Goal: Communication & Community: Answer question/provide support

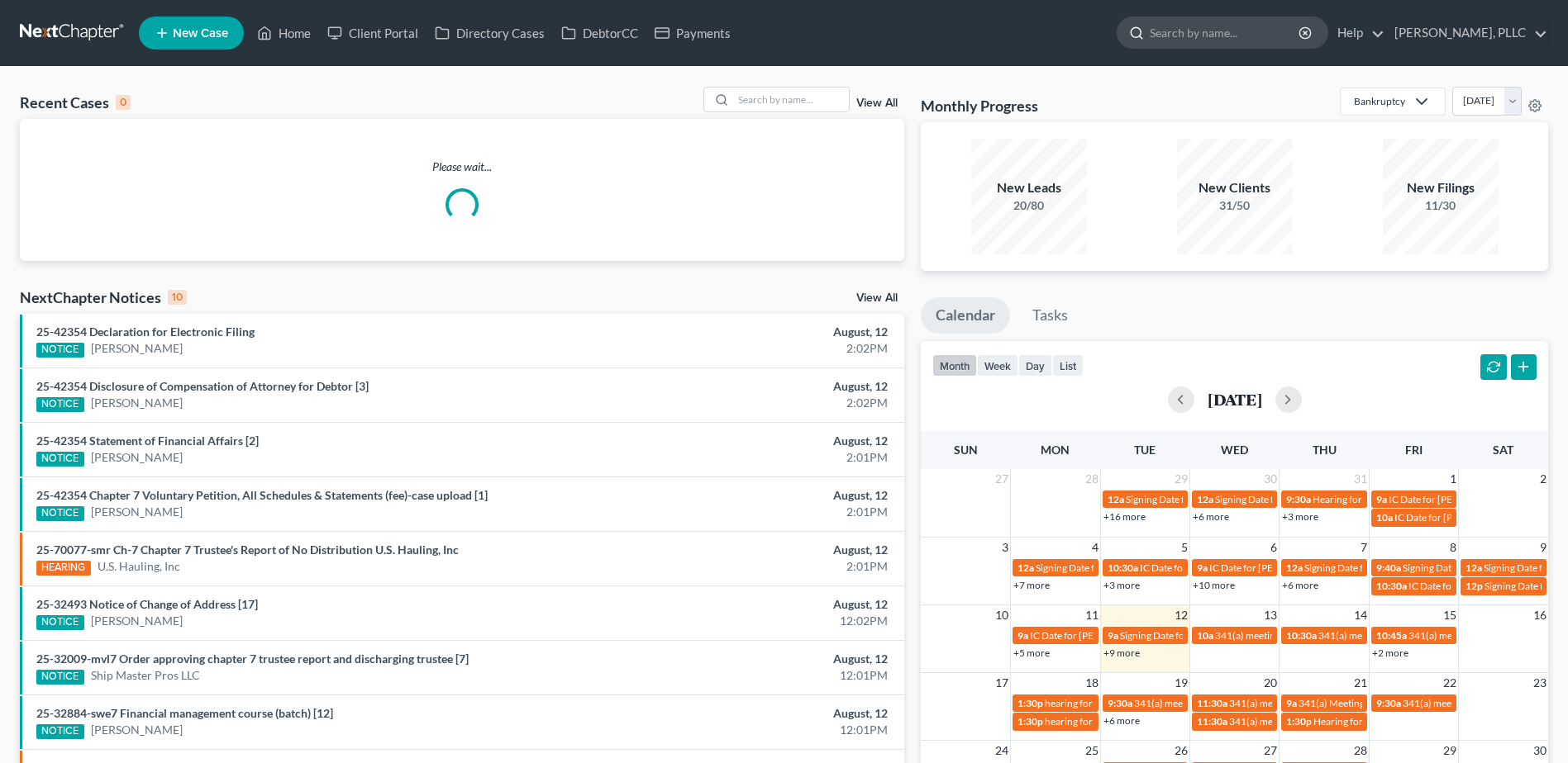
click at [1248, 42] on input "search" at bounding box center [1226, 32] width 151 height 30
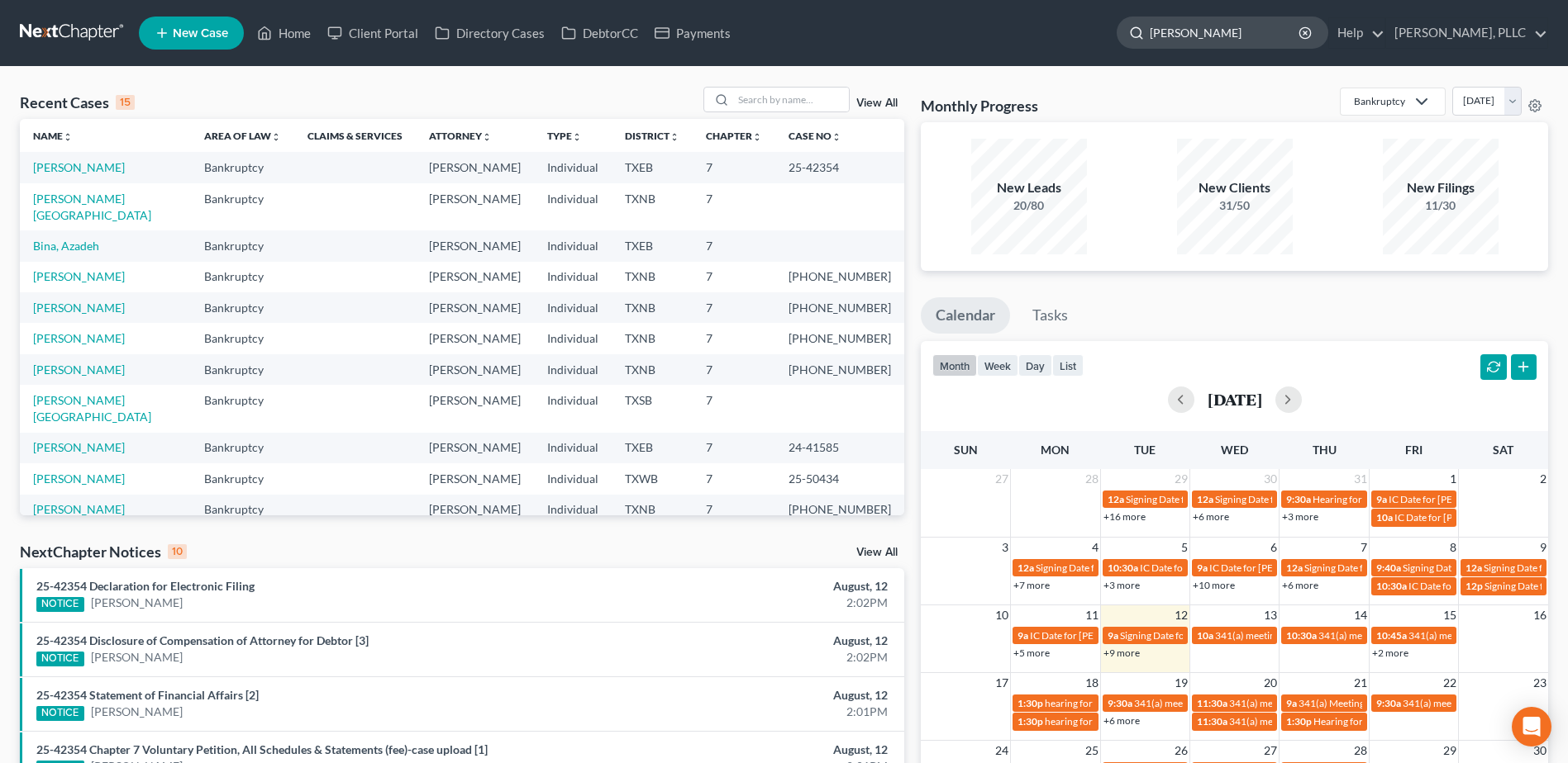
type input "[PERSON_NAME]"
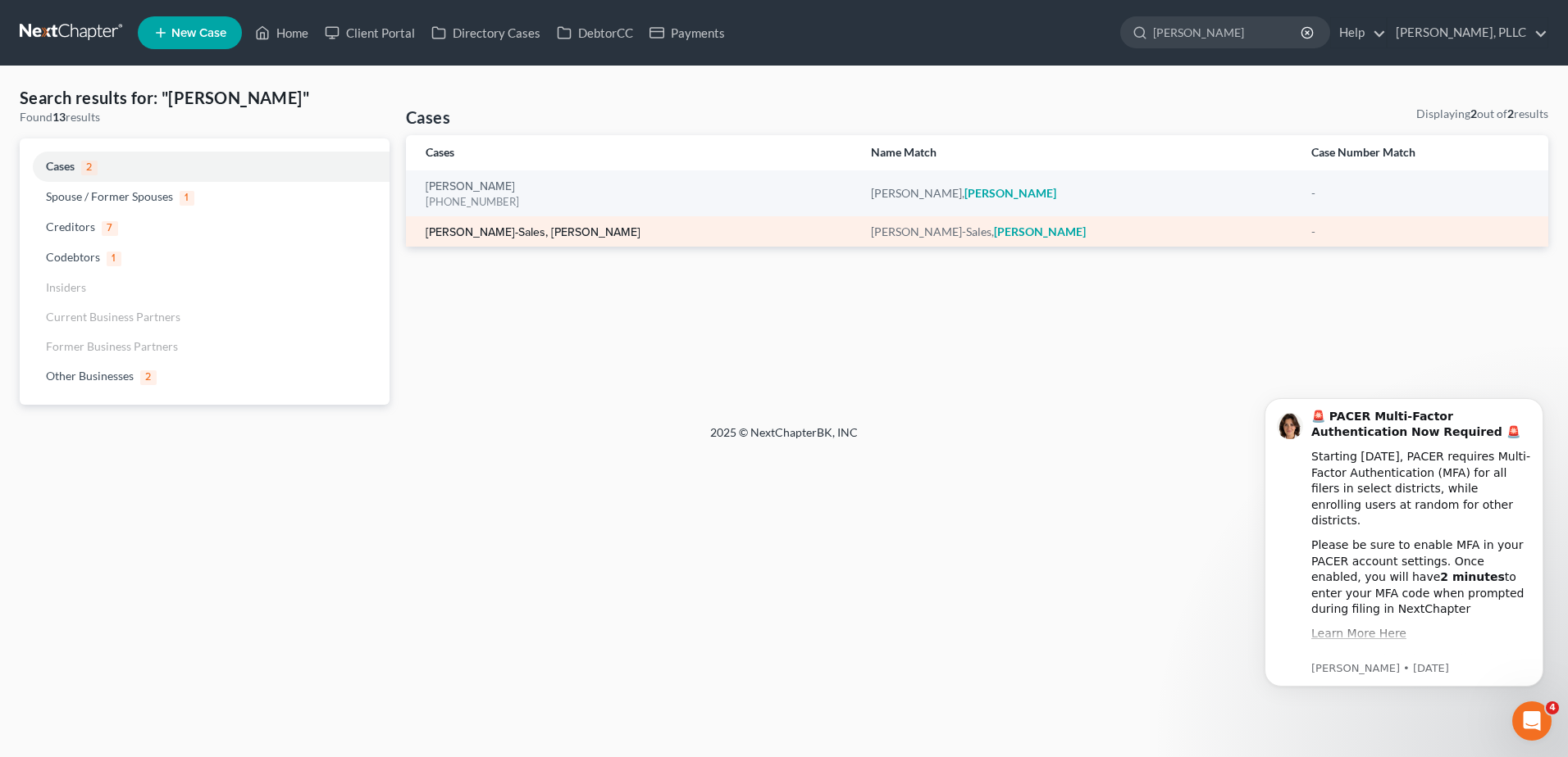
click at [530, 232] on link "[PERSON_NAME]-Sales, [PERSON_NAME]" at bounding box center [533, 233] width 215 height 11
select select "4"
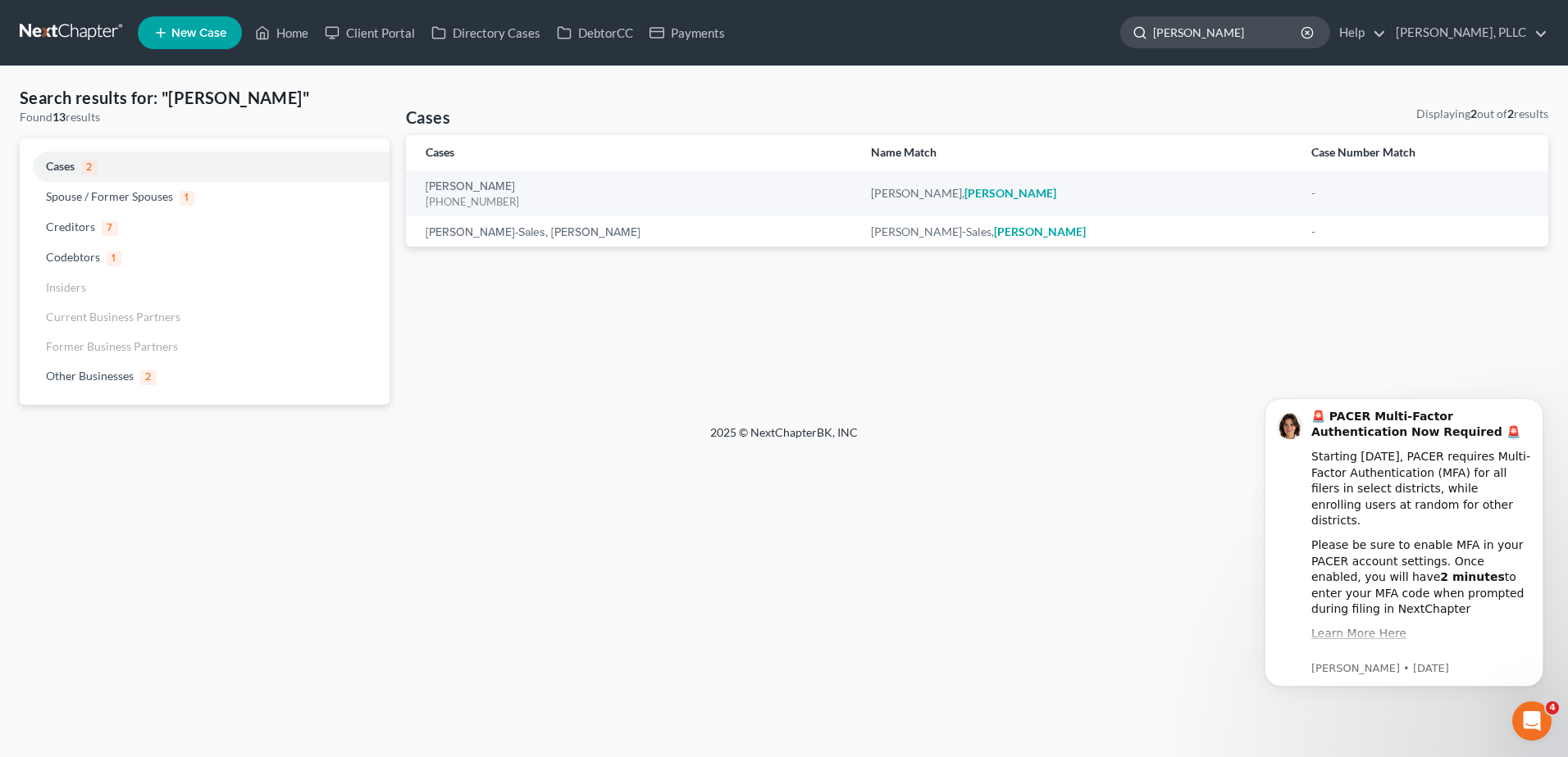
click at [1190, 34] on input "[PERSON_NAME]" at bounding box center [1228, 32] width 150 height 30
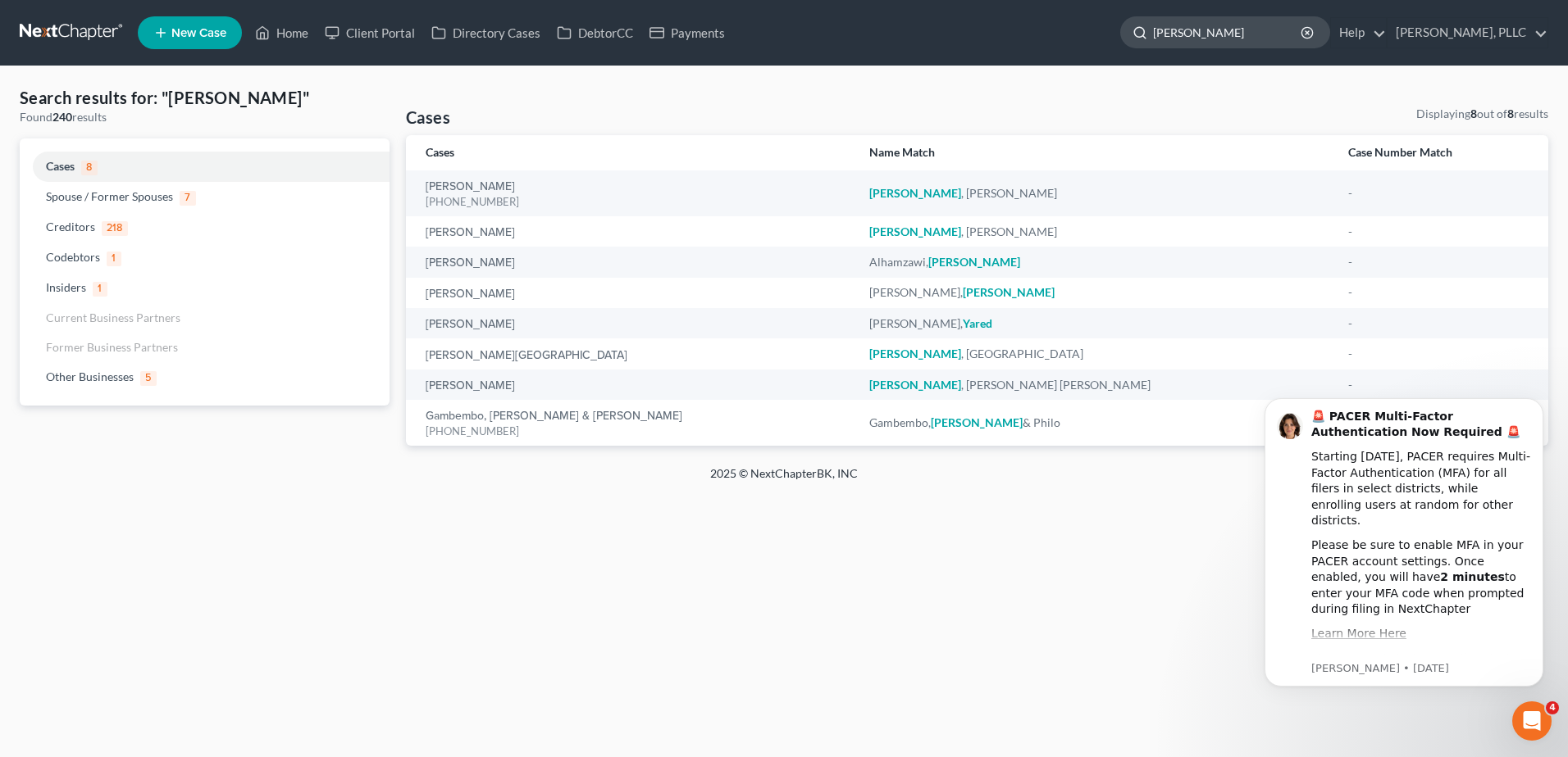
type input "[PERSON_NAME]"
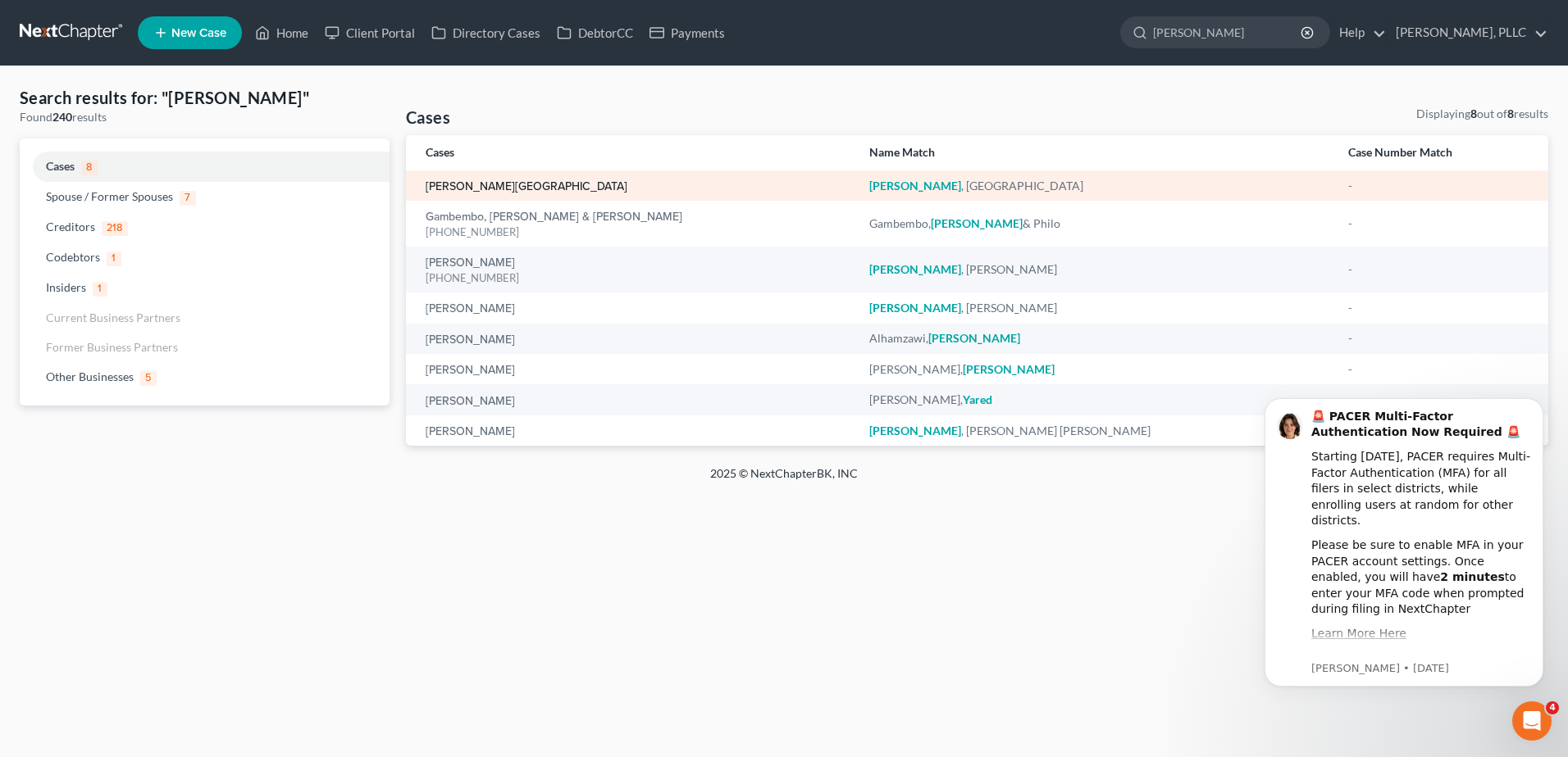
click at [447, 191] on link "[PERSON_NAME][GEOGRAPHIC_DATA]" at bounding box center [526, 187] width 202 height 11
select select "6"
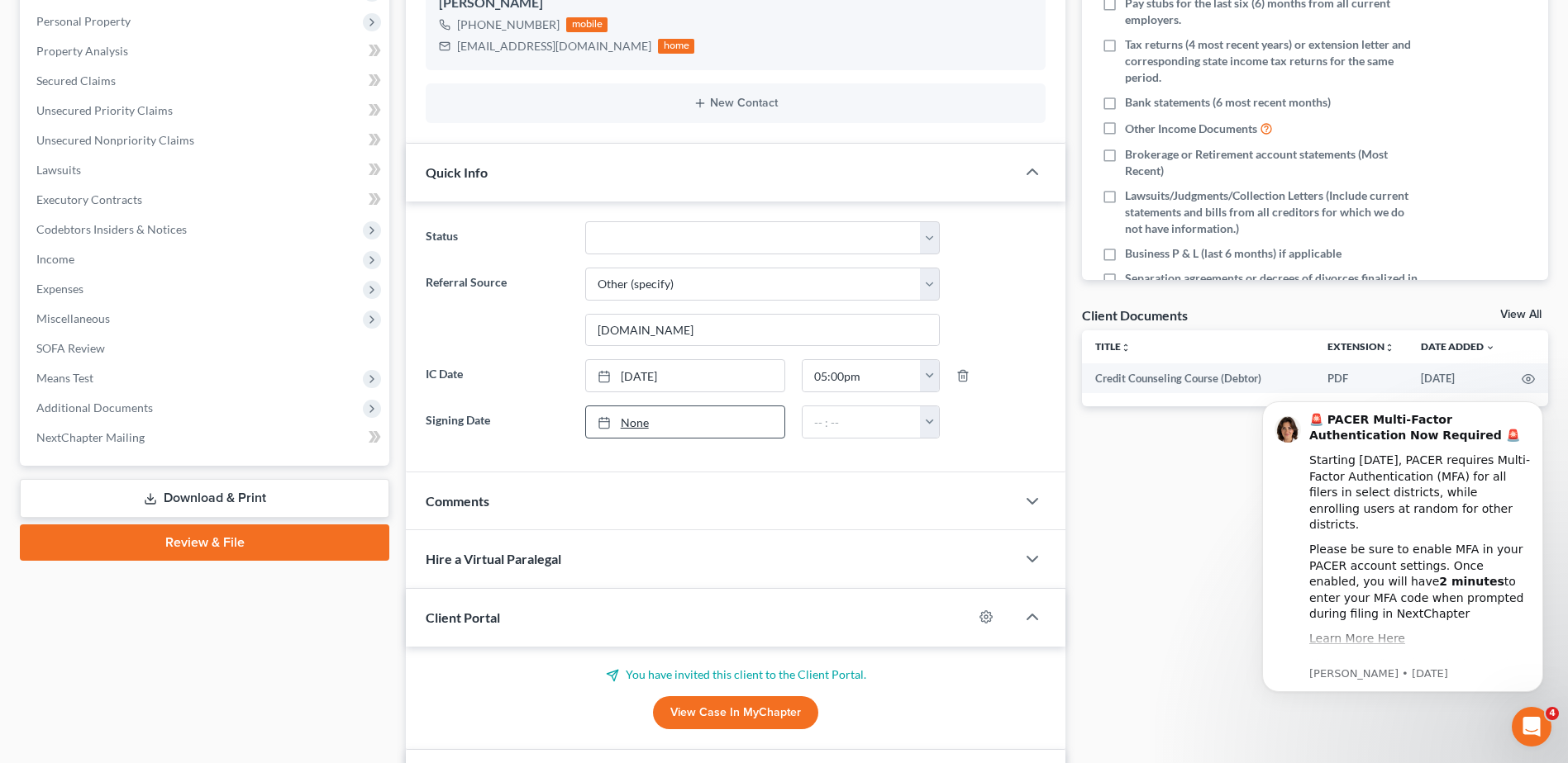
scroll to position [331, 0]
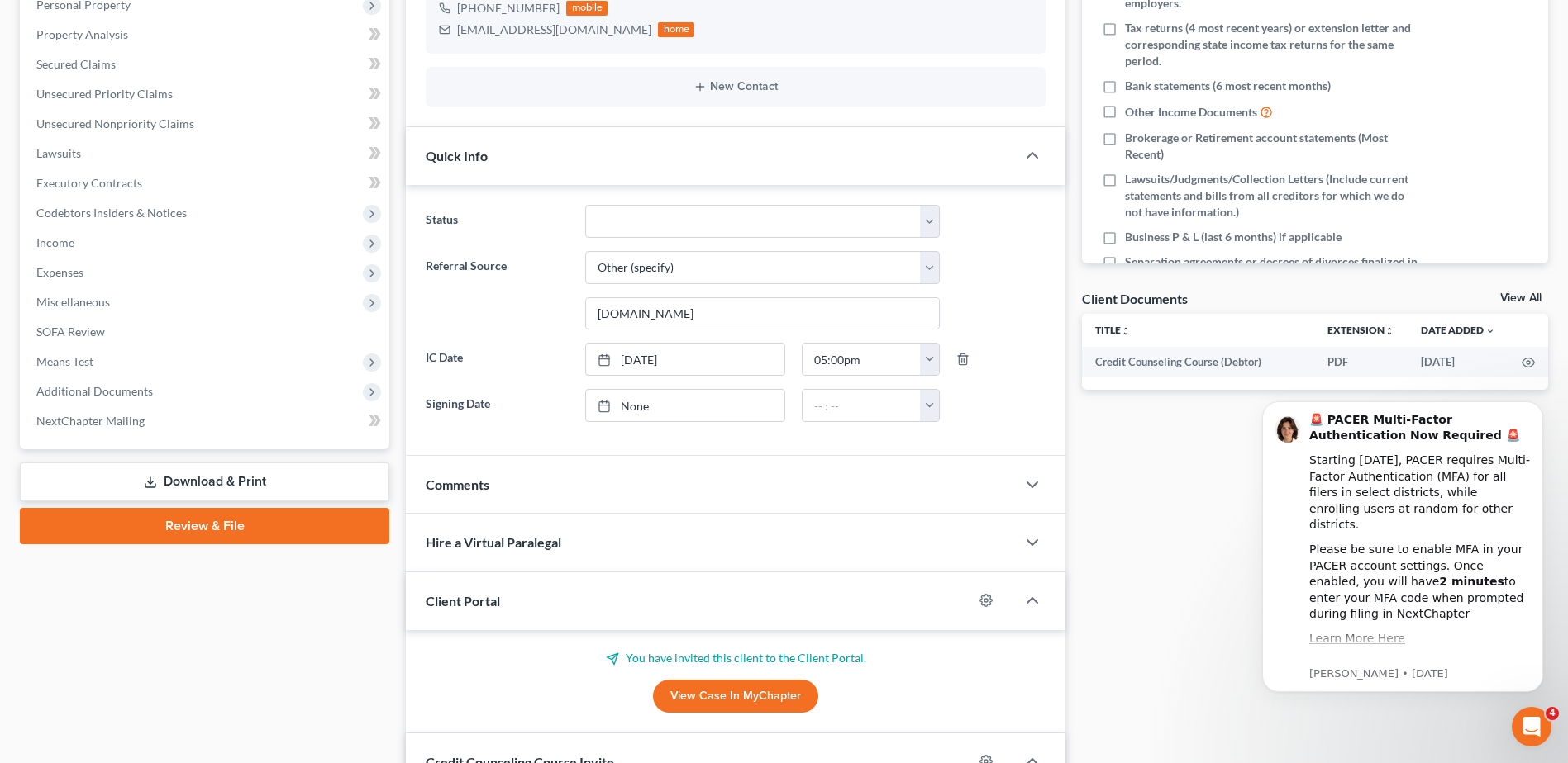
click at [566, 468] on div "Comments" at bounding box center [710, 484] width 610 height 57
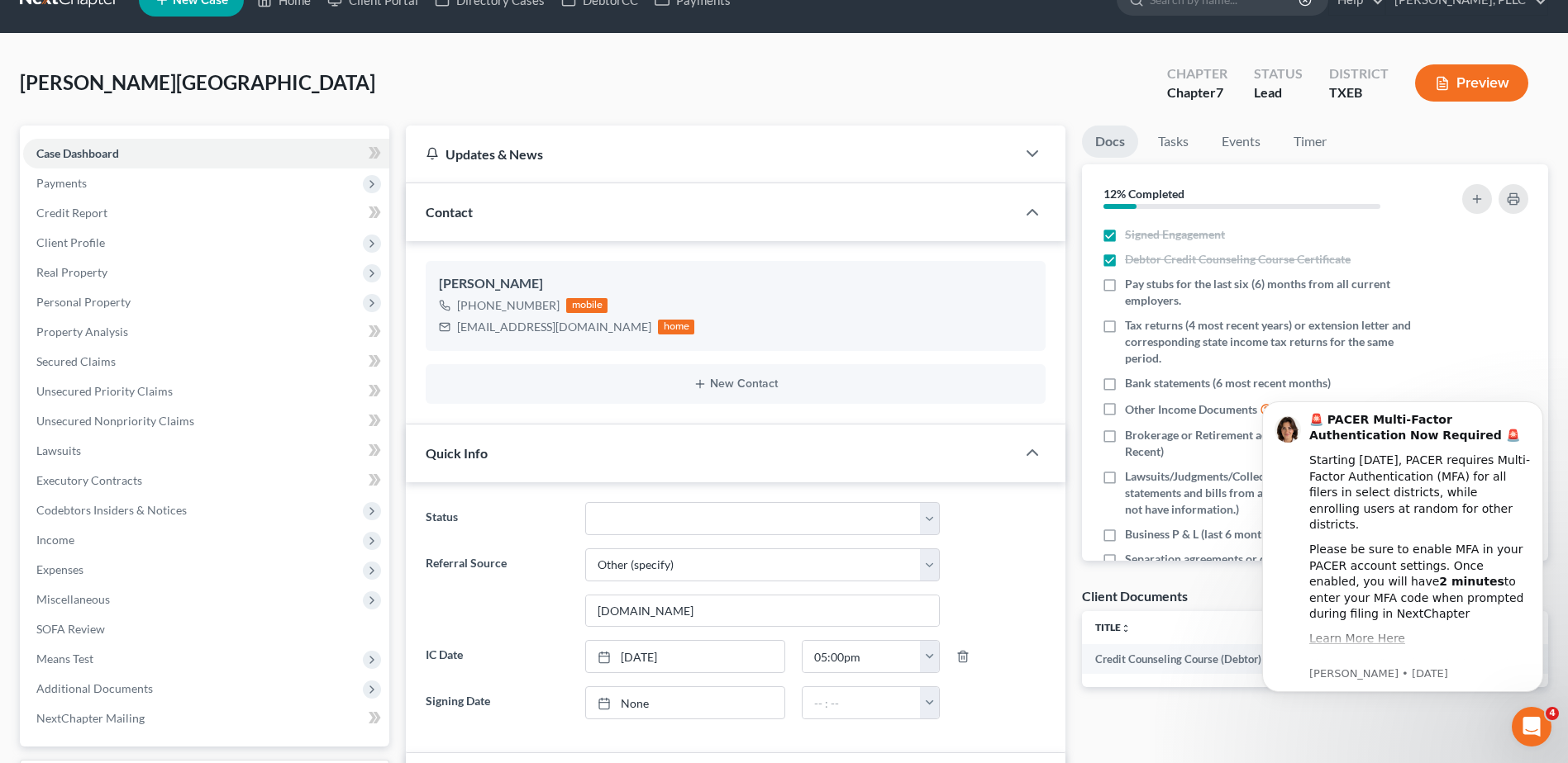
scroll to position [0, 0]
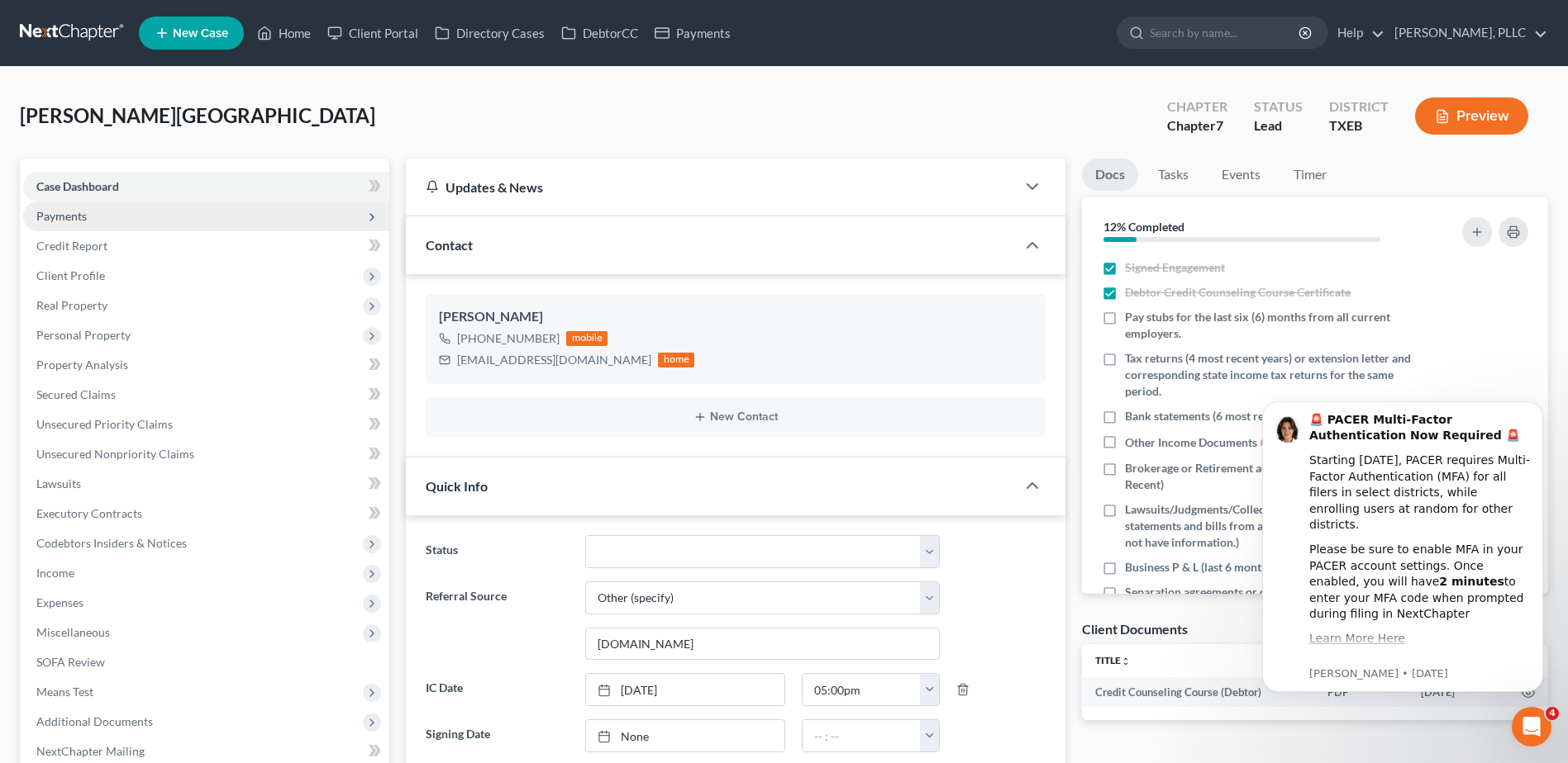
click at [134, 211] on span "Payments" at bounding box center [205, 216] width 366 height 29
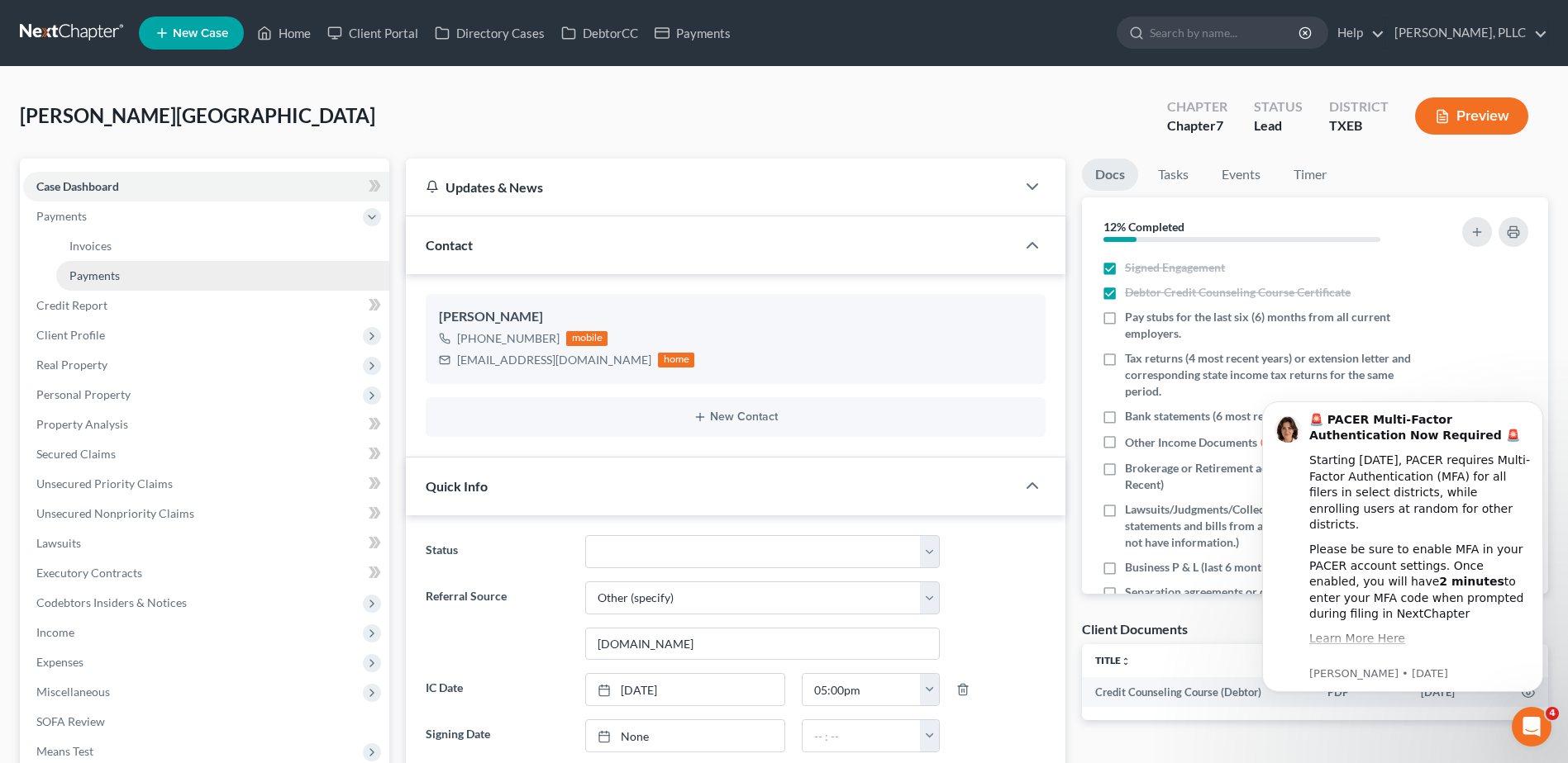
click at [129, 274] on link "Payments" at bounding box center [222, 275] width 333 height 29
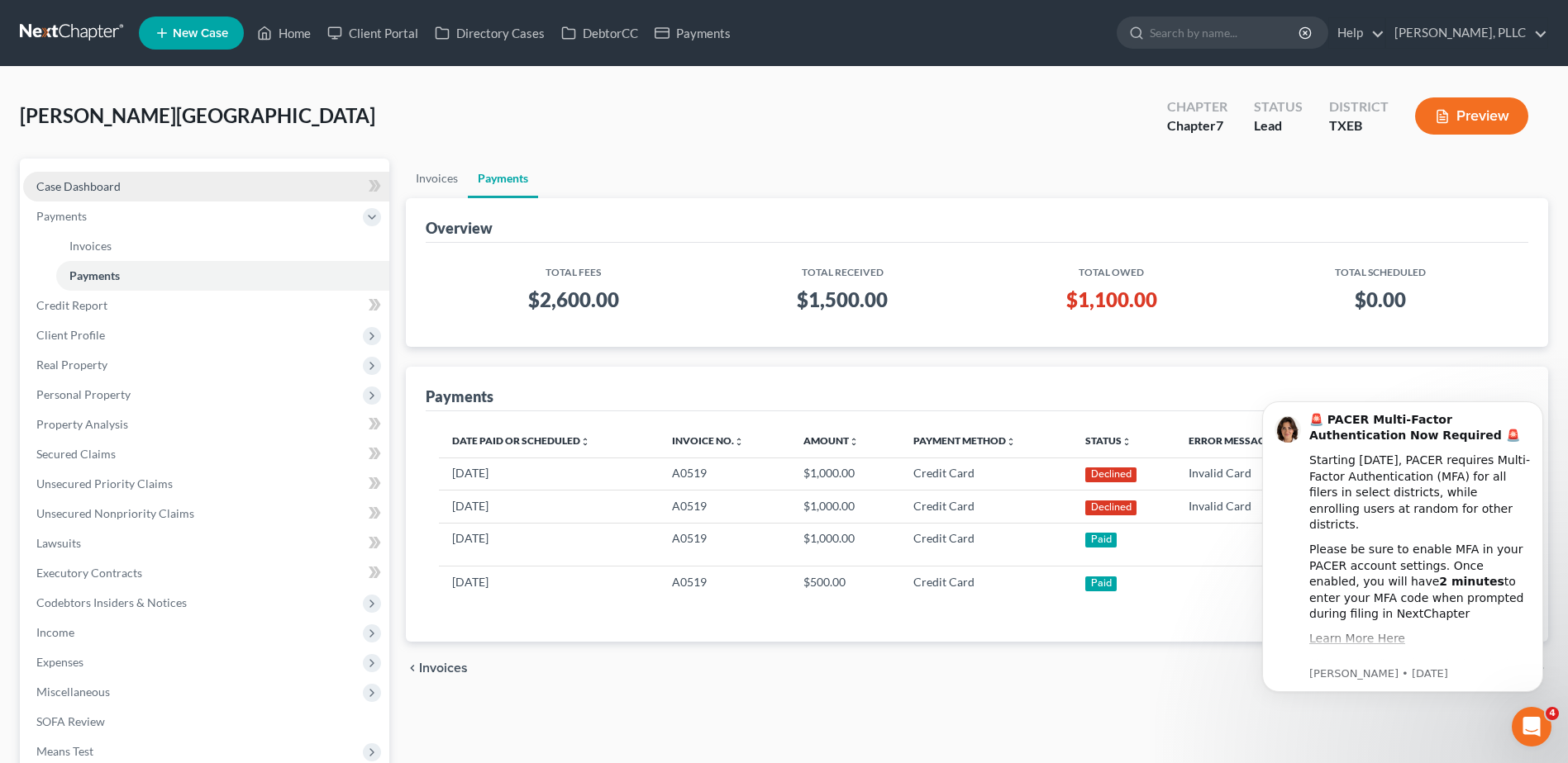
click at [187, 190] on link "Case Dashboard" at bounding box center [205, 186] width 366 height 29
select select "6"
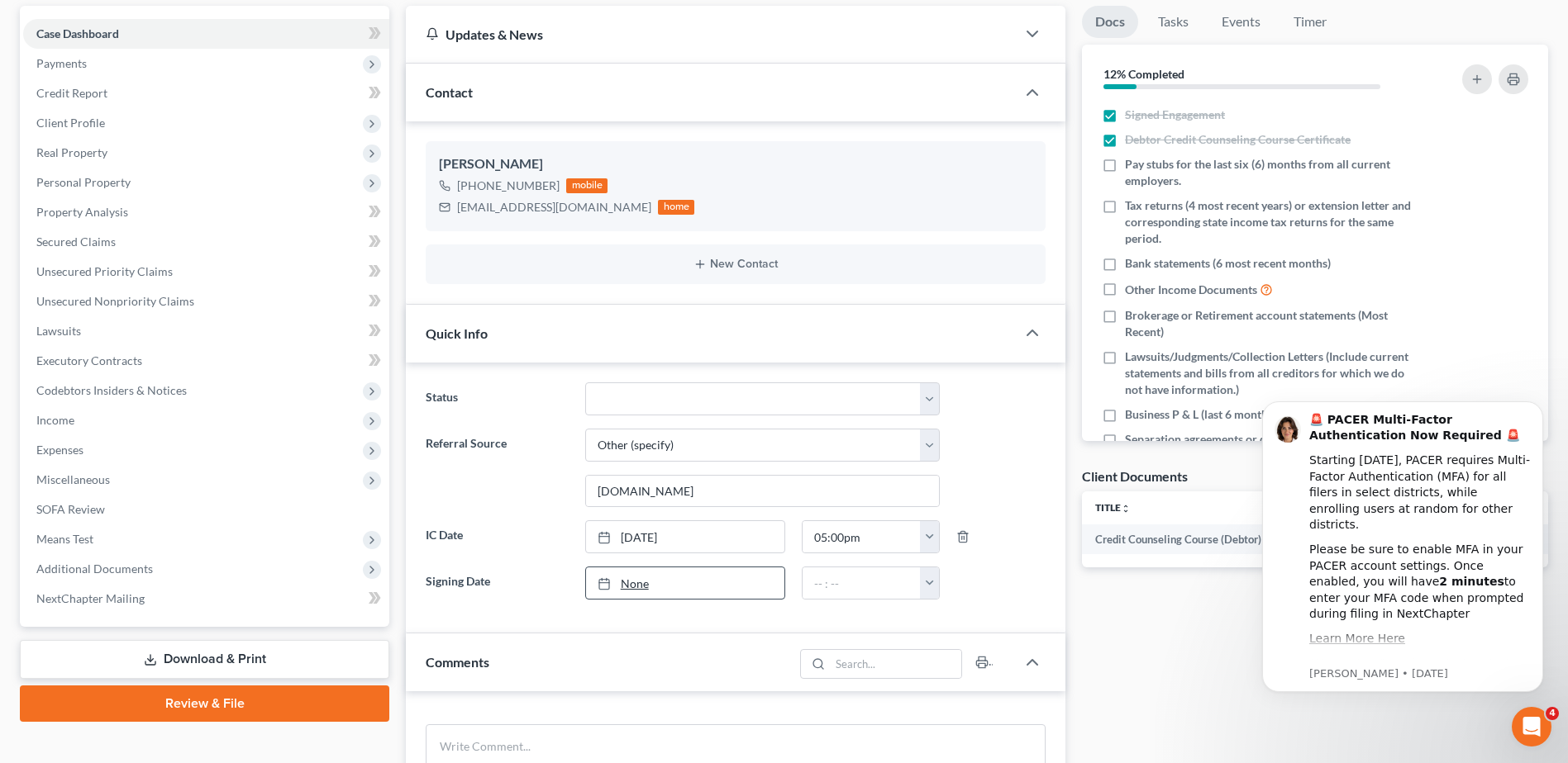
scroll to position [248, 0]
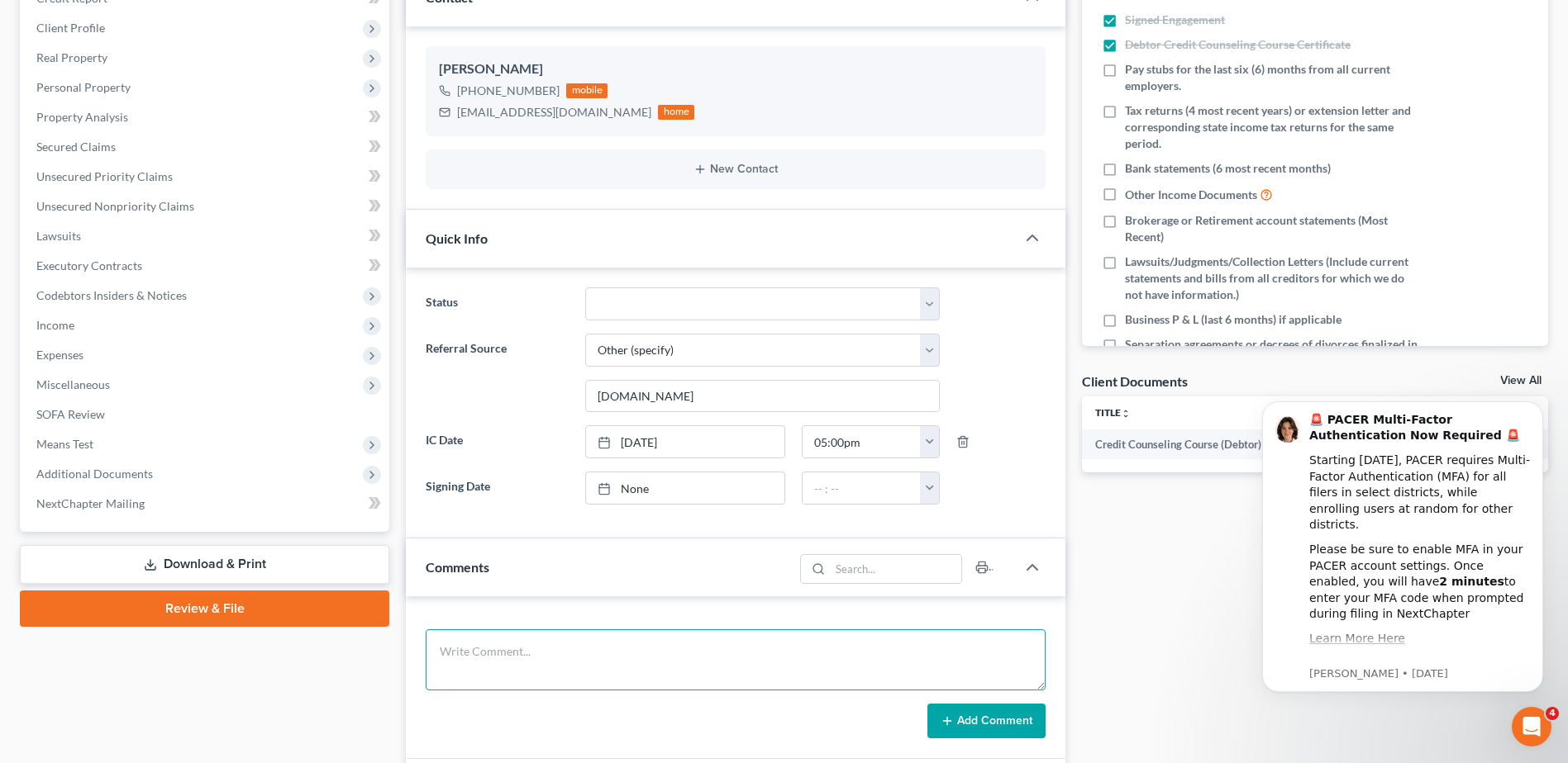
click at [532, 656] on textarea at bounding box center [735, 660] width 619 height 61
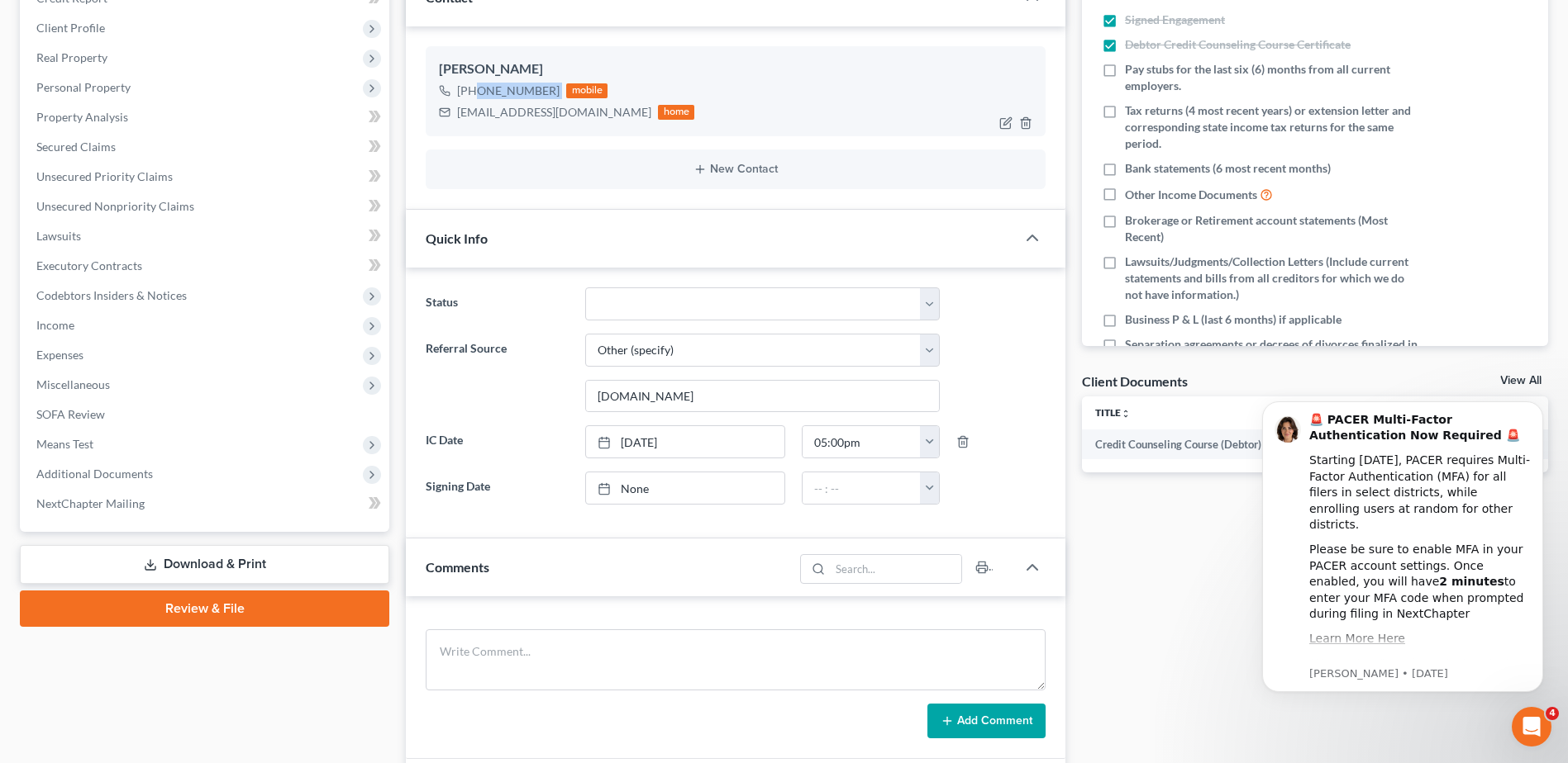
drag, startPoint x: 480, startPoint y: 88, endPoint x: 559, endPoint y: 95, distance: 79.3
click at [559, 95] on div "[PHONE_NUMBER] mobile" at bounding box center [566, 91] width 255 height 22
copy div "[PHONE_NUMBER]"
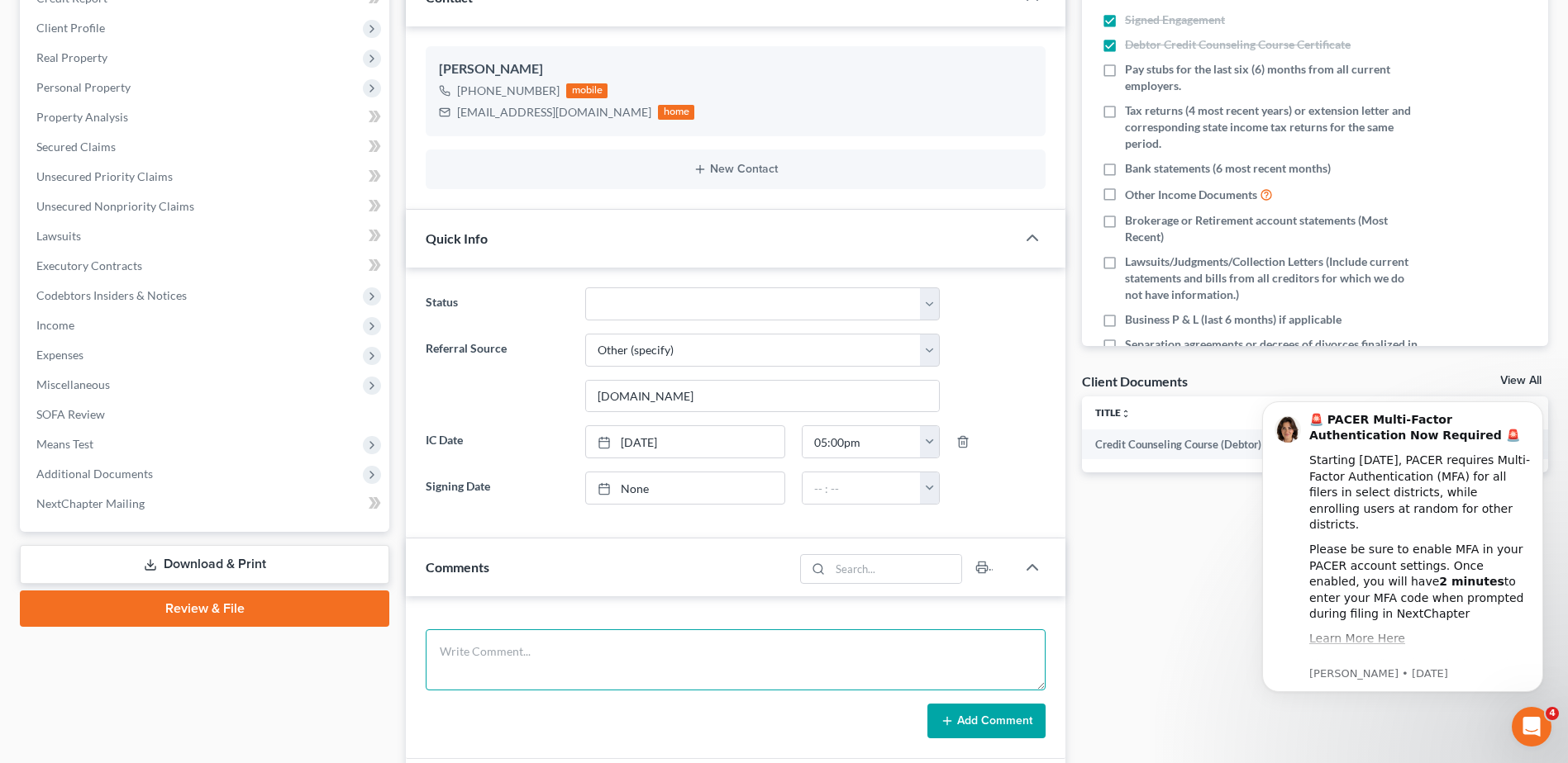
click at [537, 654] on textarea at bounding box center [735, 660] width 619 height 61
type textarea "P"
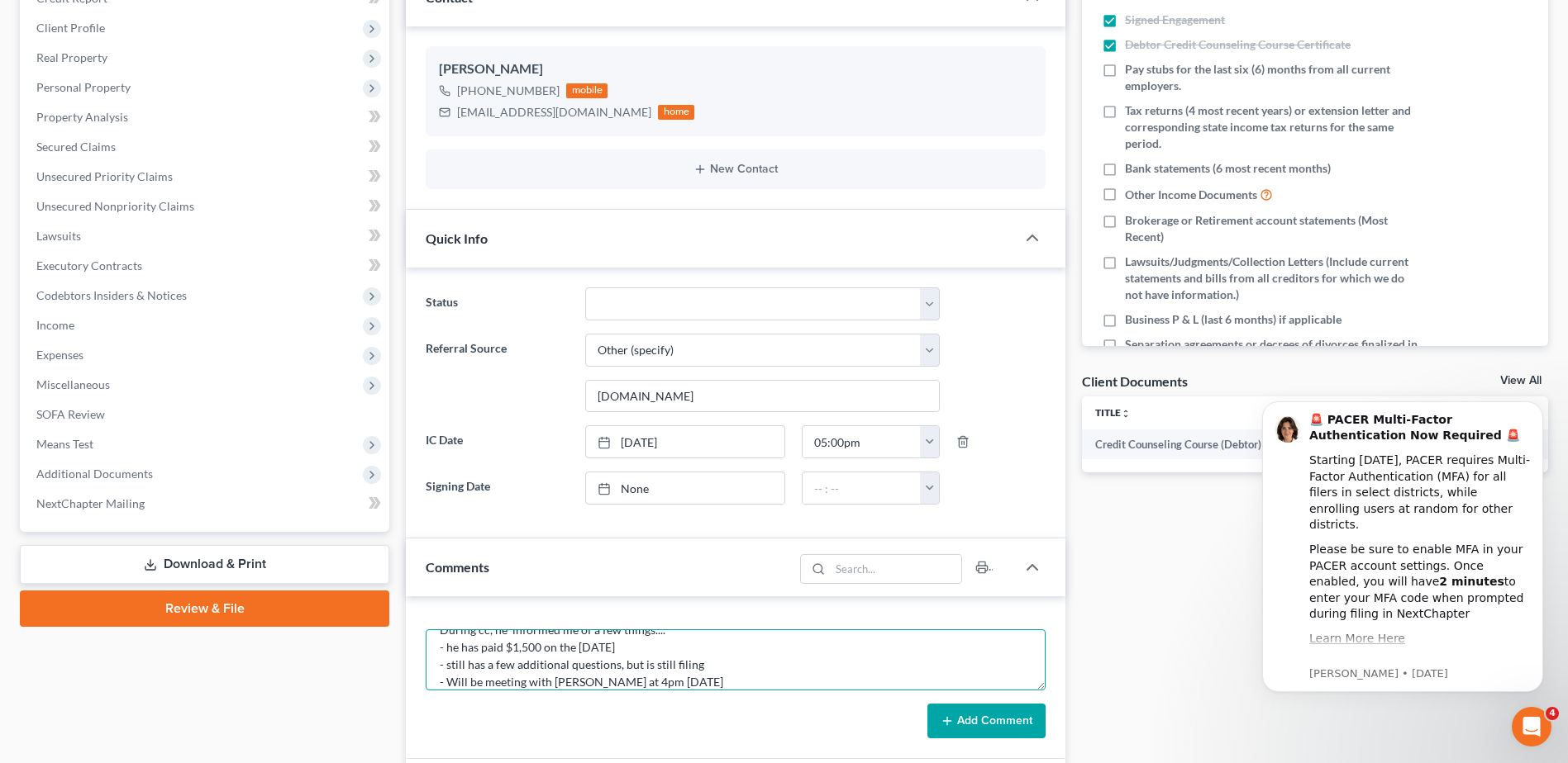
type textarea "During cc, he informed me of a few things.... - he has paid $1,500 on the [DATE…"
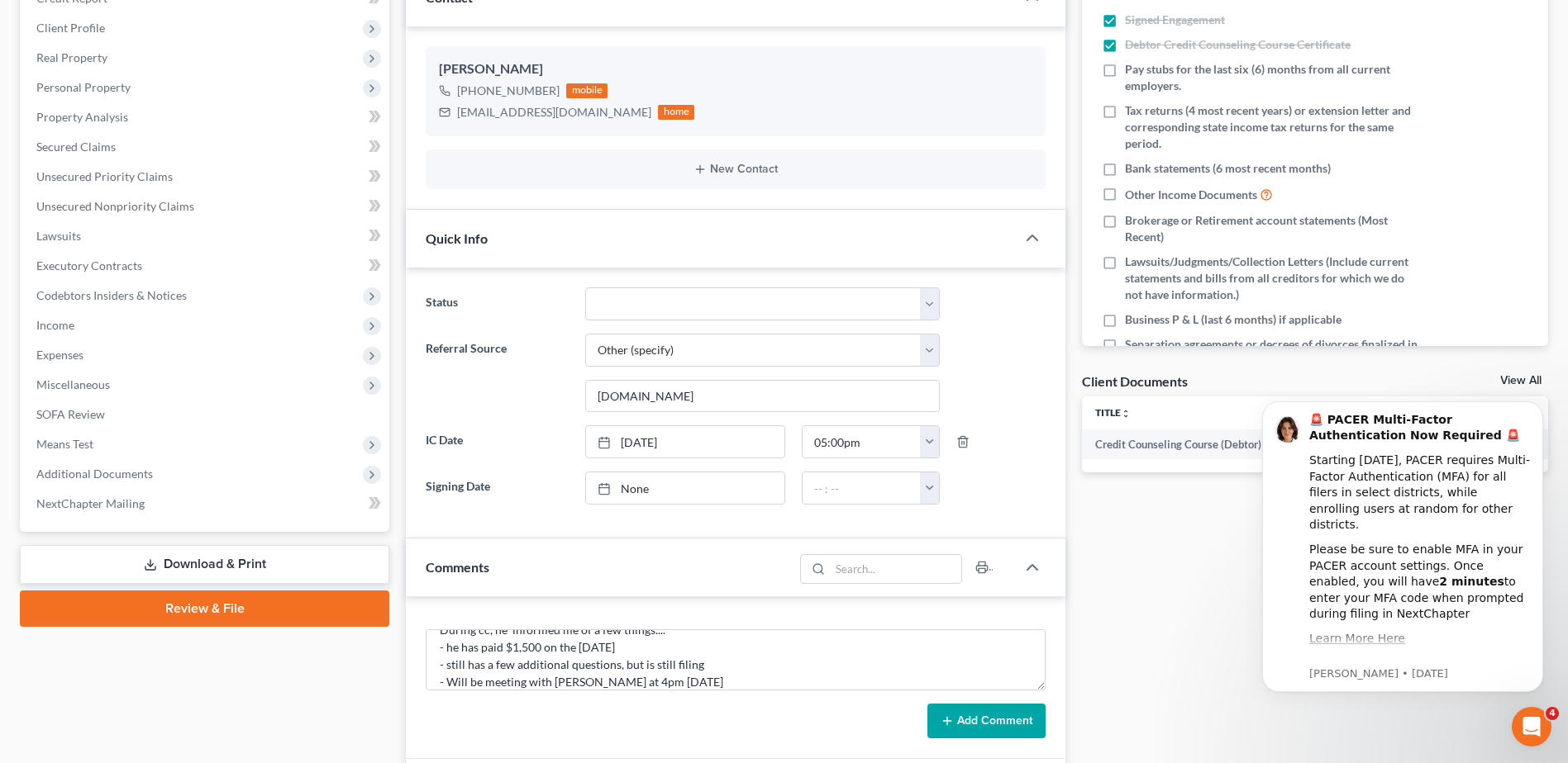
click at [949, 719] on icon at bounding box center [947, 721] width 13 height 13
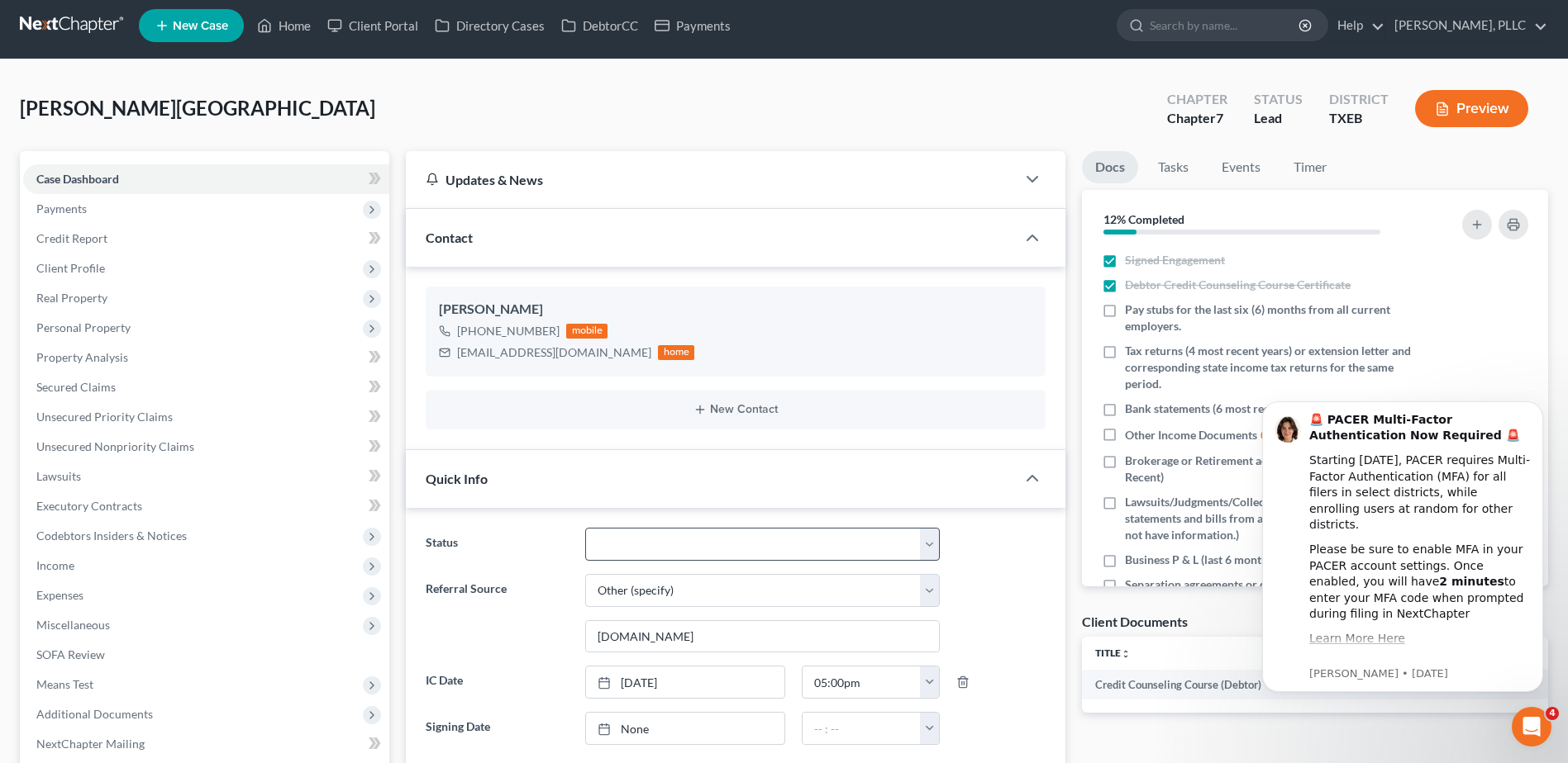
scroll to position [0, 0]
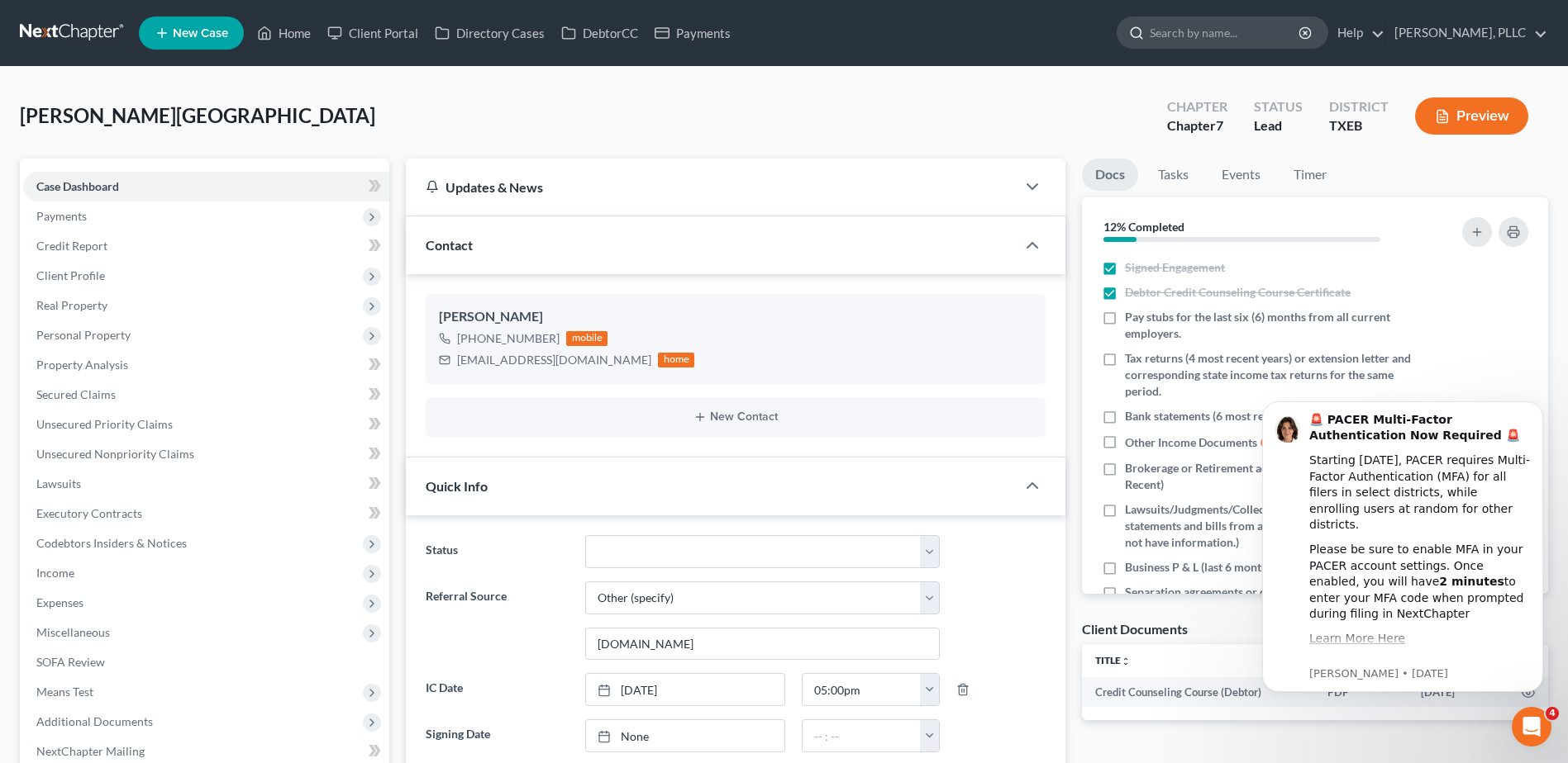
click at [1173, 37] on input "search" at bounding box center [1226, 32] width 151 height 30
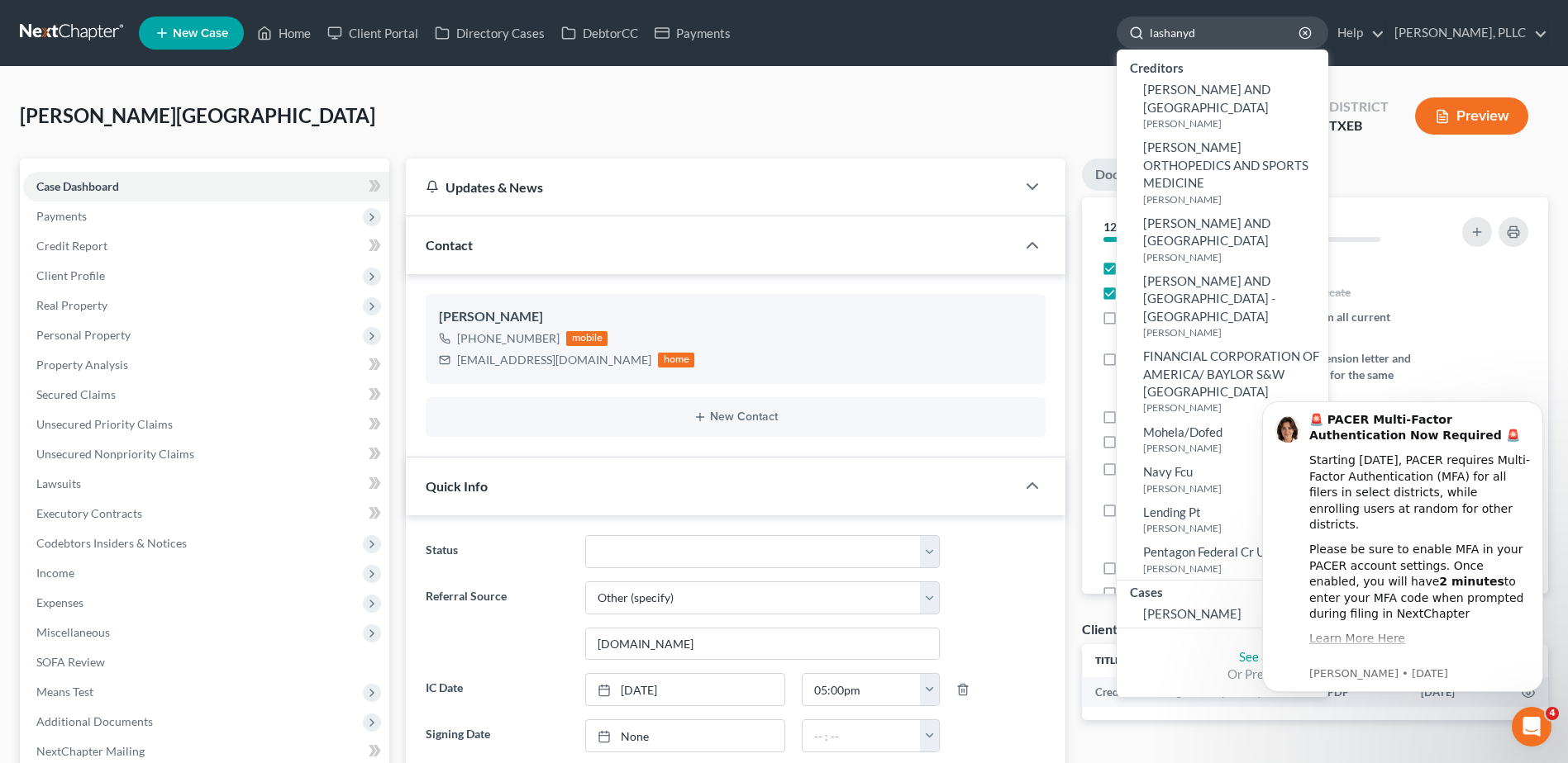
type input "lashanyda"
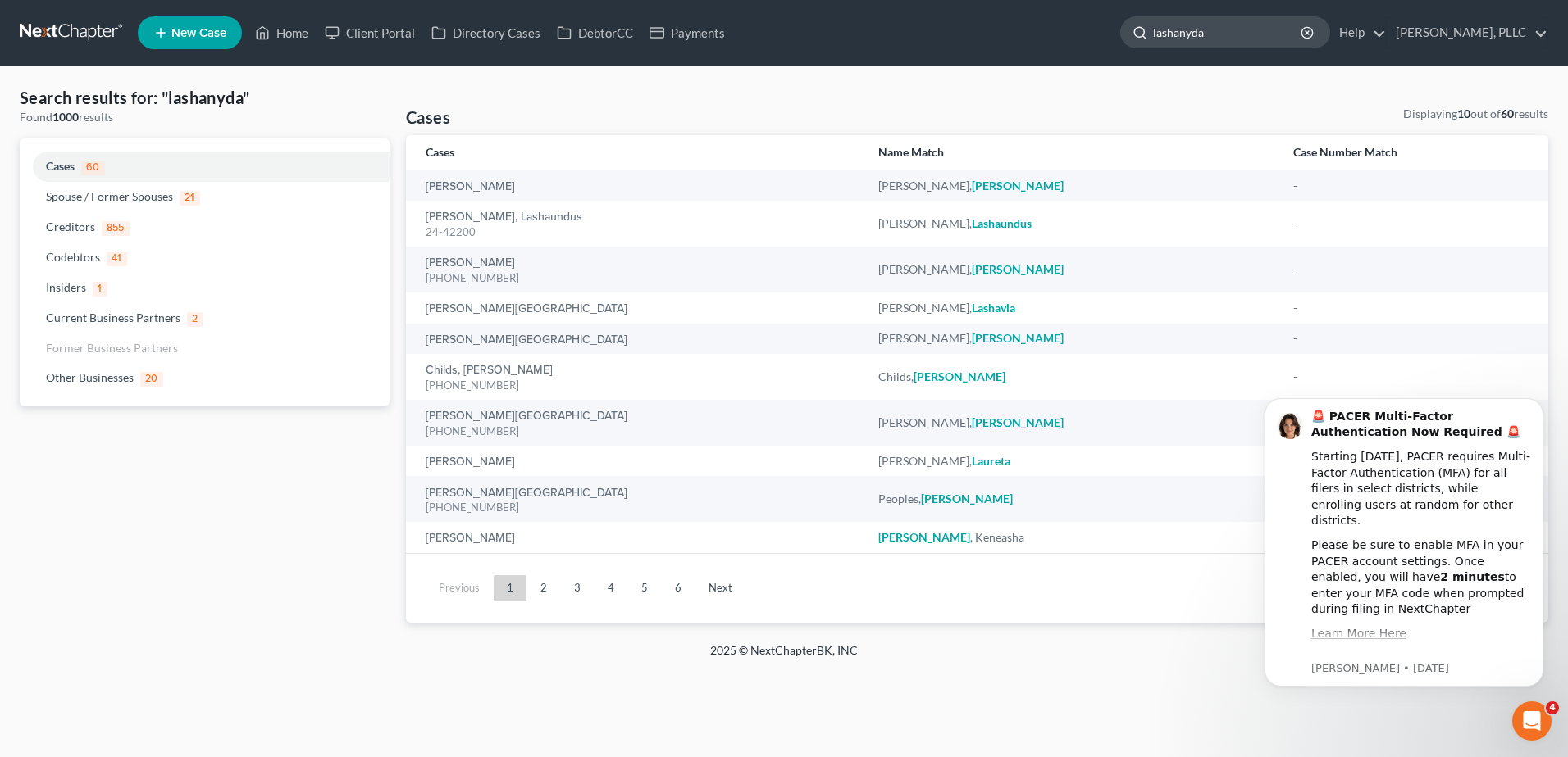
click at [1302, 42] on div "lashanyda" at bounding box center [1225, 32] width 210 height 32
click at [1301, 34] on icon "button" at bounding box center [1307, 33] width 13 height 13
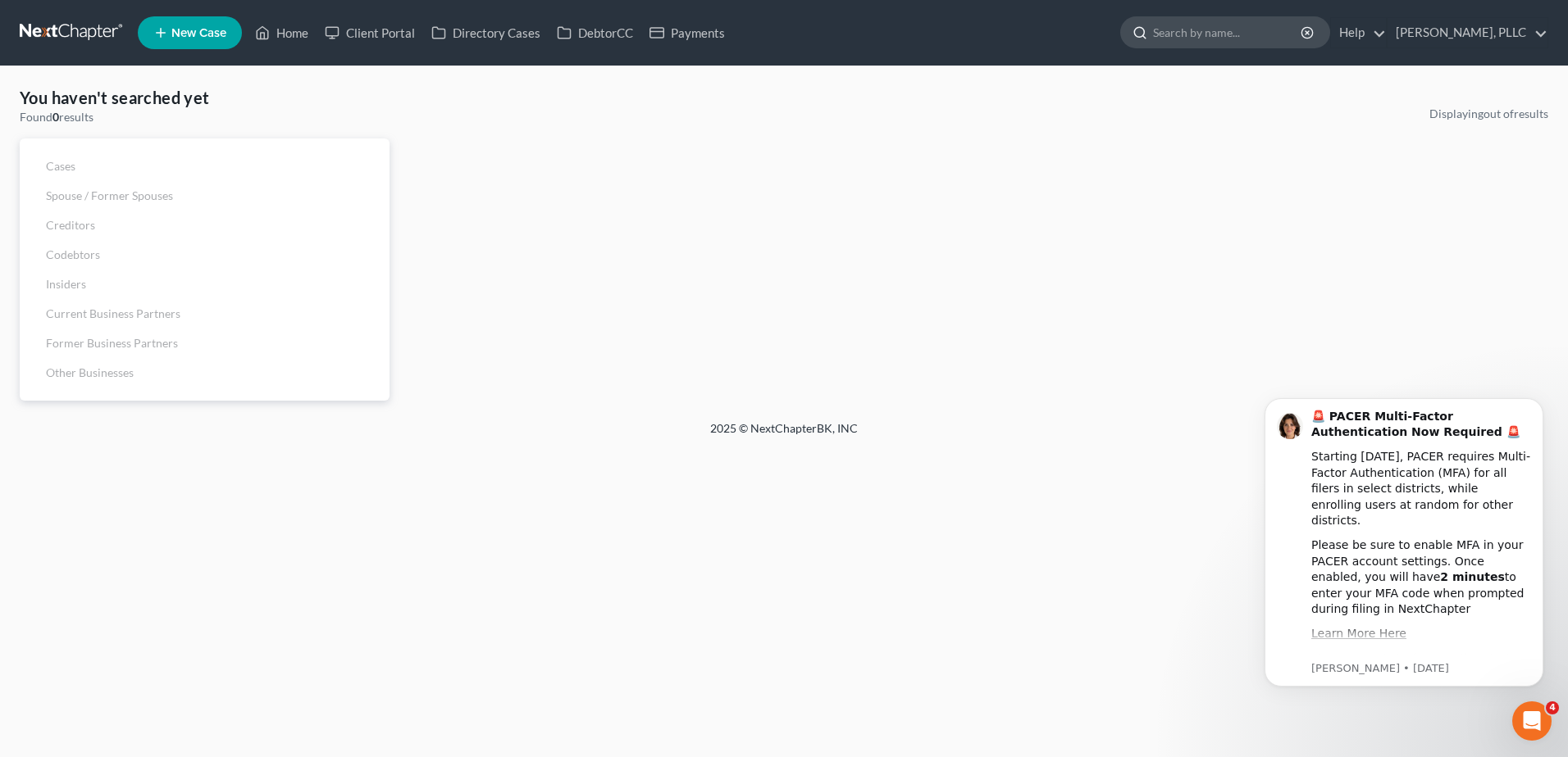
click at [1161, 42] on input "search" at bounding box center [1228, 32] width 150 height 30
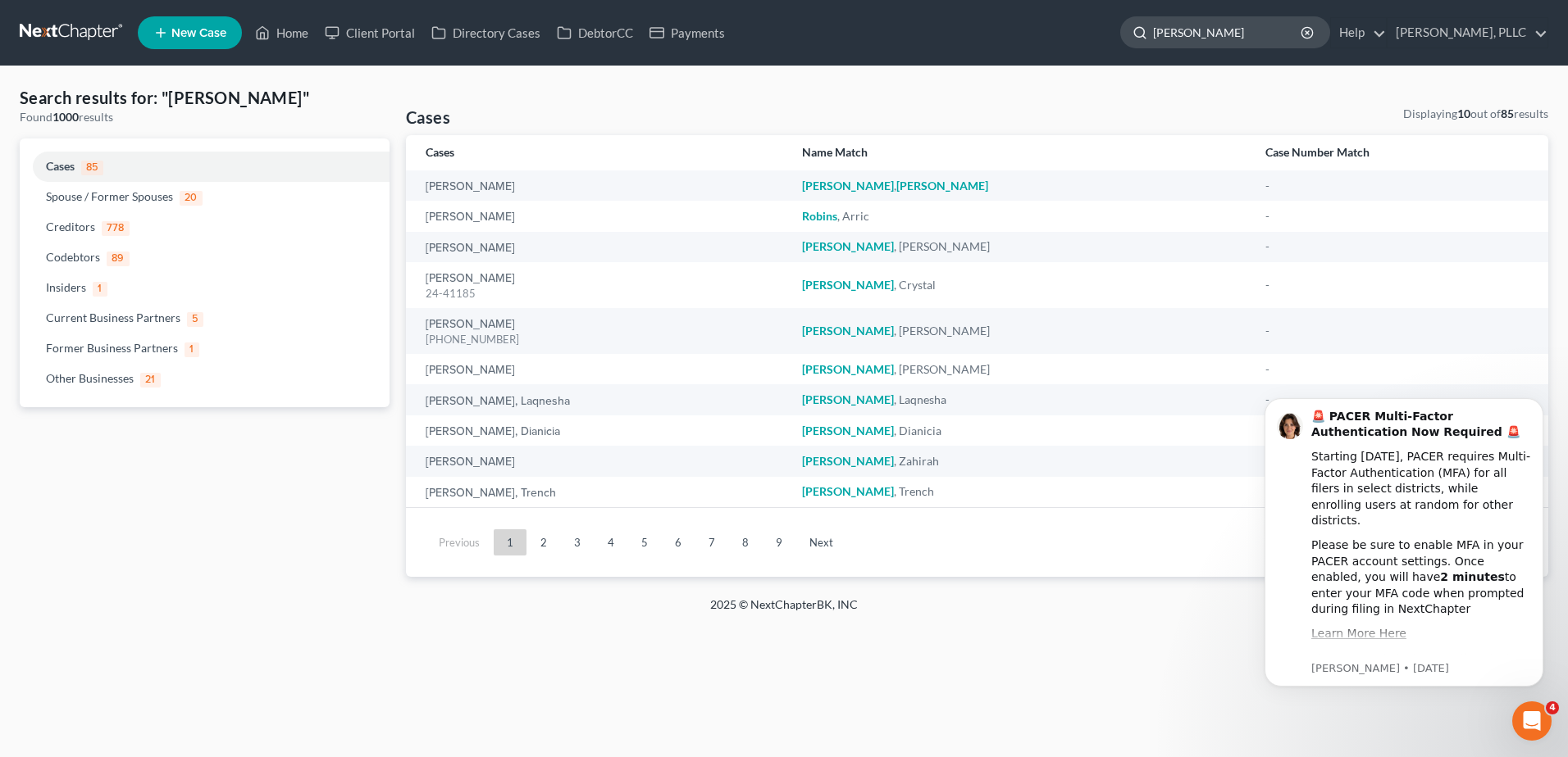
type input "[PERSON_NAME]"
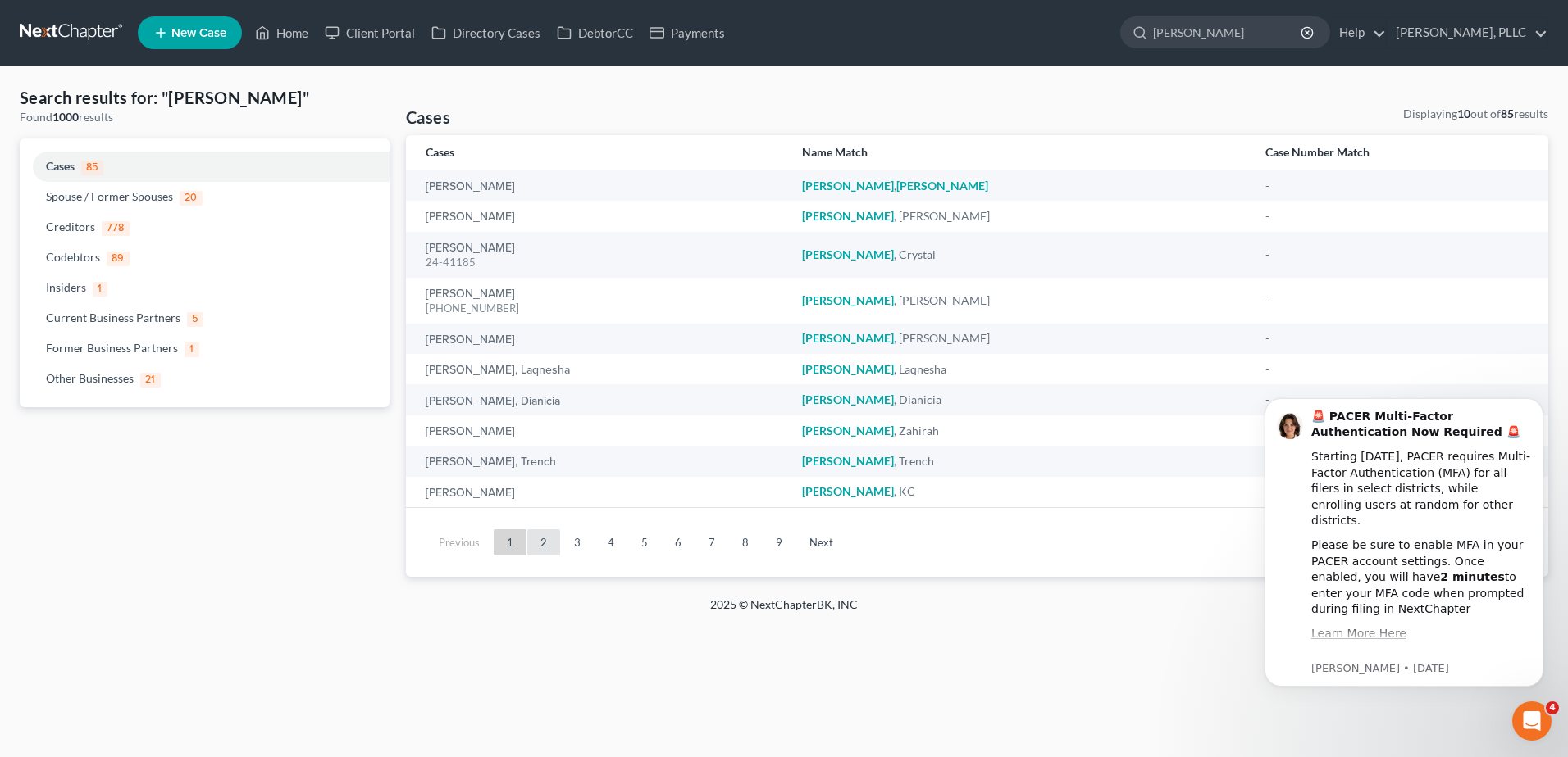
click at [541, 533] on link "2" at bounding box center [543, 543] width 33 height 26
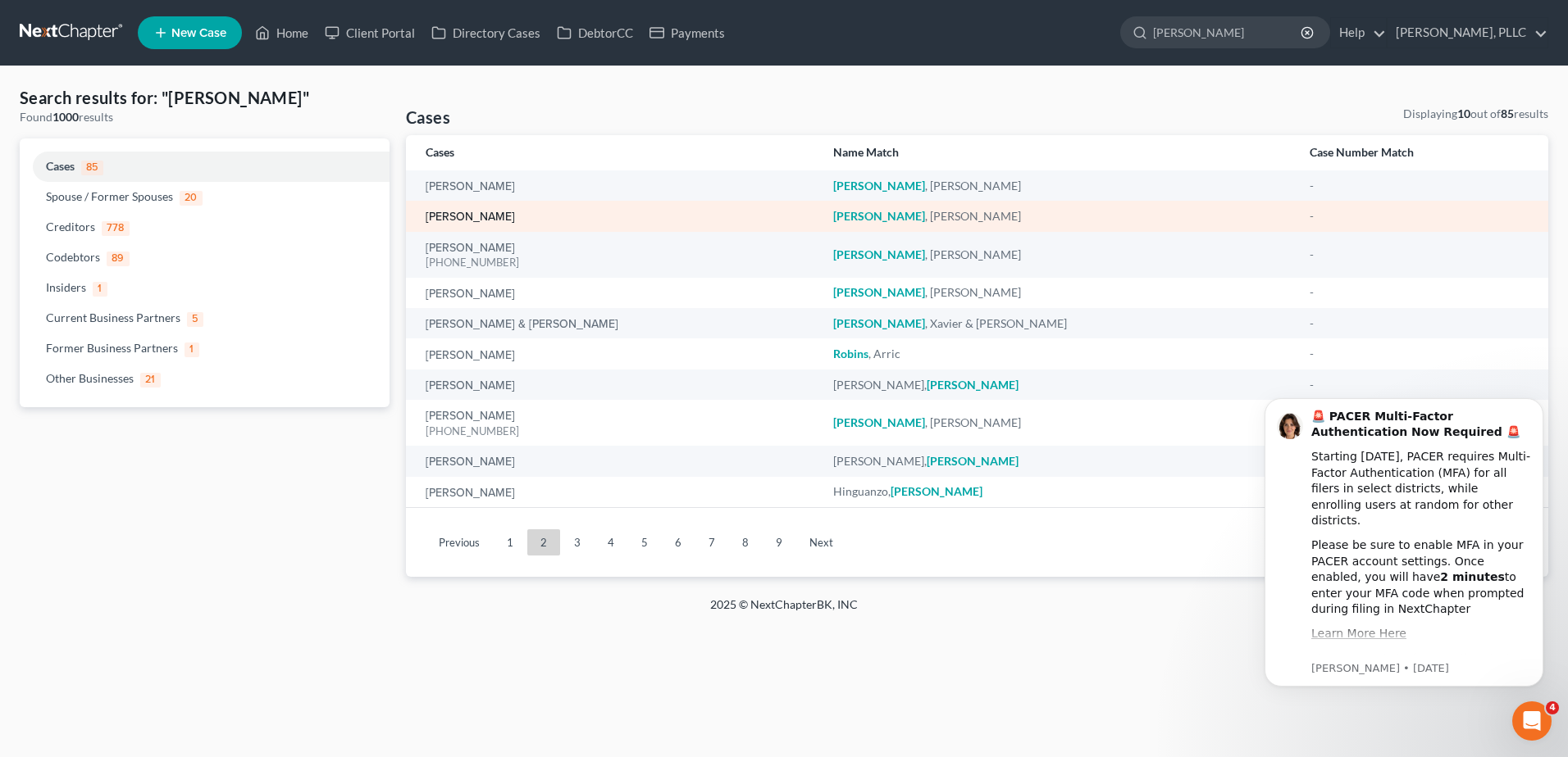
click at [493, 222] on link "[PERSON_NAME]" at bounding box center [470, 217] width 89 height 11
select select "4"
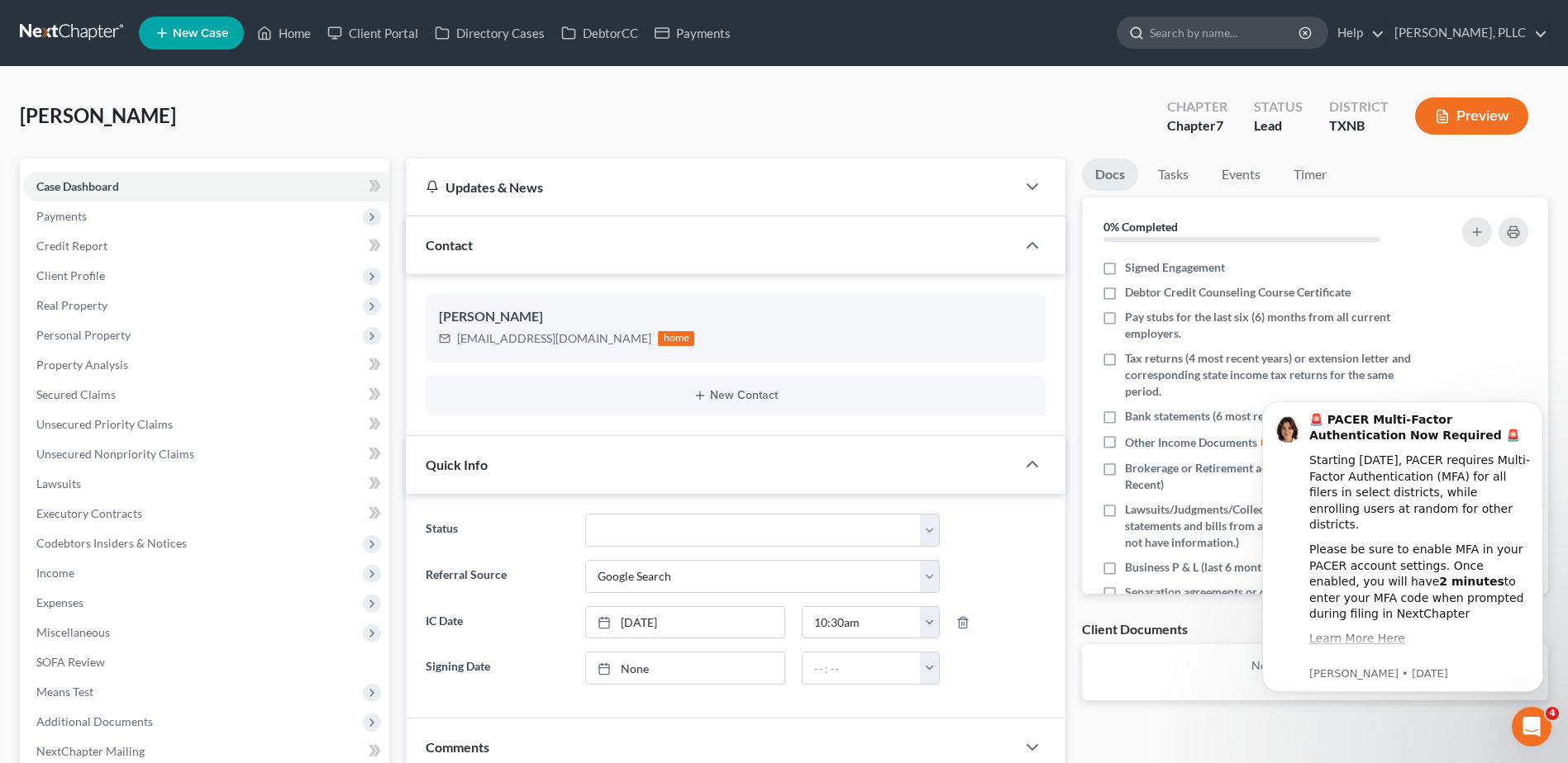
click at [1175, 31] on input "search" at bounding box center [1226, 32] width 151 height 30
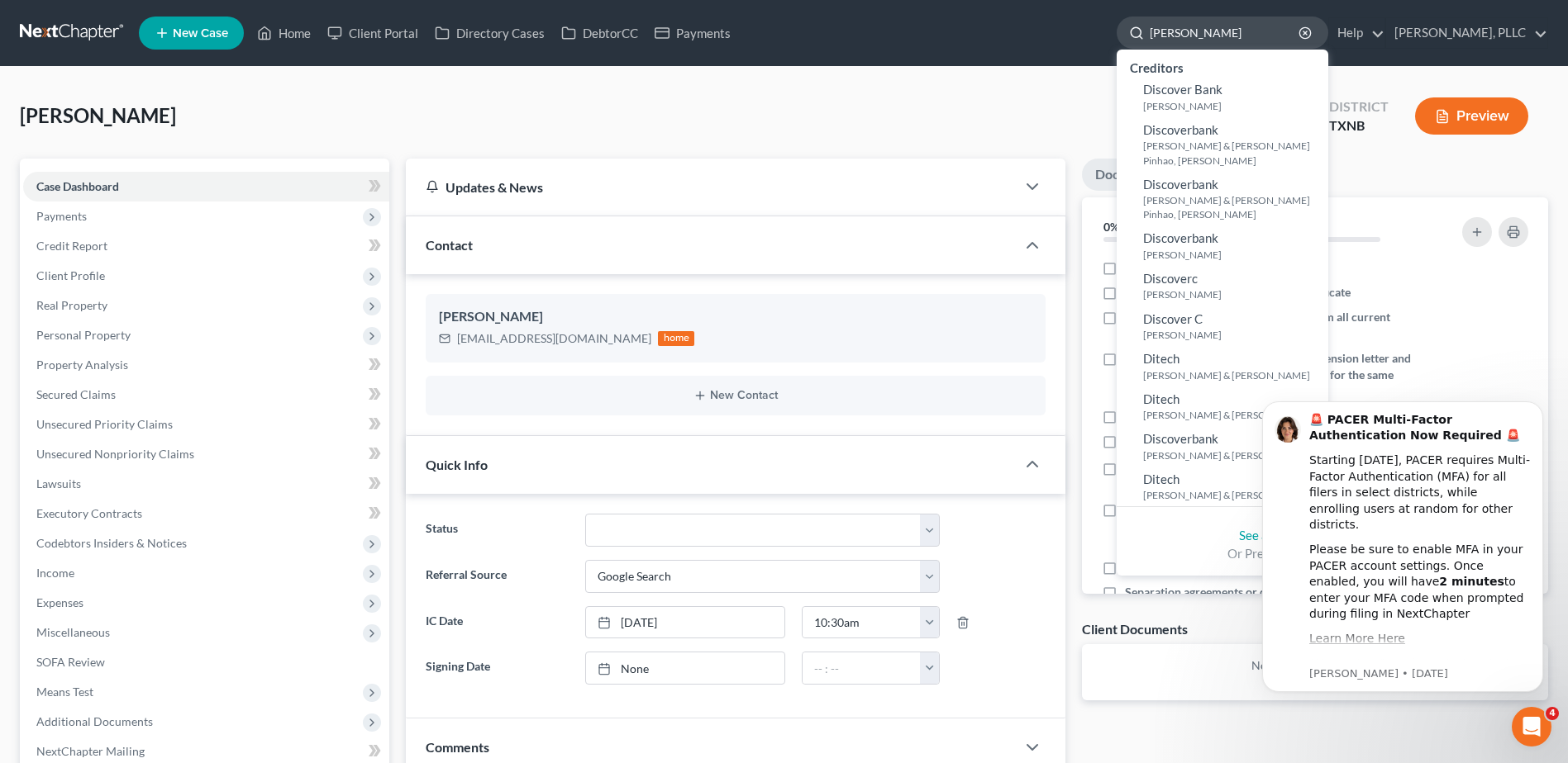
type input "[PERSON_NAME]"
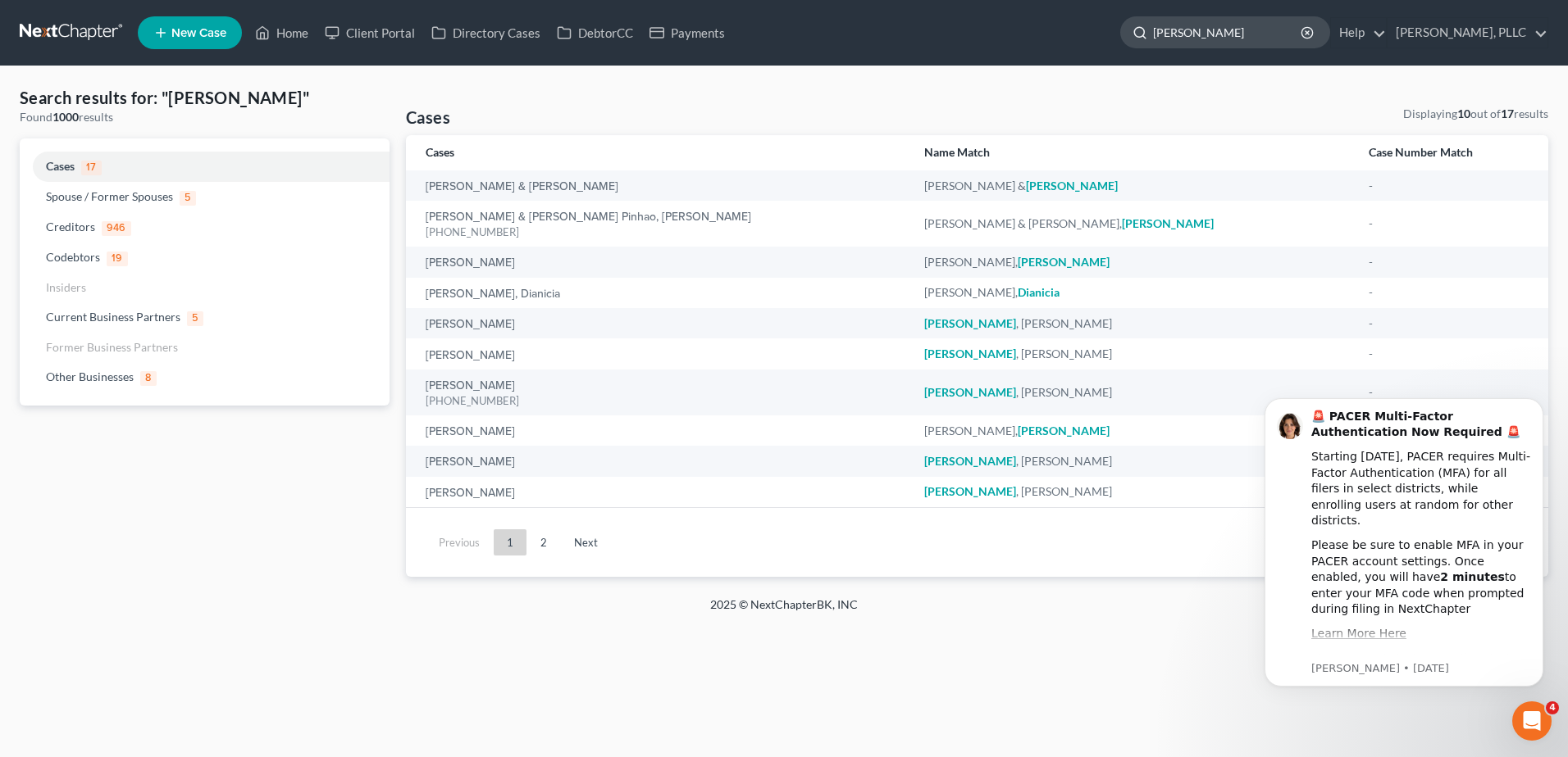
click at [1301, 39] on div "[PERSON_NAME]" at bounding box center [1225, 32] width 210 height 32
click at [1301, 30] on icon "button" at bounding box center [1307, 33] width 13 height 13
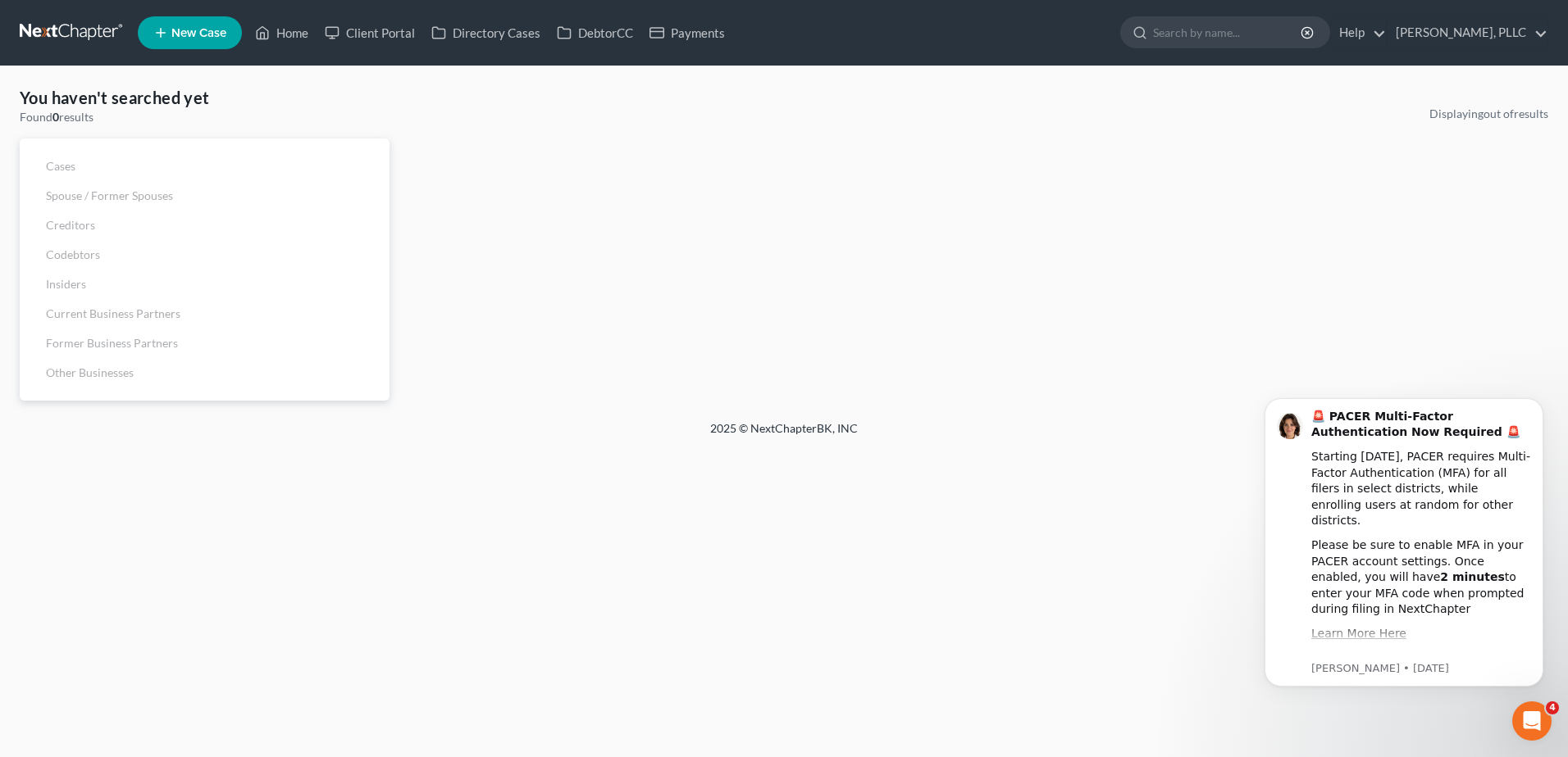
drag, startPoint x: 1192, startPoint y: 44, endPoint x: 1174, endPoint y: 49, distance: 18.7
click at [1180, 47] on input "search" at bounding box center [1228, 32] width 150 height 30
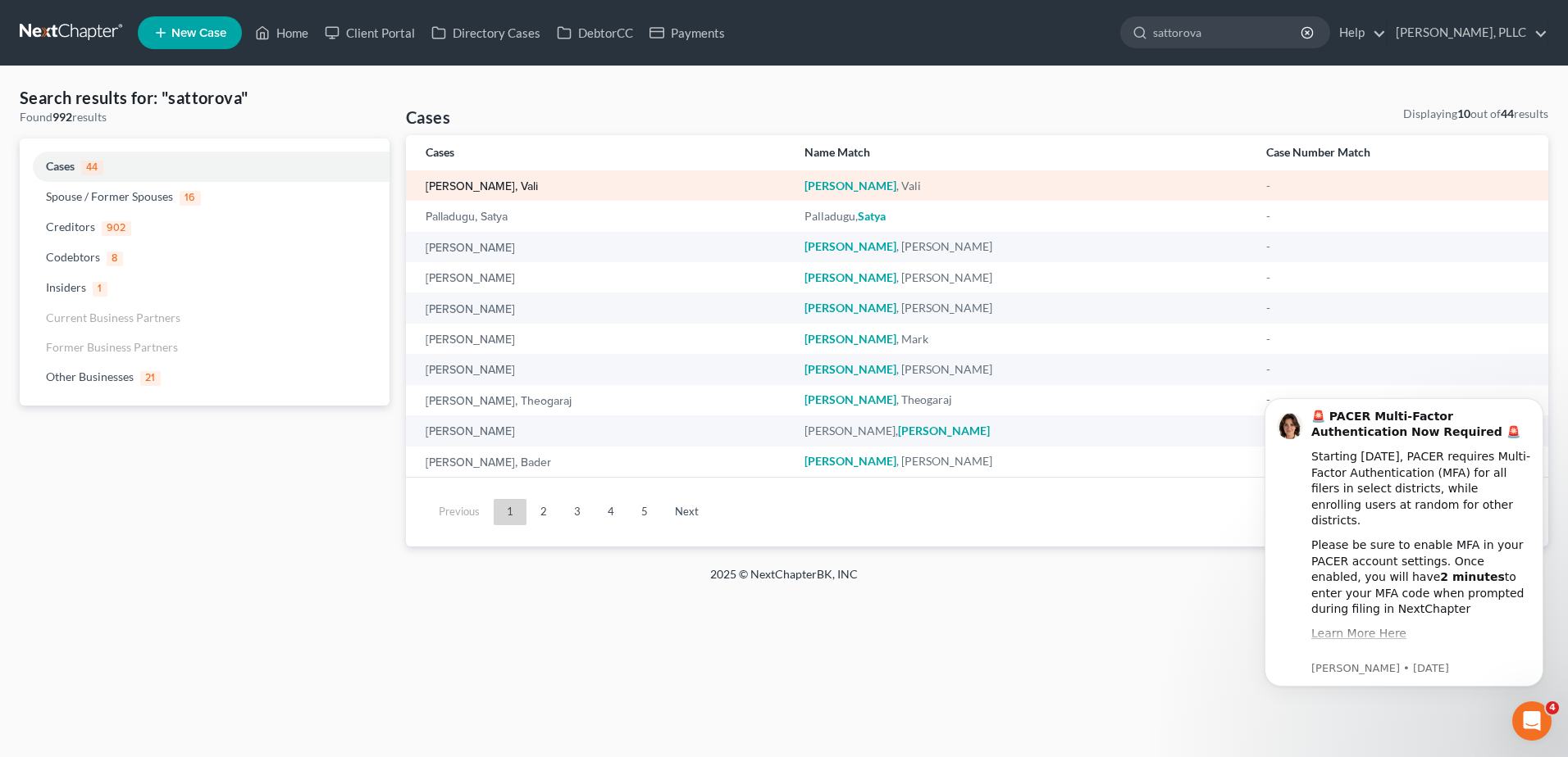
type input "sattorova"
click at [449, 191] on link "[PERSON_NAME], Vali" at bounding box center [482, 187] width 113 height 11
select select "4"
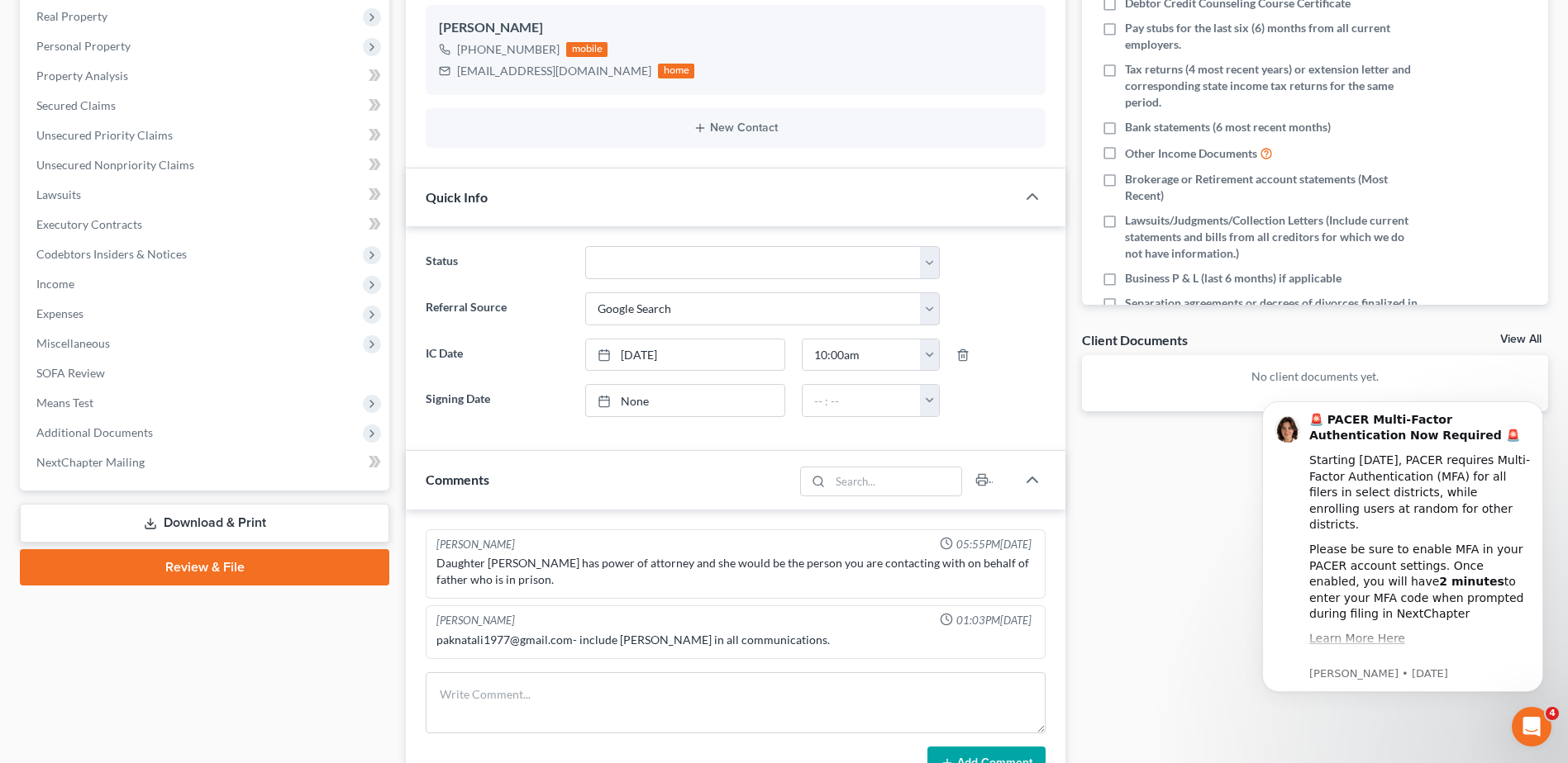
scroll to position [331, 0]
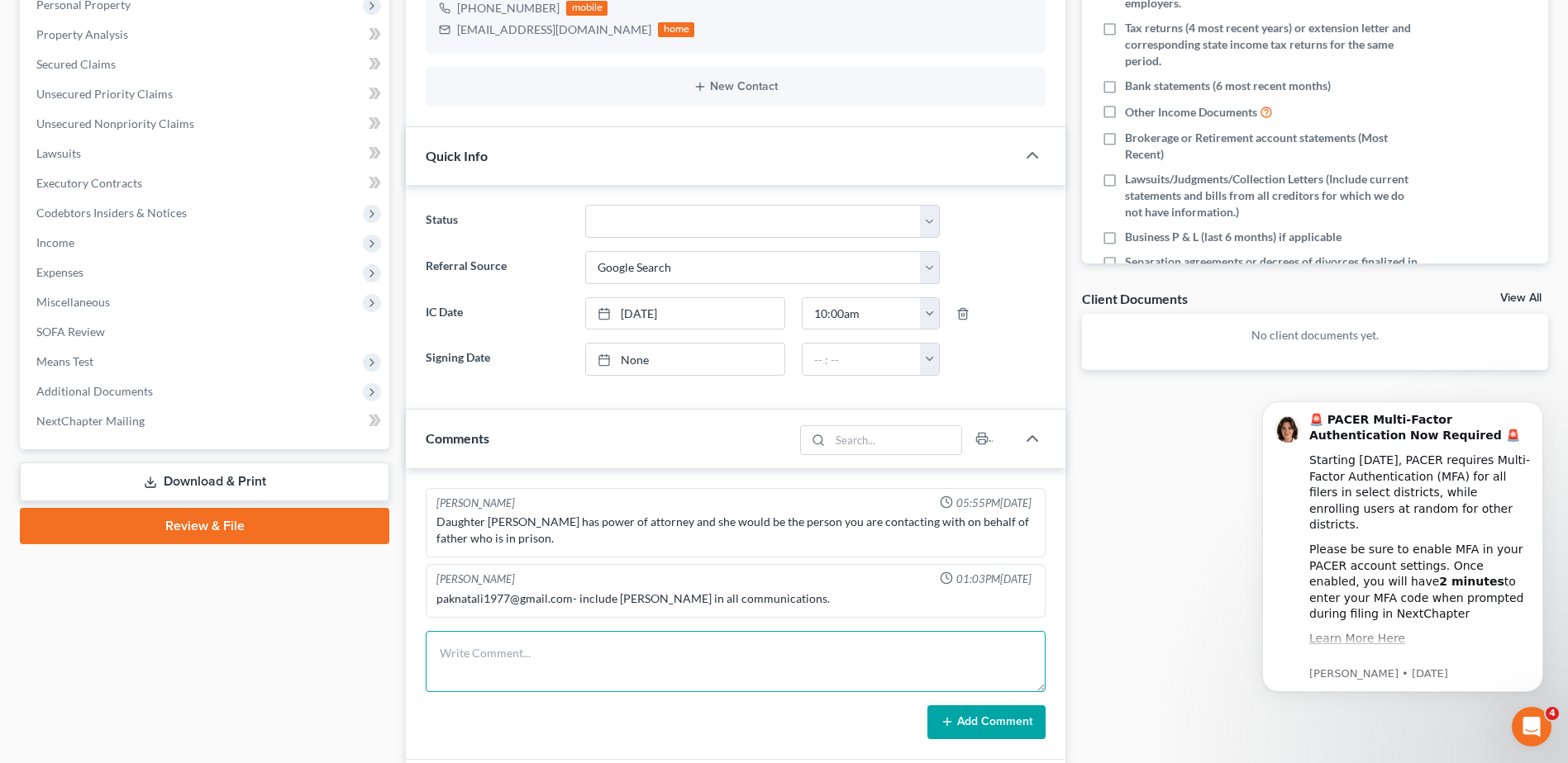
click at [609, 650] on textarea at bounding box center [735, 662] width 619 height 61
paste textarea "[PHONE_NUMBER]"
type textarea "("
type textarea "Attempted cc and left a voicemail."
click at [1034, 728] on button "Add Comment" at bounding box center [985, 722] width 118 height 35
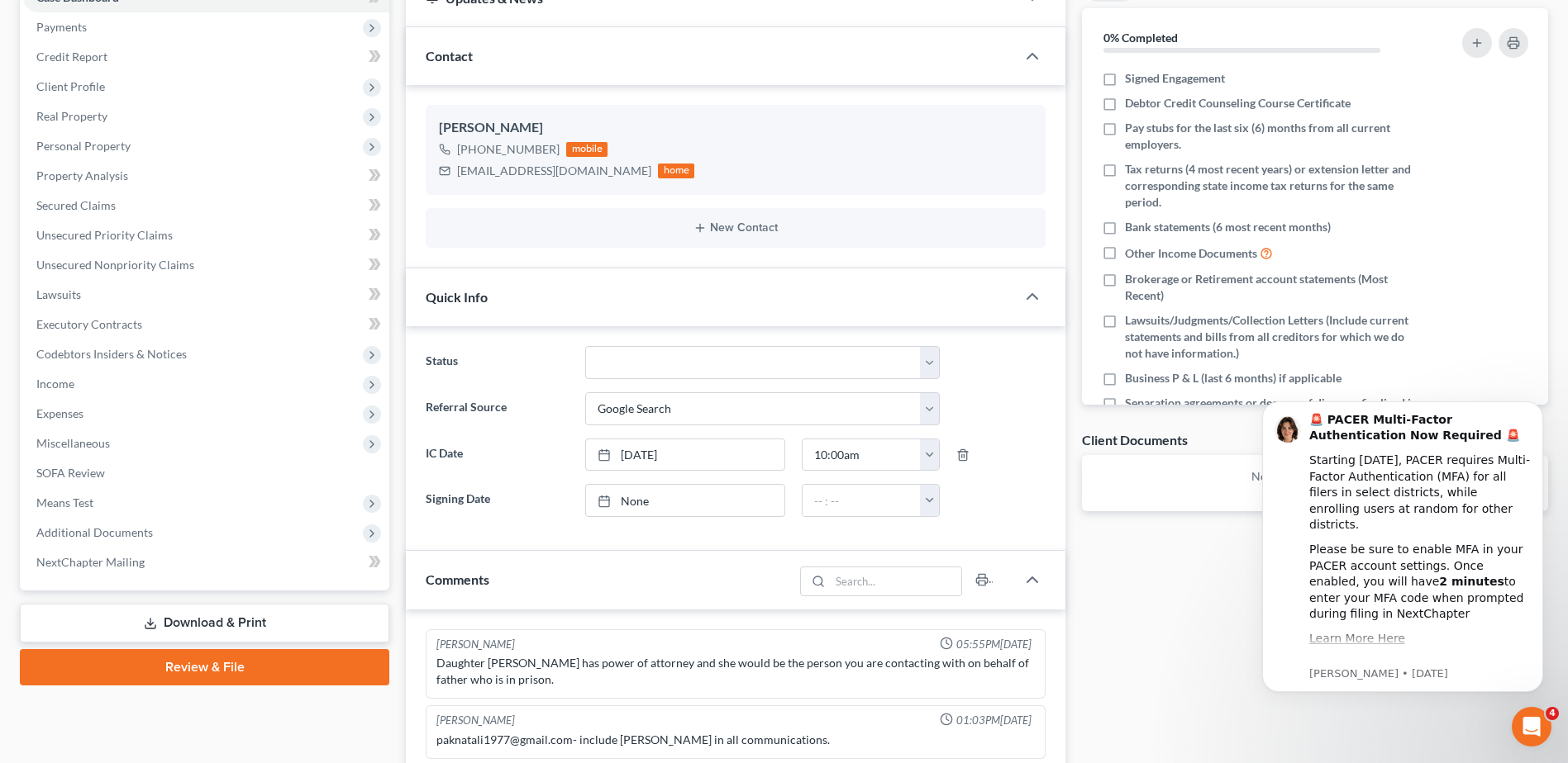
scroll to position [0, 0]
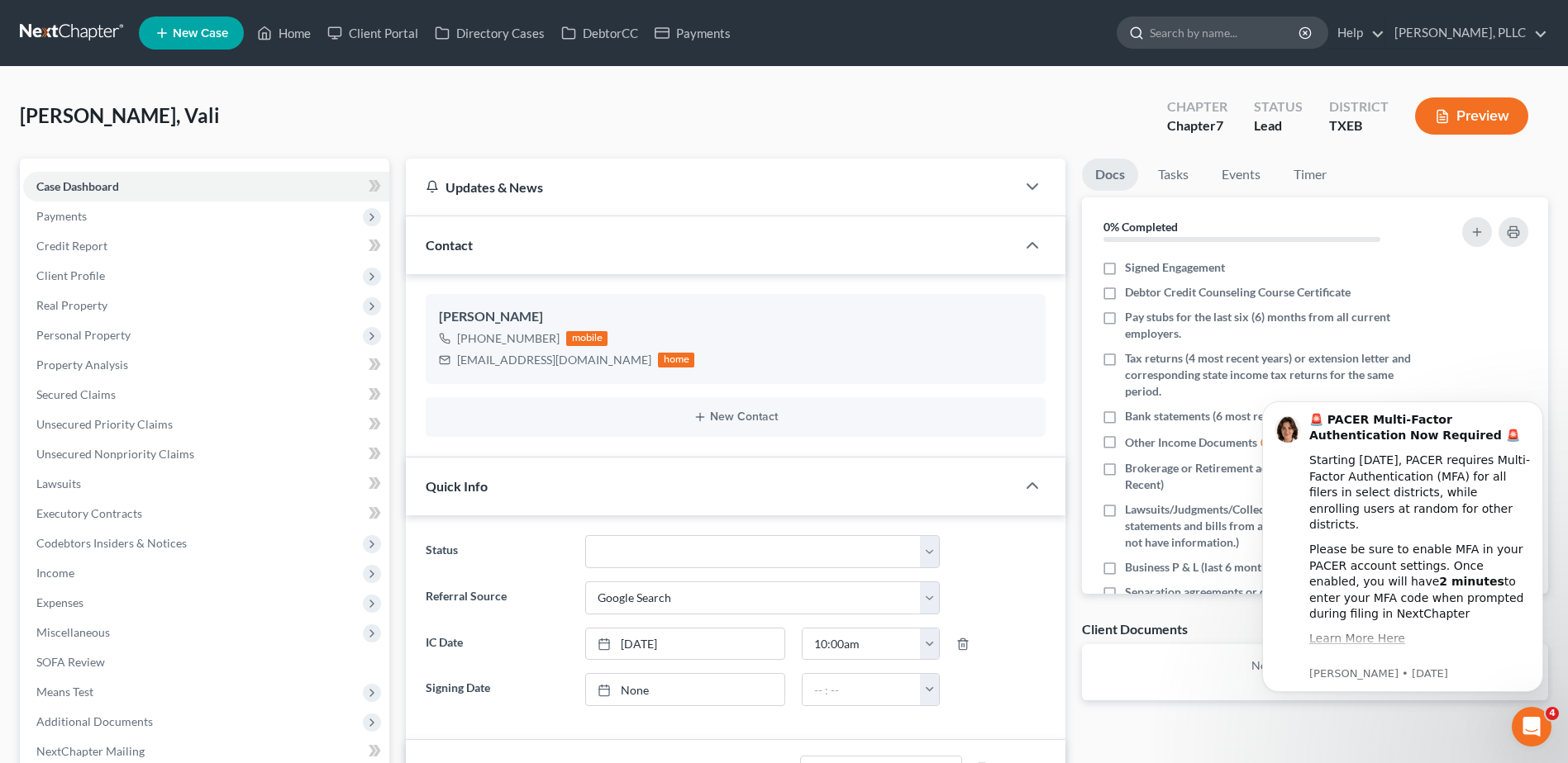
click at [1165, 42] on input "search" at bounding box center [1226, 32] width 151 height 30
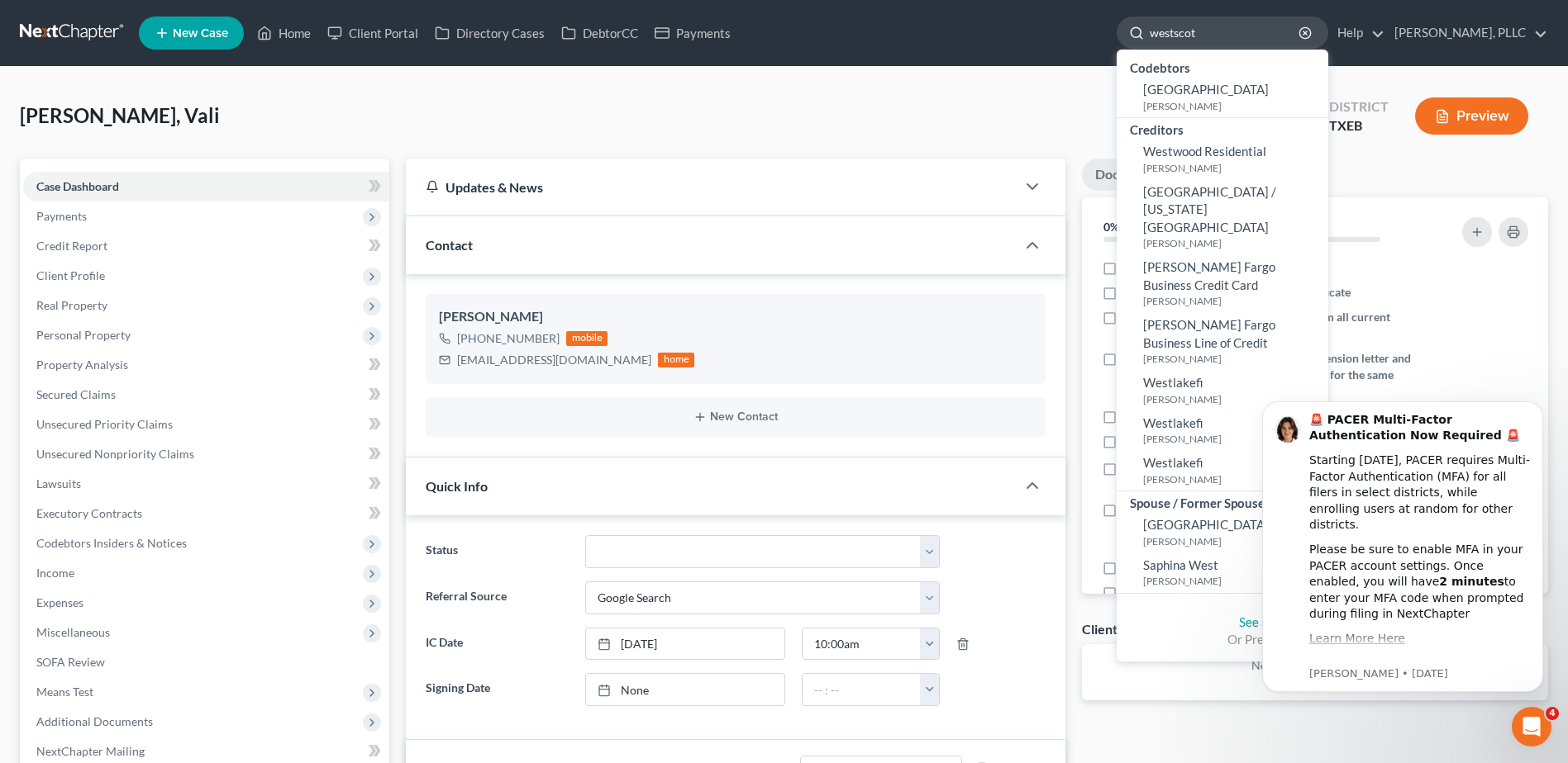
type input "westscott"
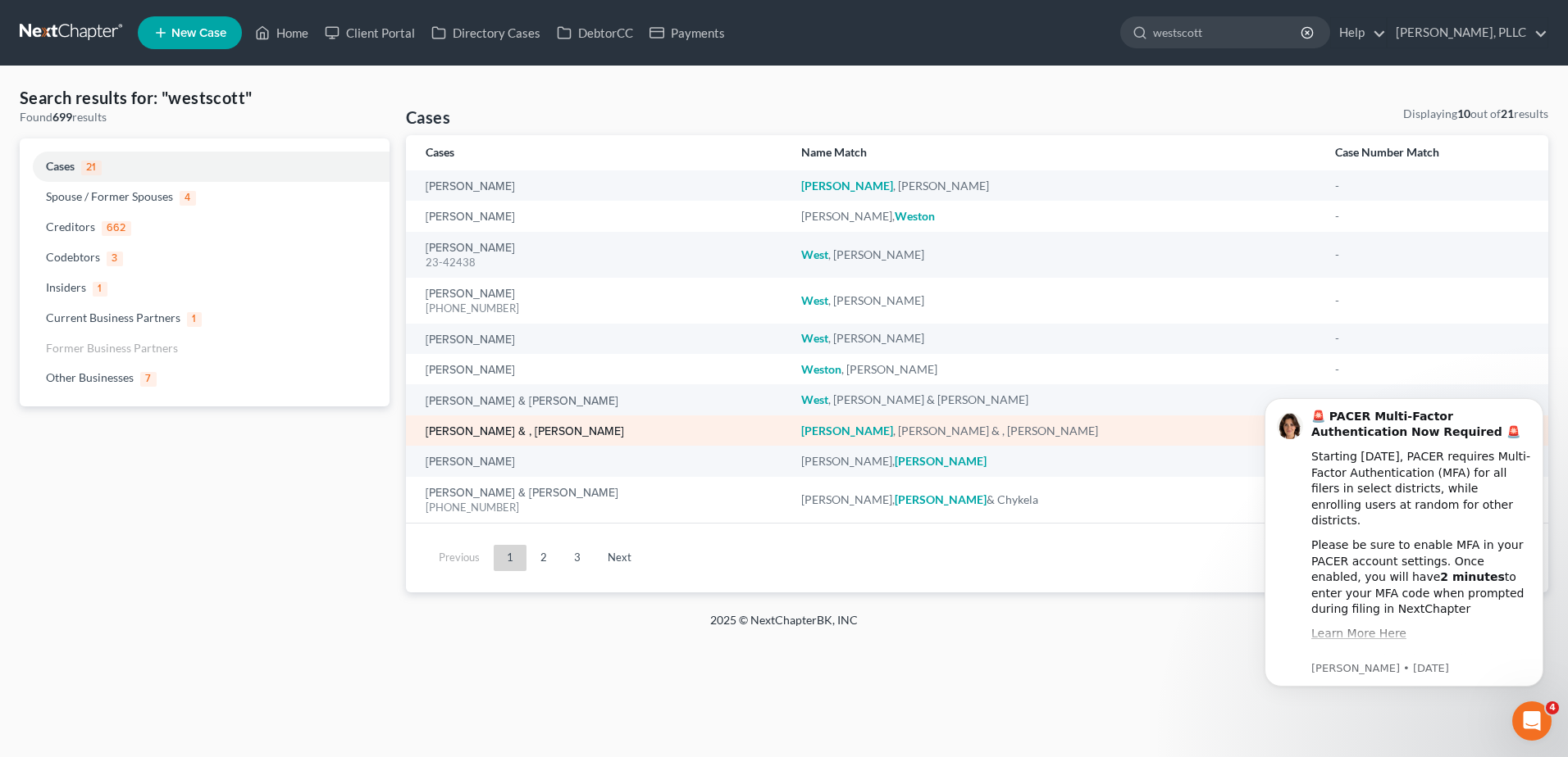
click at [561, 432] on link "[PERSON_NAME] & , [PERSON_NAME]" at bounding box center [525, 431] width 198 height 11
select select "4"
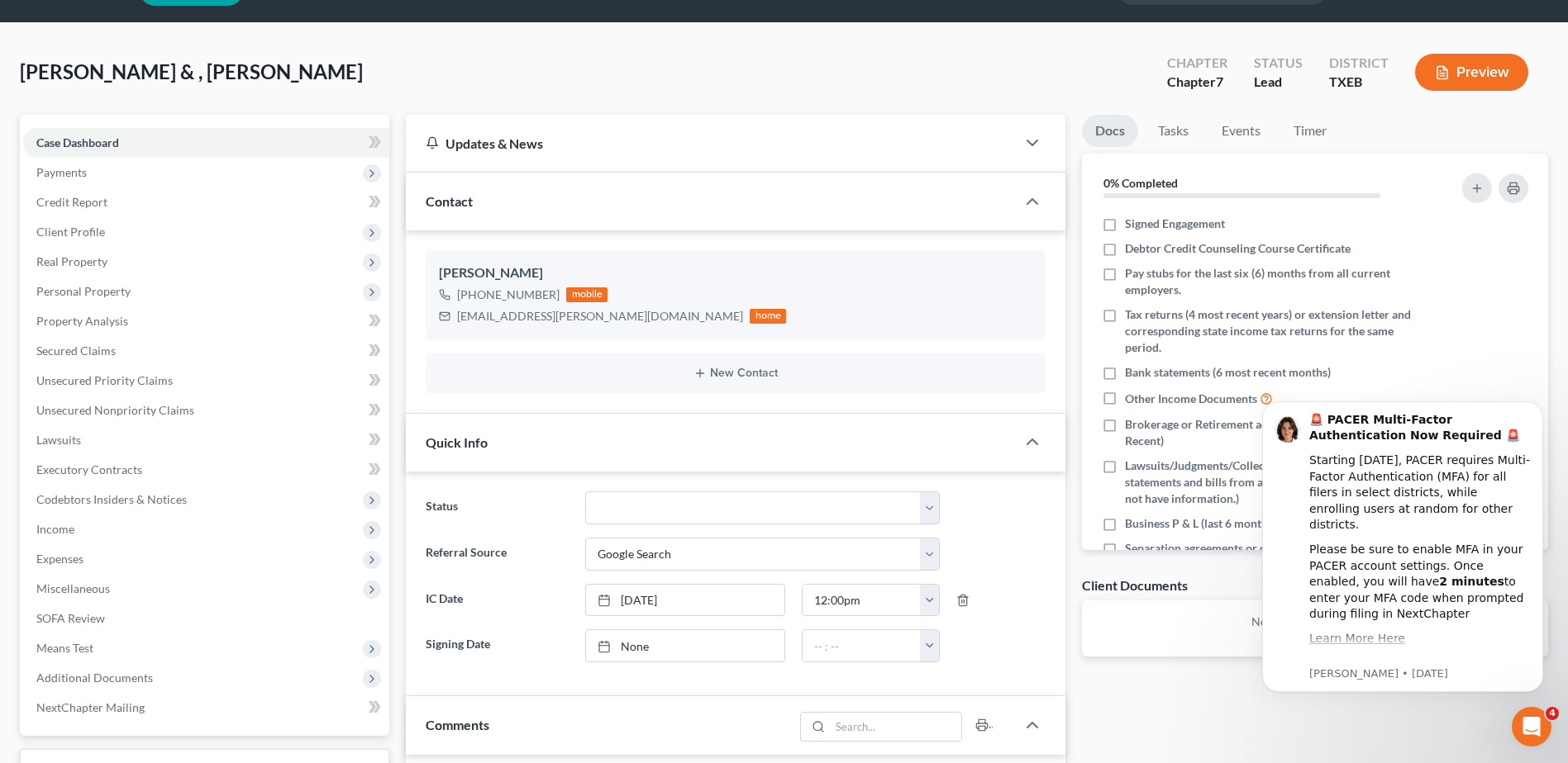
scroll to position [165, 0]
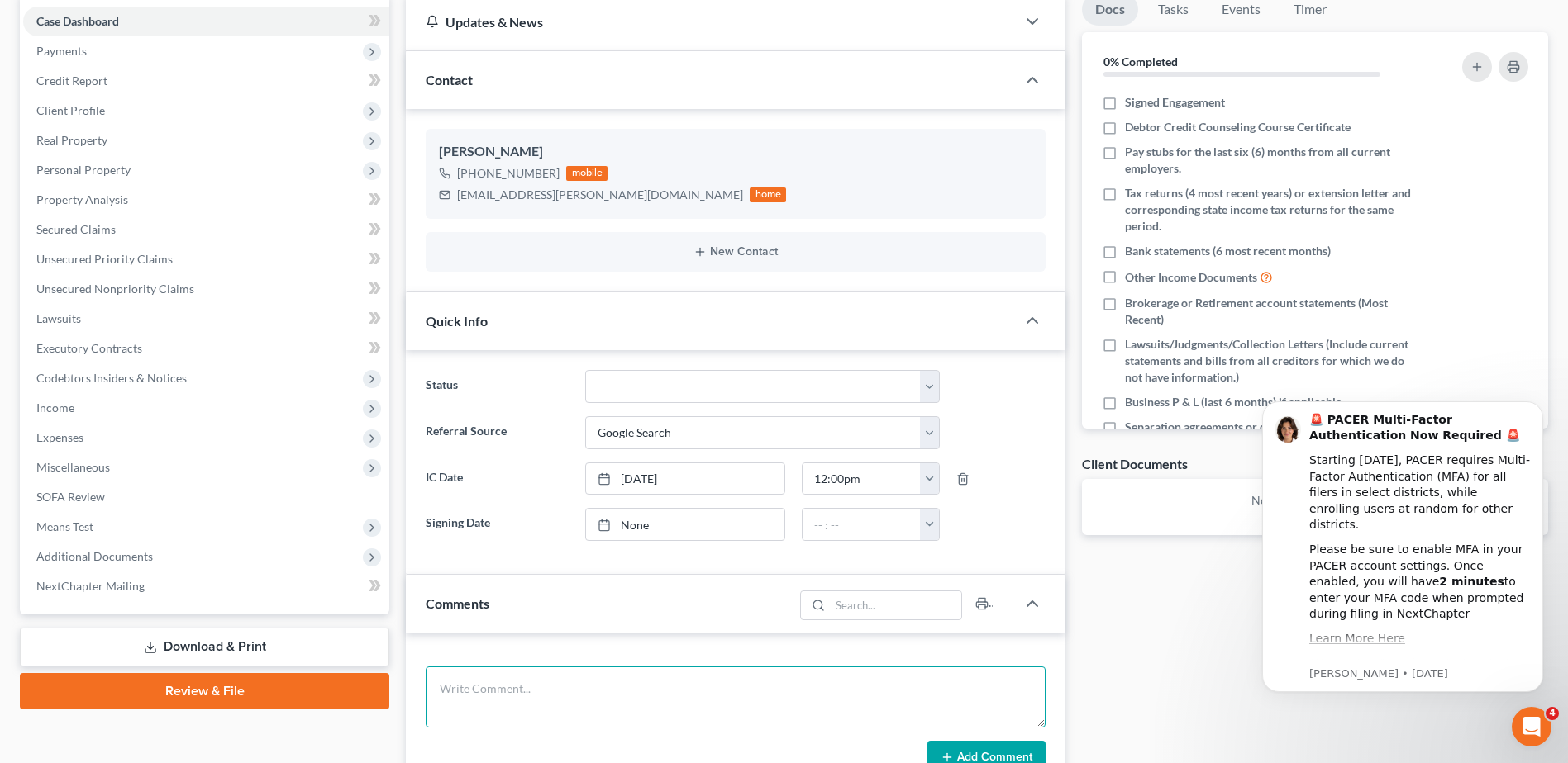
click at [549, 675] on textarea at bounding box center [735, 697] width 619 height 61
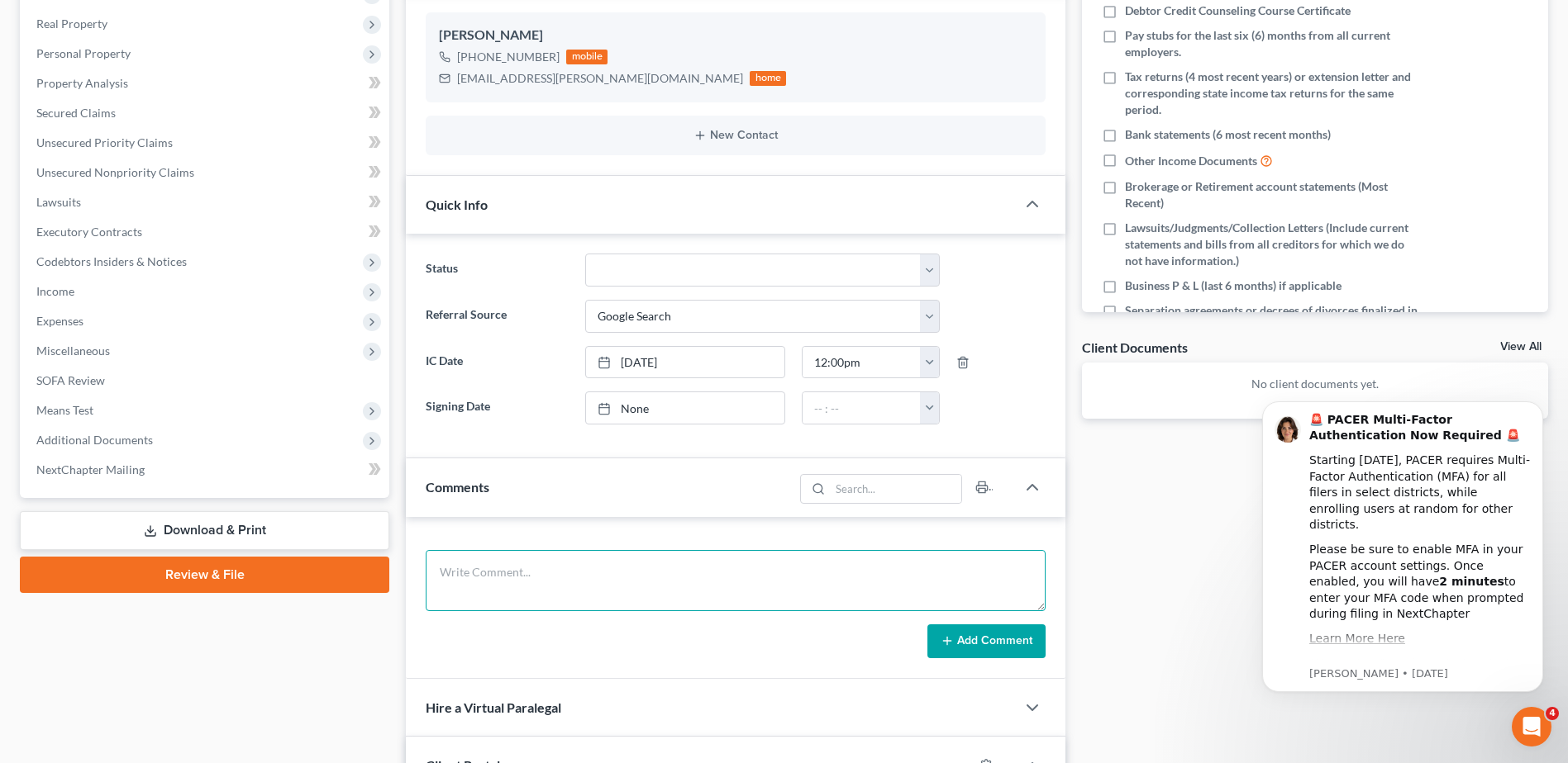
scroll to position [331, 0]
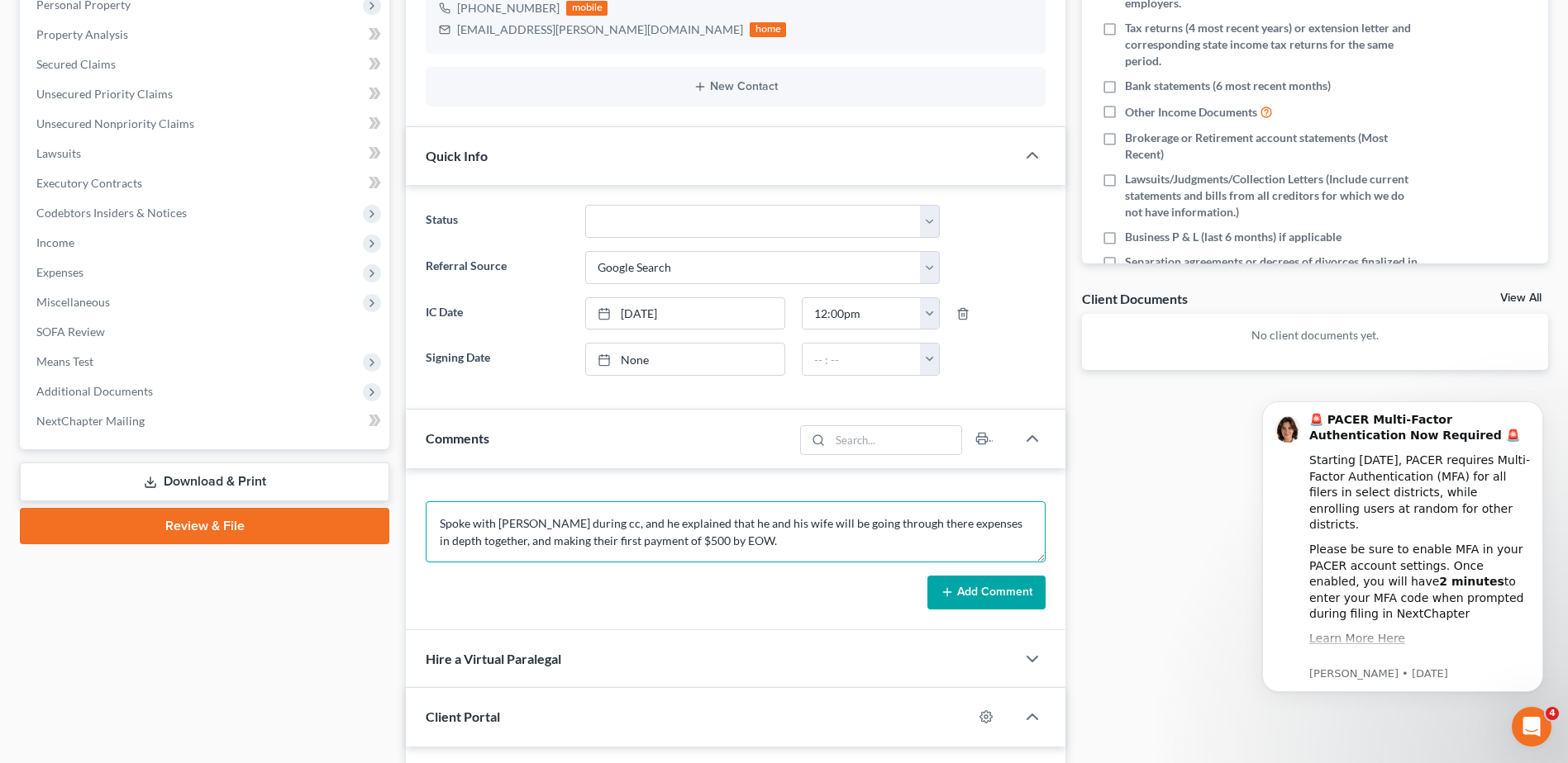
type textarea "Spoke with [PERSON_NAME] during cc, and he explained that he and his wife will …"
click at [974, 599] on button "Add Comment" at bounding box center [985, 593] width 118 height 35
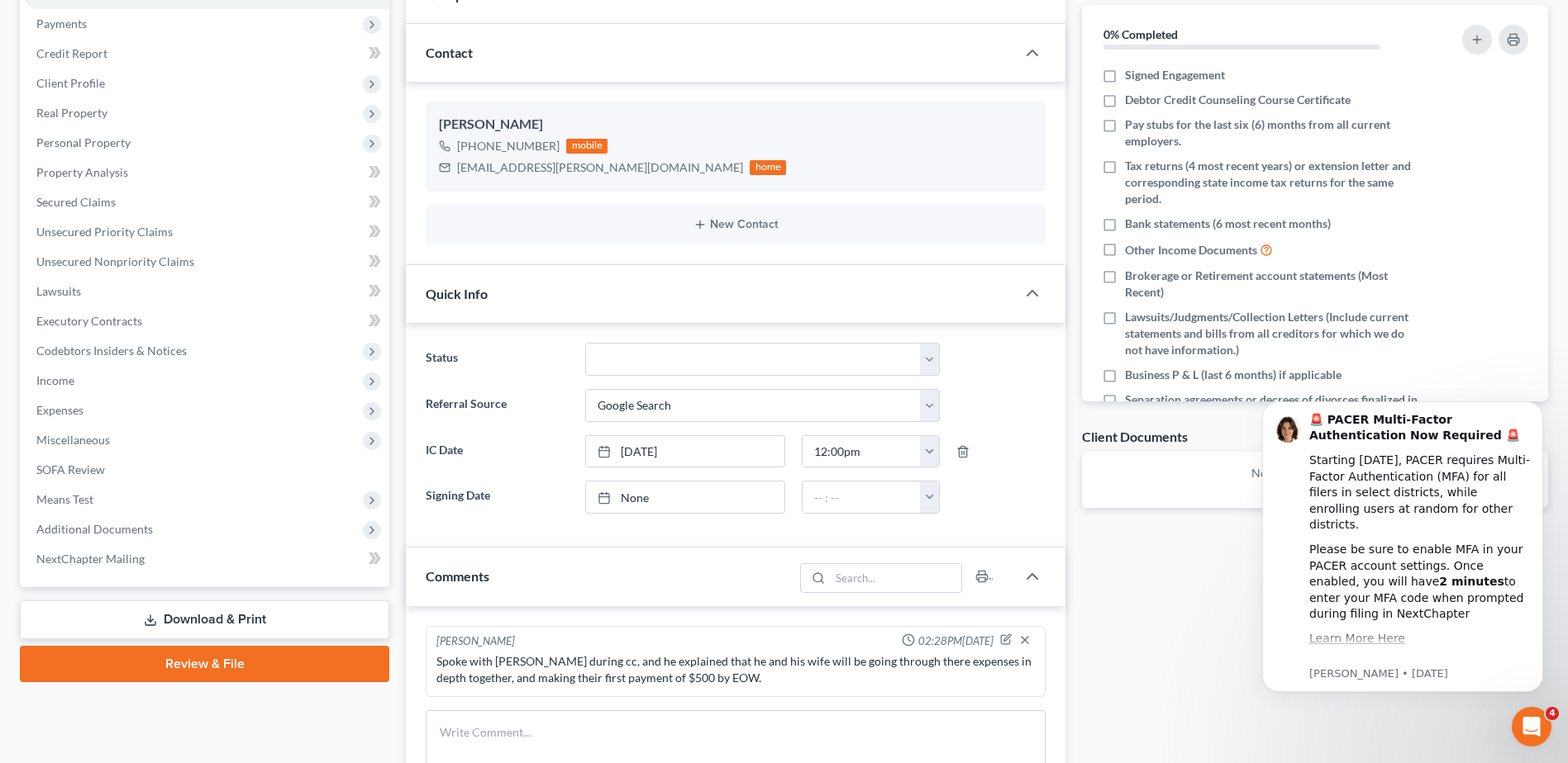
scroll to position [0, 0]
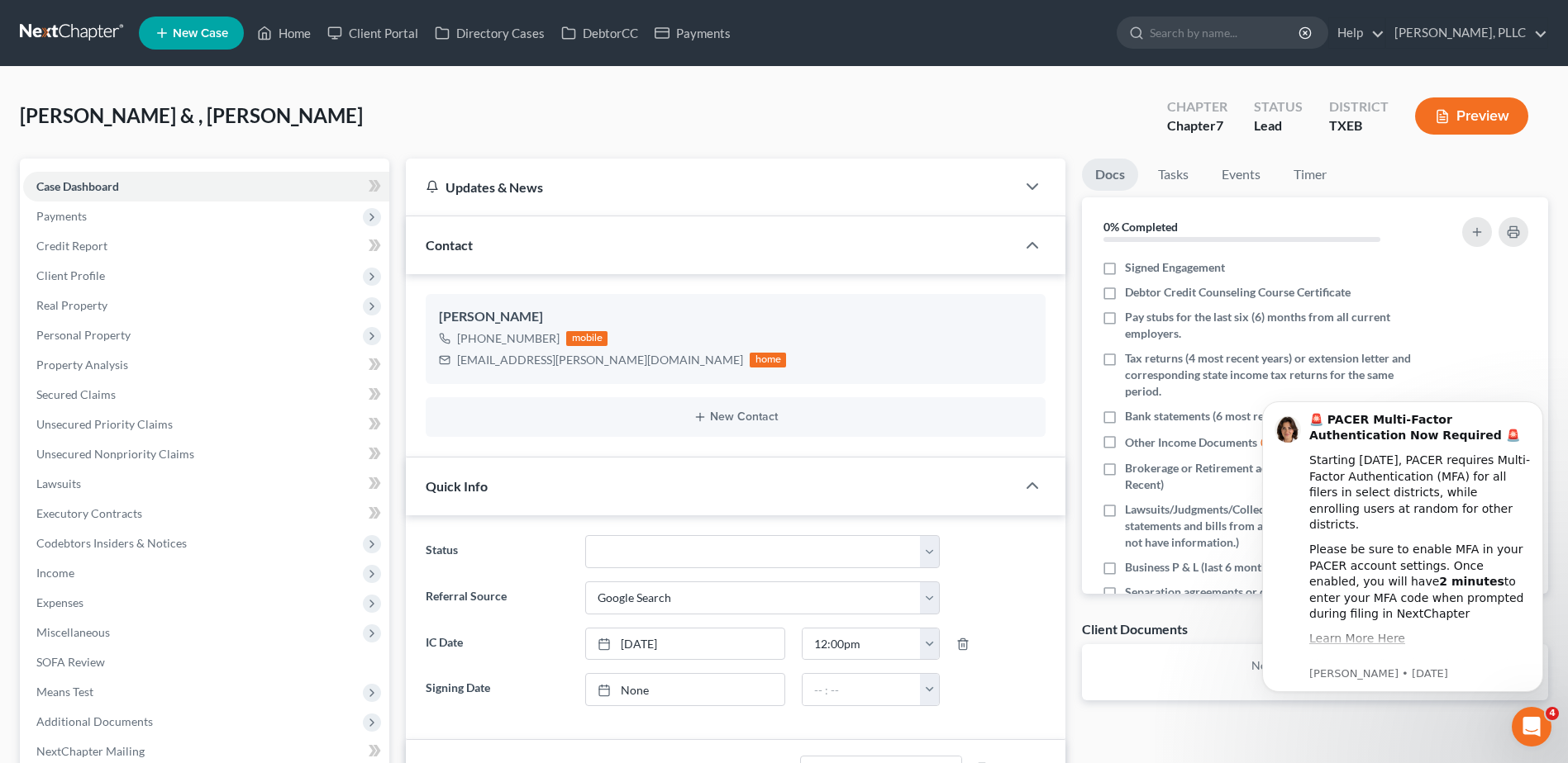
click at [1169, 41] on input "search" at bounding box center [1226, 32] width 151 height 30
type input "[PERSON_NAME]"
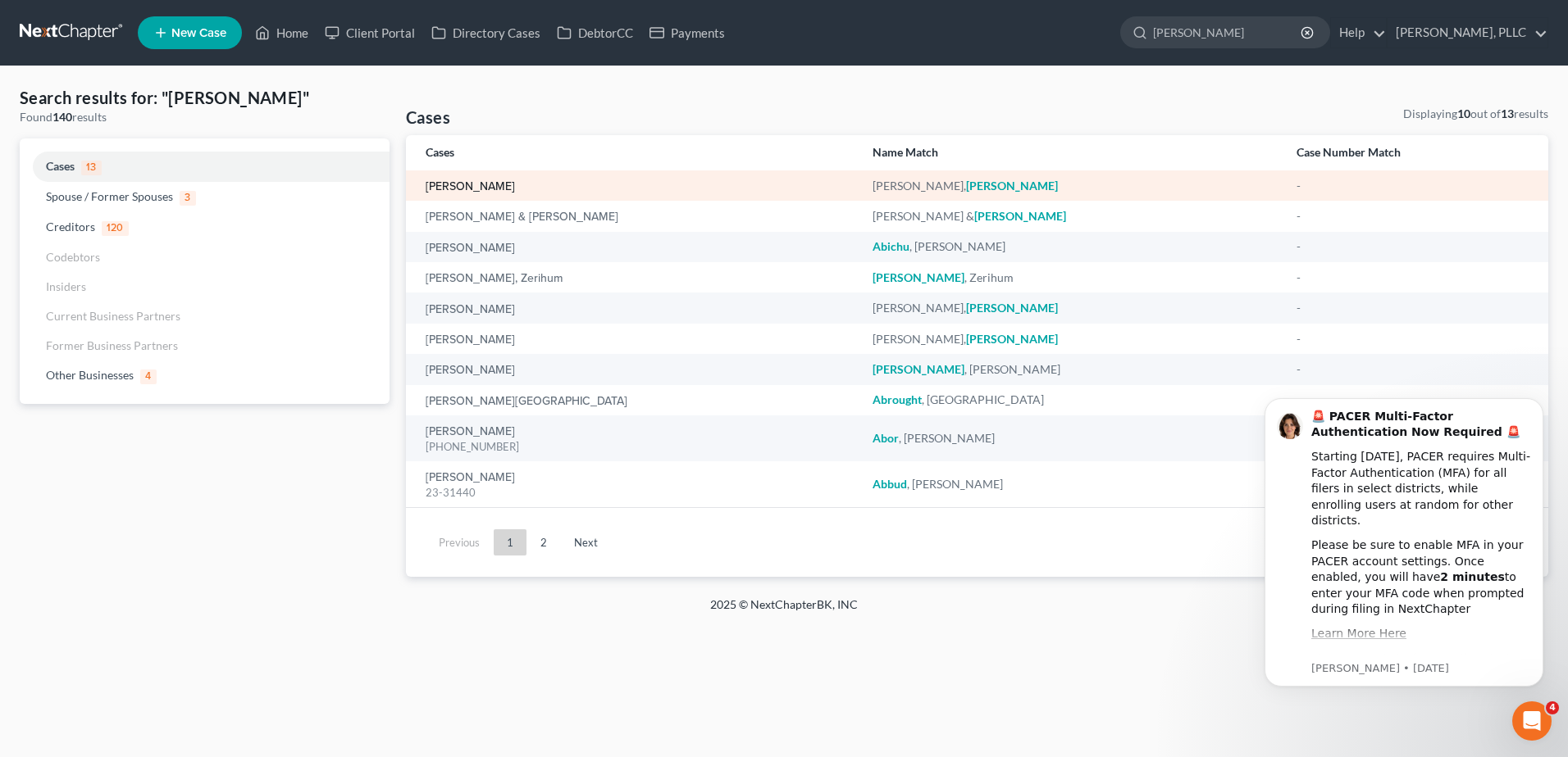
click at [464, 184] on link "[PERSON_NAME]" at bounding box center [470, 187] width 89 height 11
select select "4"
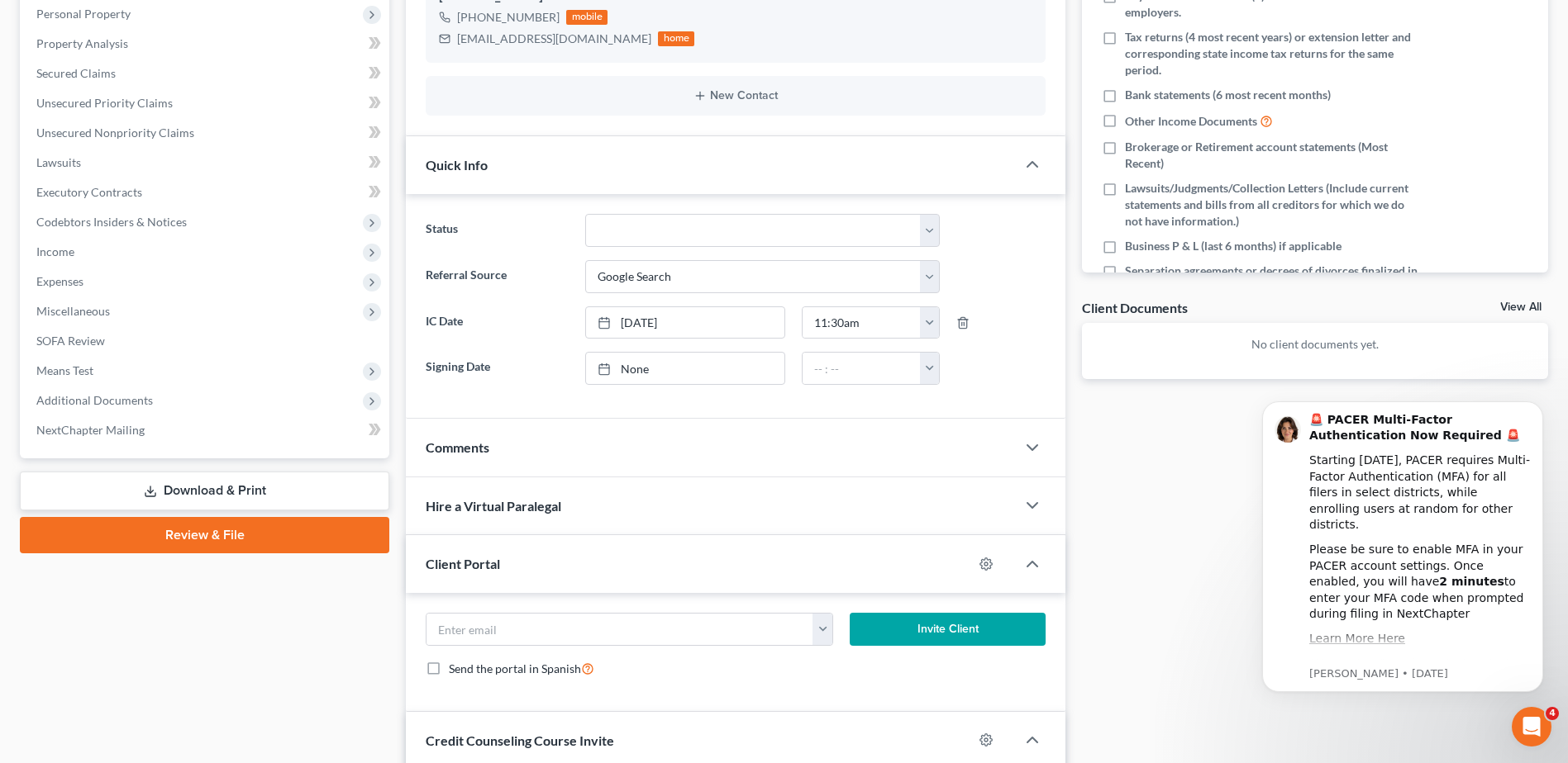
scroll to position [331, 0]
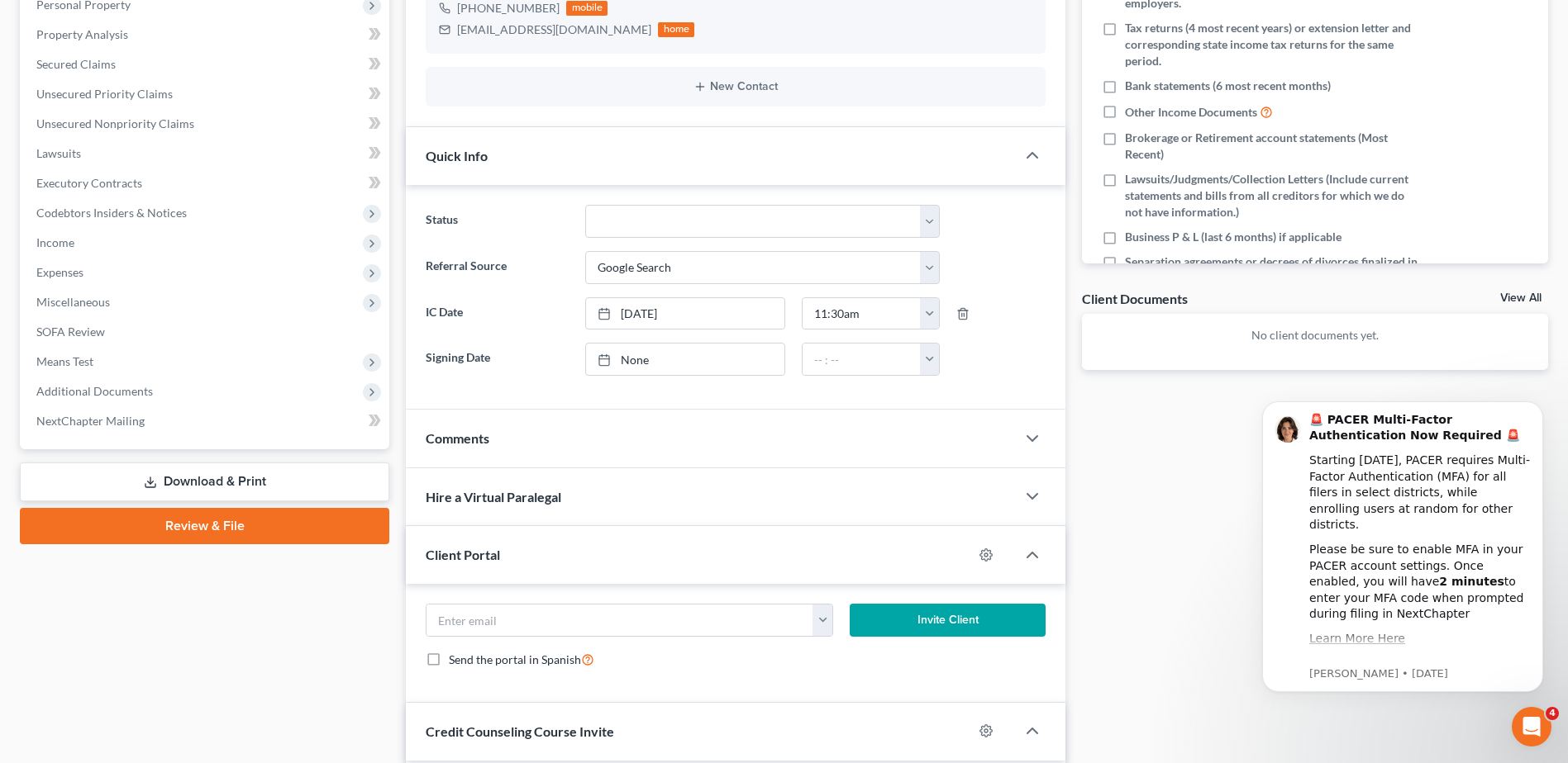
click at [579, 437] on div "Comments" at bounding box center [710, 438] width 610 height 57
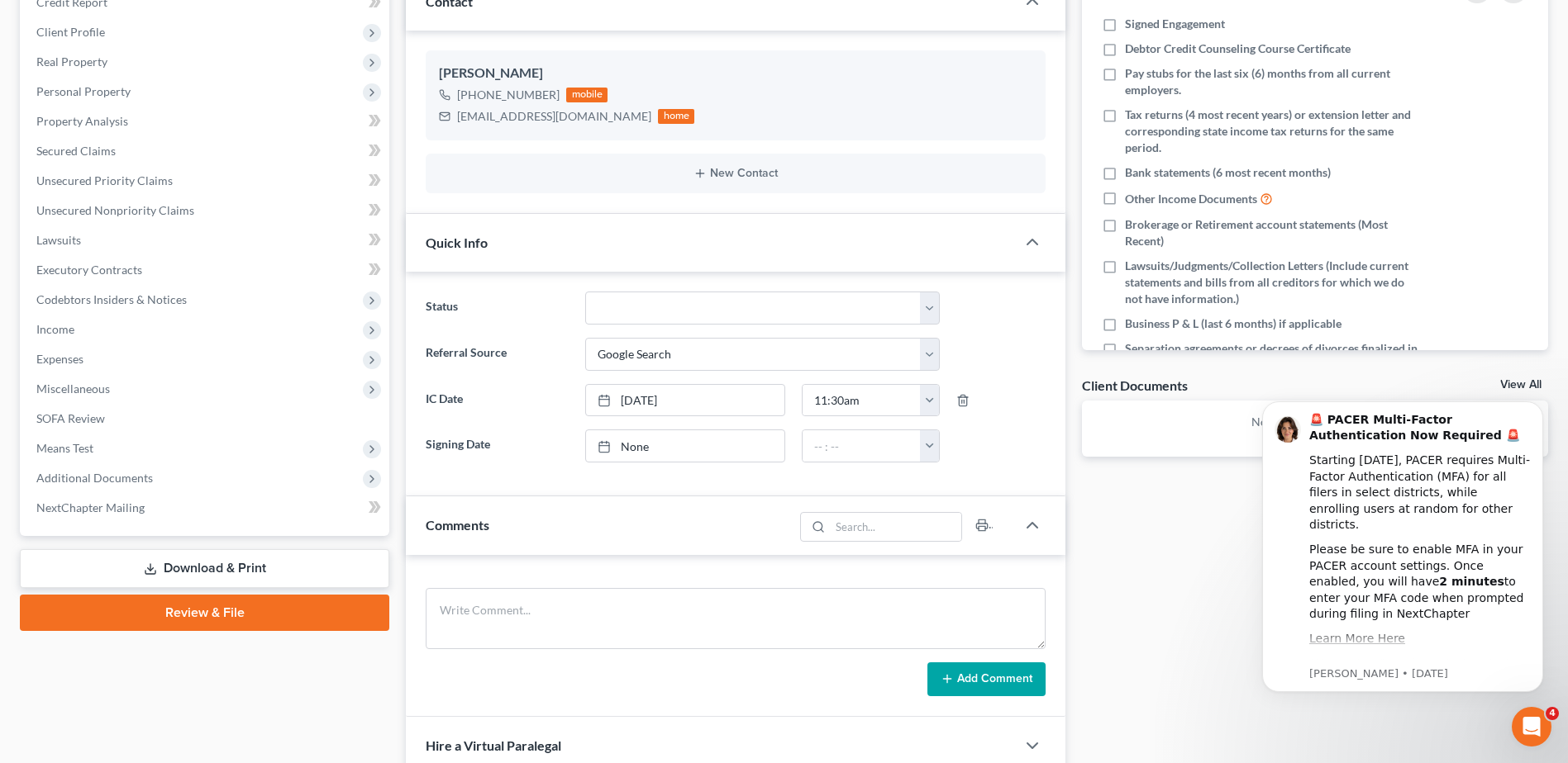
scroll to position [413, 0]
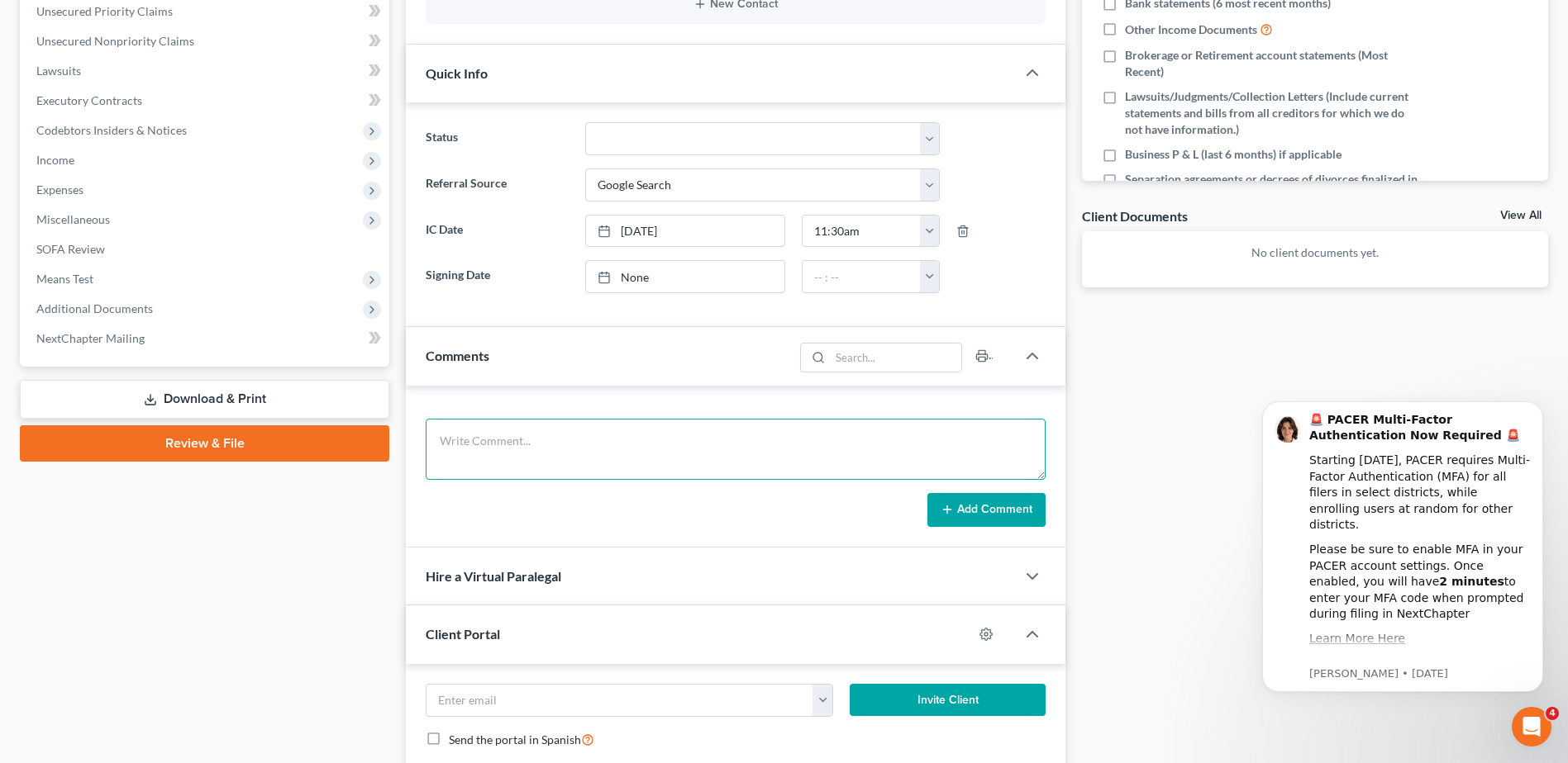
click at [489, 441] on textarea at bounding box center [735, 449] width 619 height 61
type textarea "attempted a courtesy call and left a voicemail."
click at [986, 510] on button "Add Comment" at bounding box center [985, 511] width 118 height 35
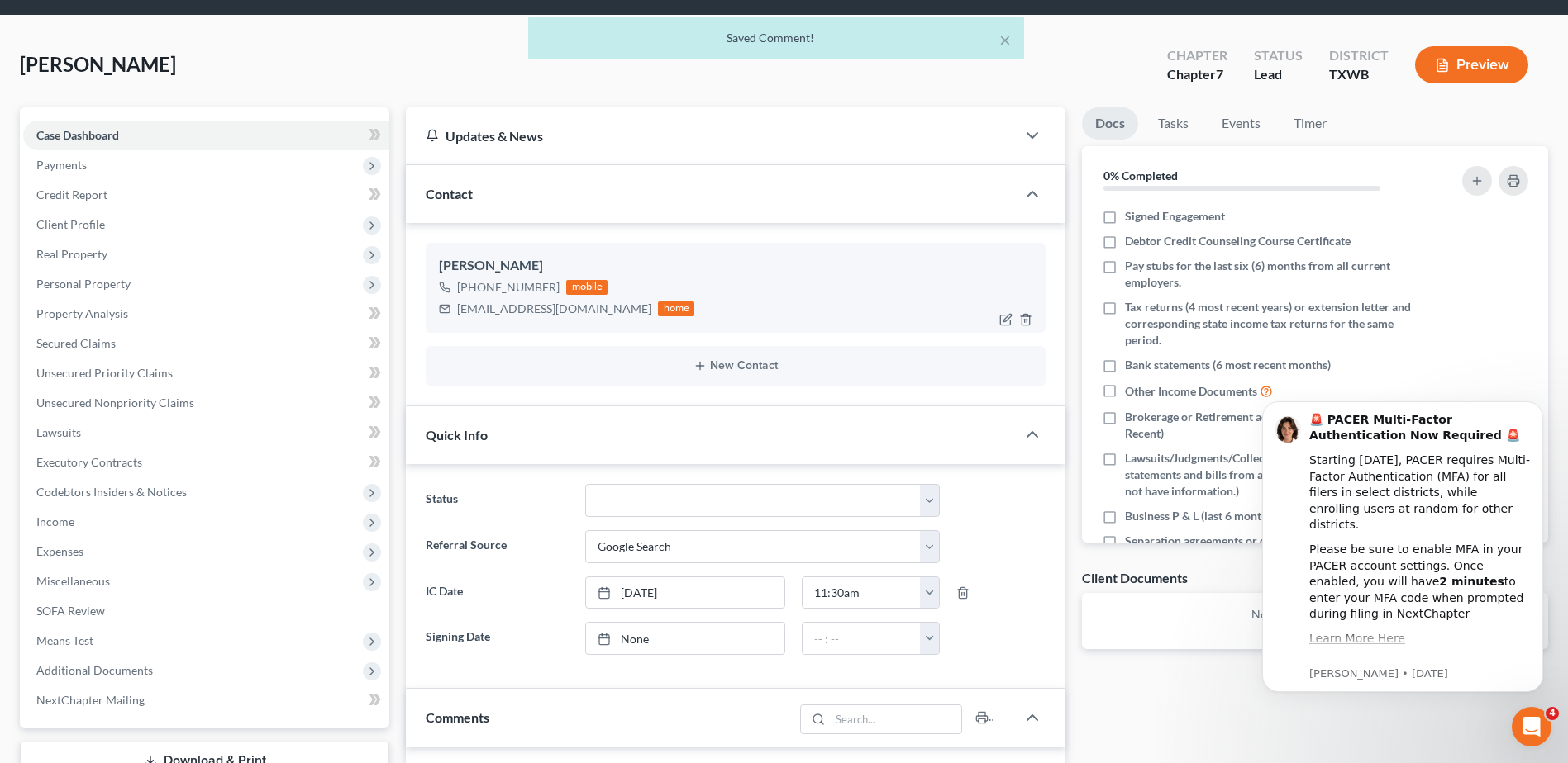
scroll to position [0, 0]
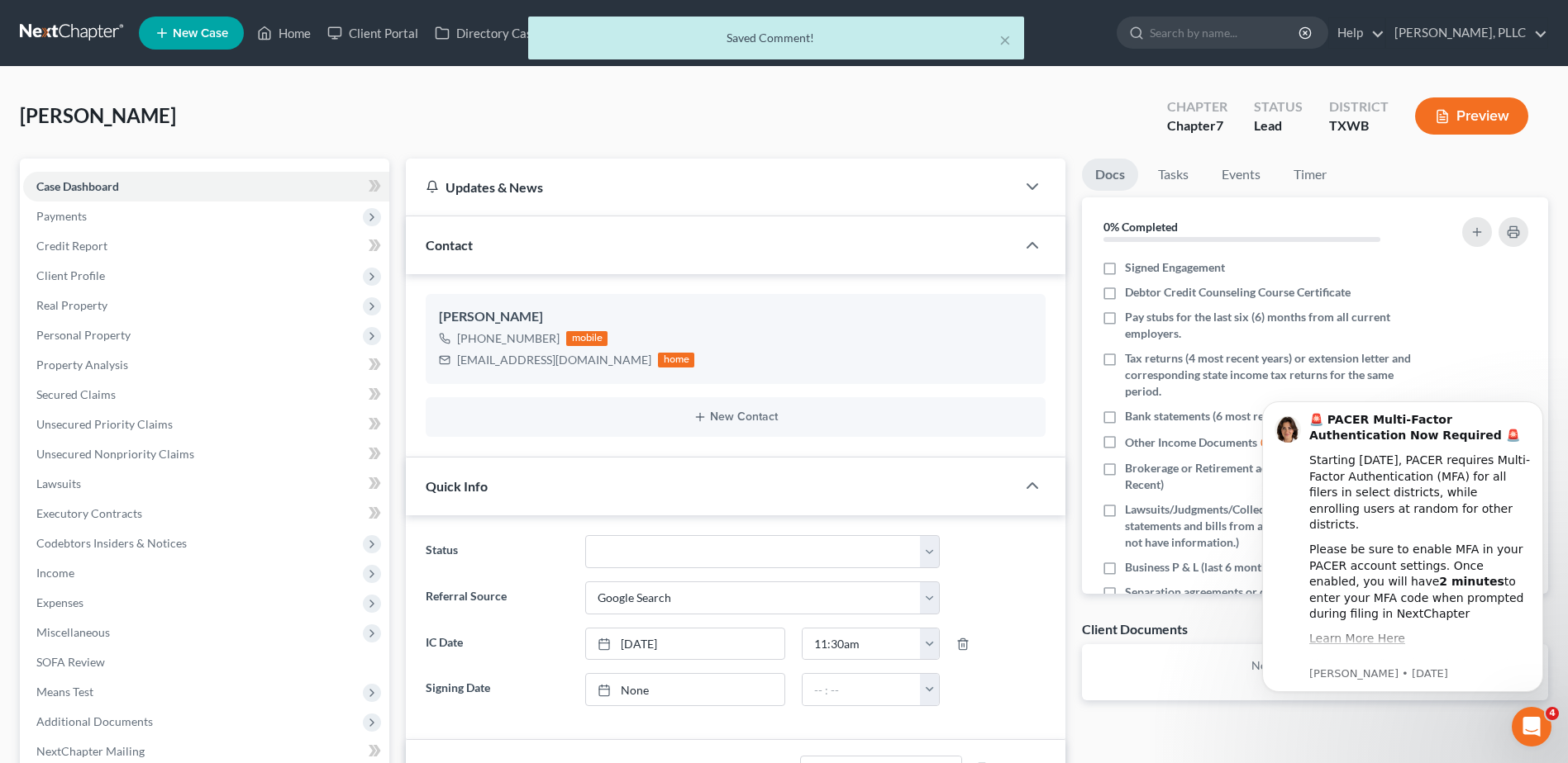
click at [1243, 29] on div "× Saved Comment!" at bounding box center [775, 42] width 1568 height 51
click at [1204, 34] on div "× Saved Comment!" at bounding box center [775, 42] width 1568 height 51
click at [1174, 33] on div "× Saved Comment!" at bounding box center [775, 42] width 1568 height 51
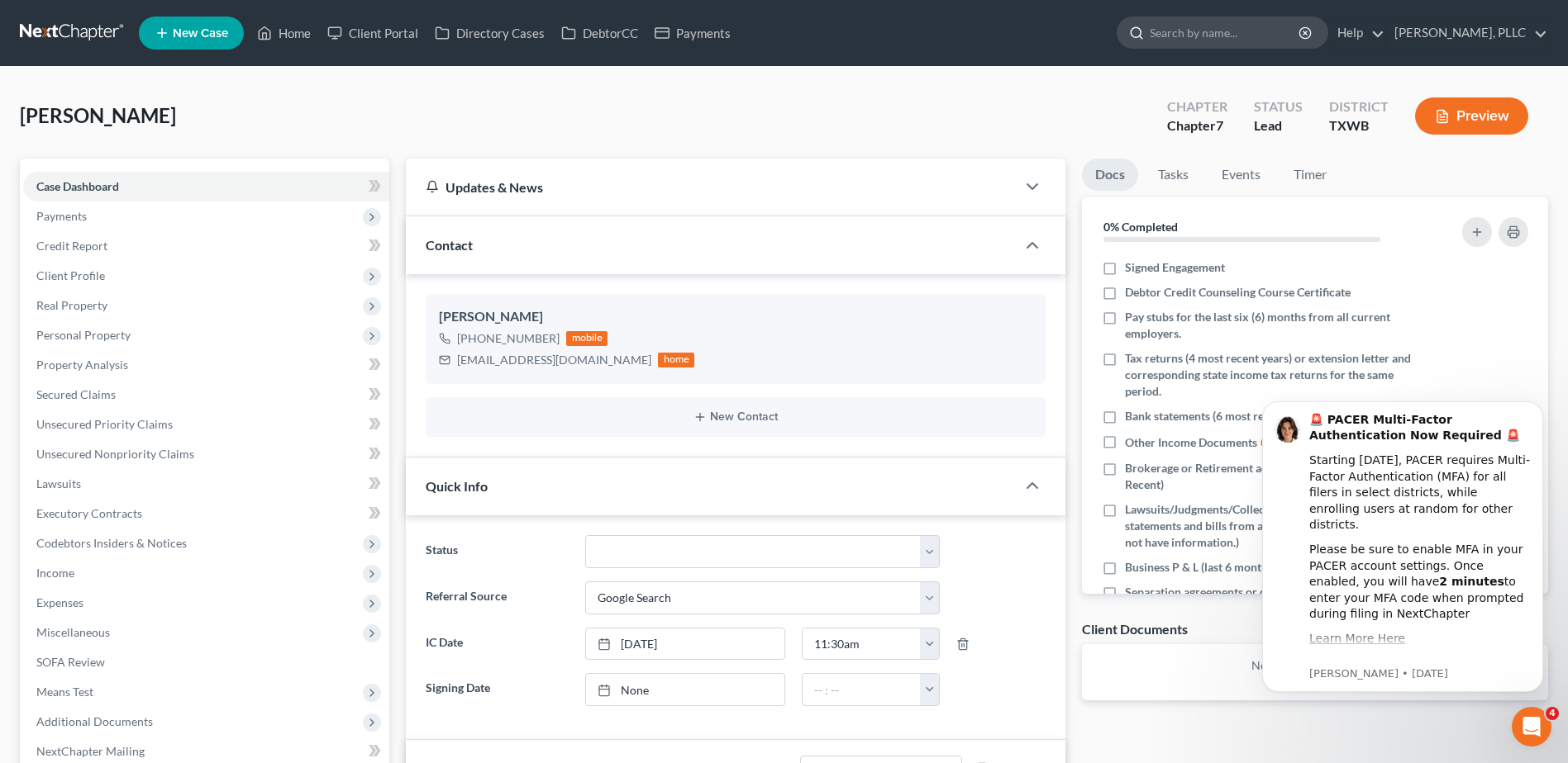
click at [1199, 42] on input "search" at bounding box center [1226, 32] width 151 height 30
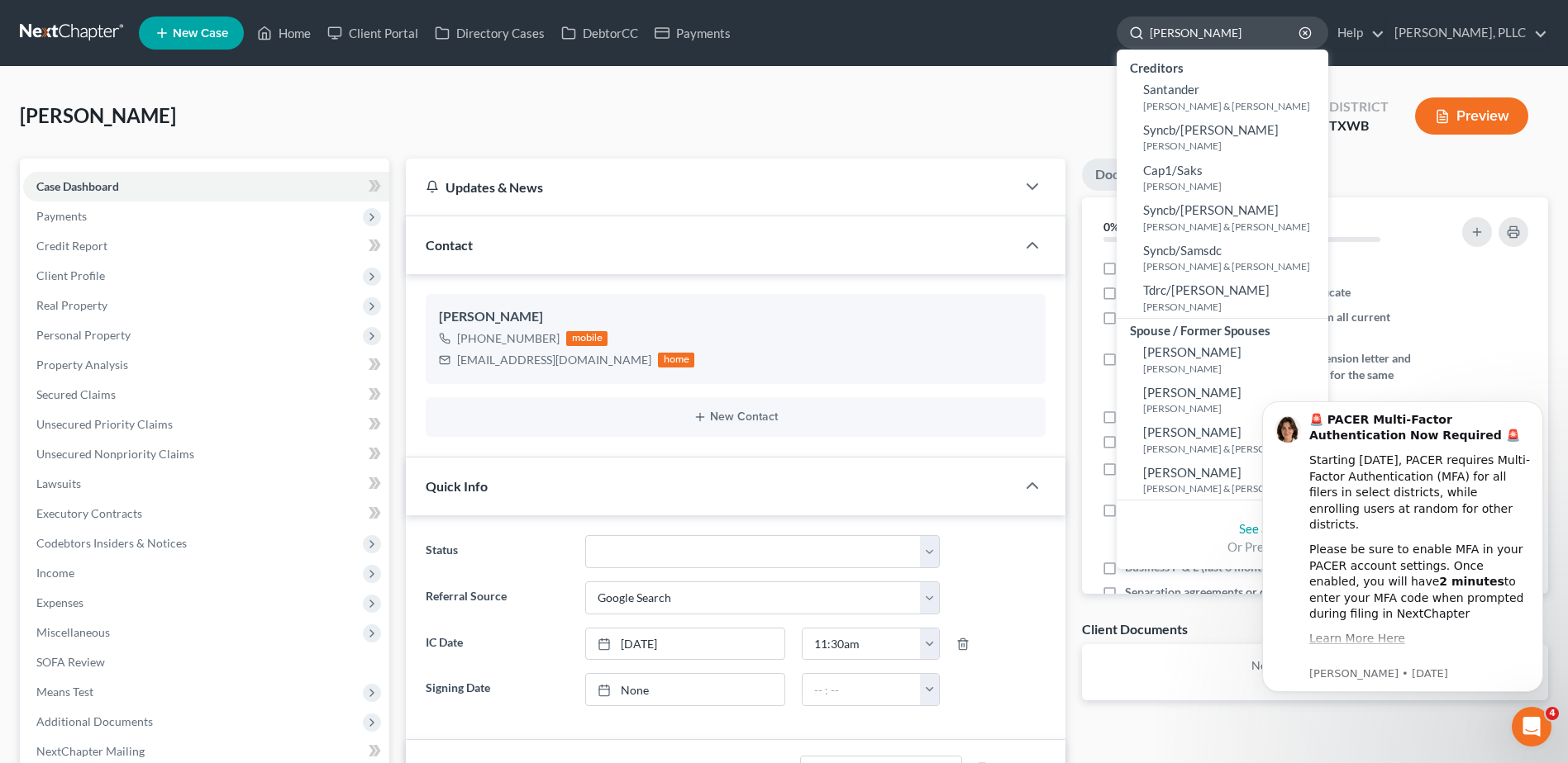
type input "sale"
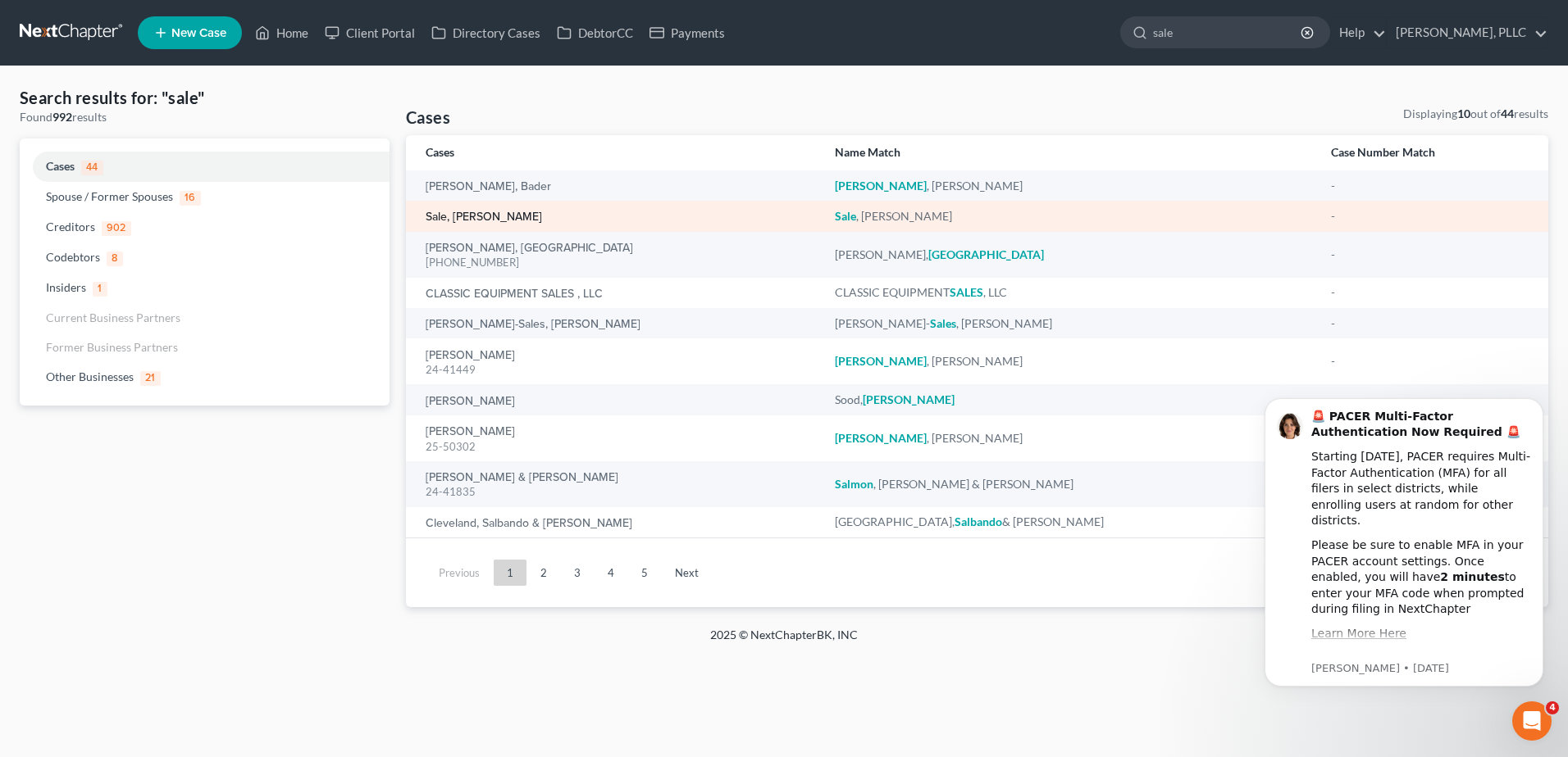
click at [469, 218] on link "Sale, [PERSON_NAME]" at bounding box center [484, 217] width 116 height 11
select select "4"
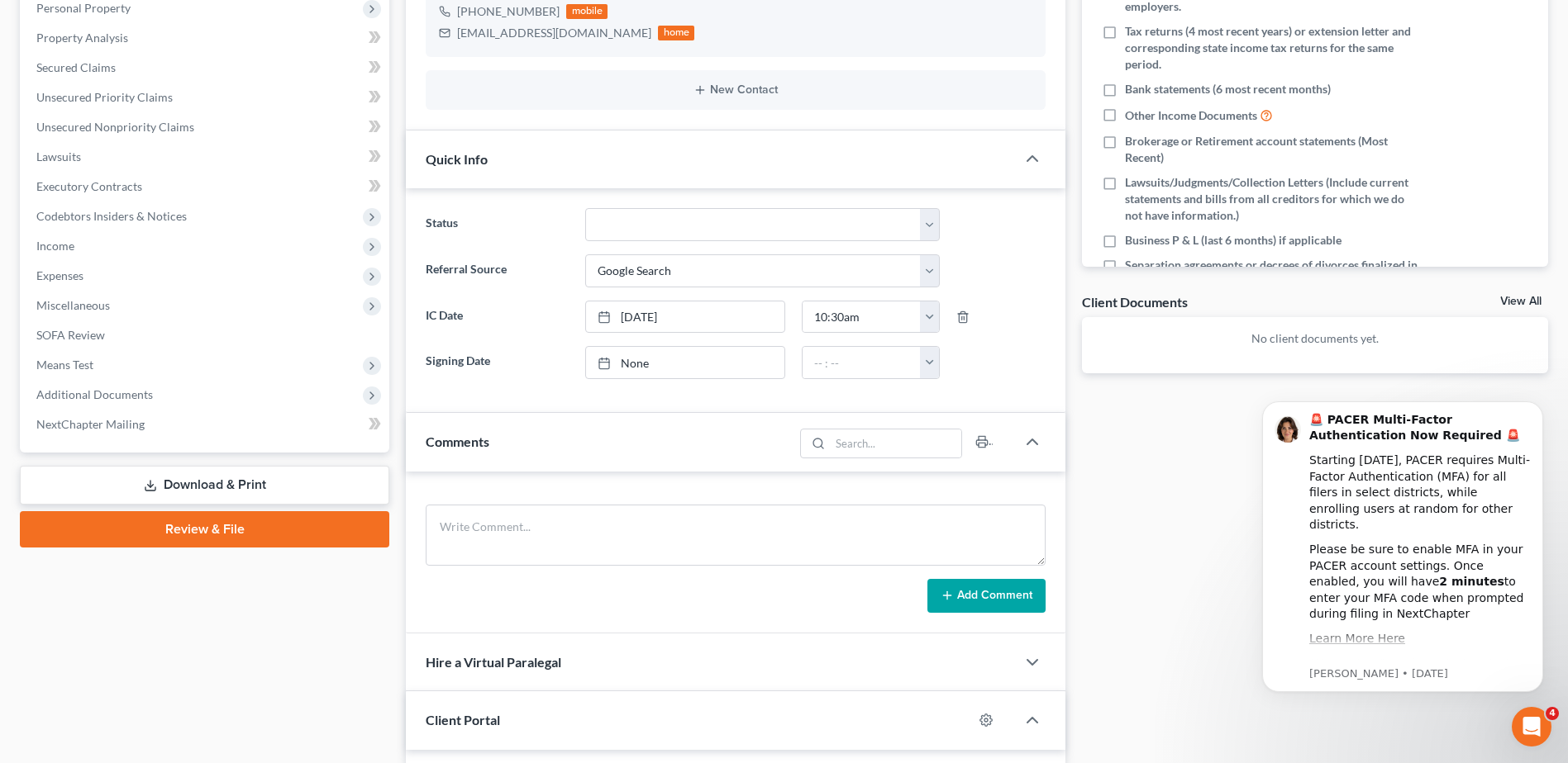
scroll to position [331, 0]
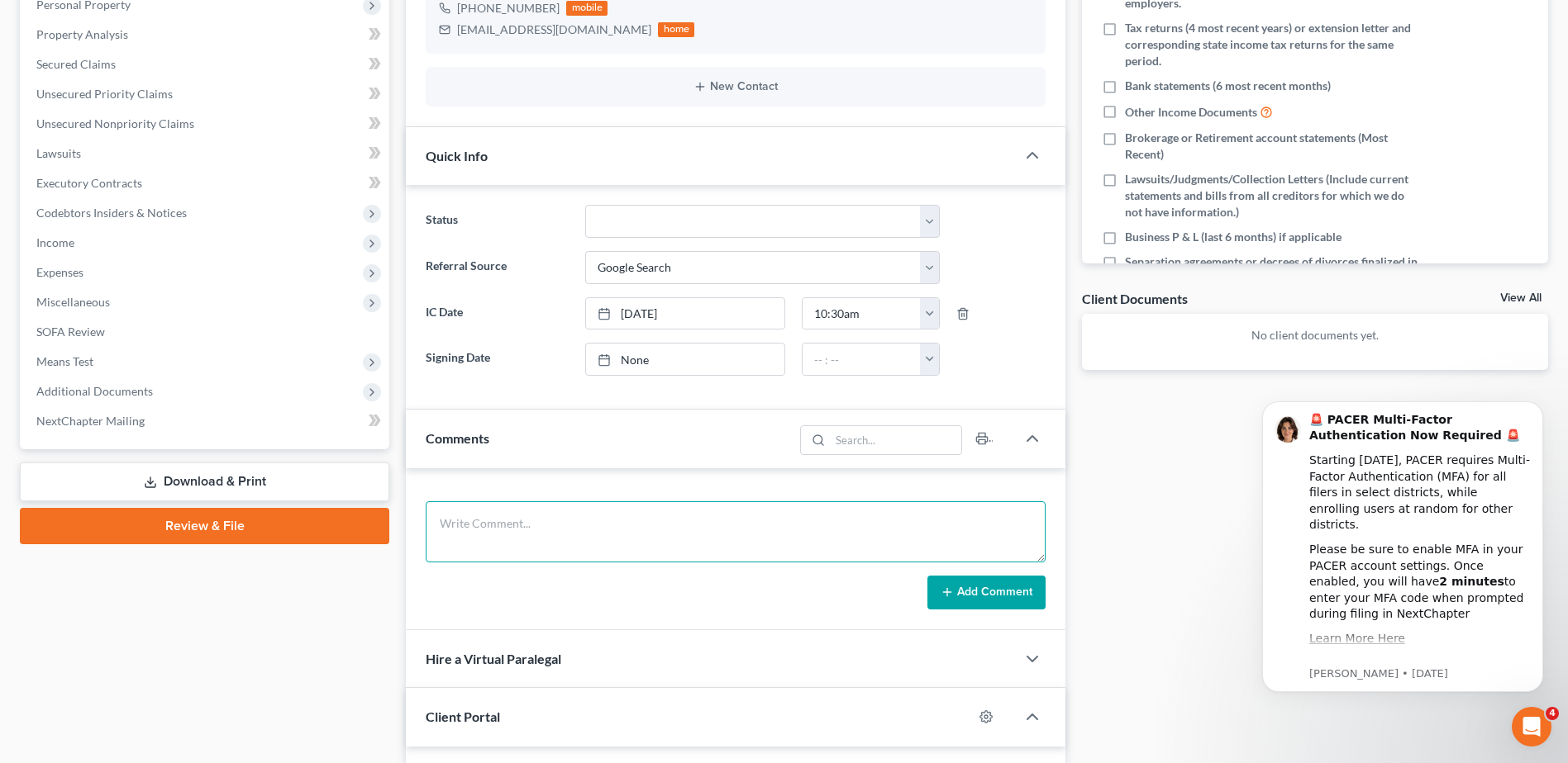
click at [488, 529] on textarea at bounding box center [735, 531] width 619 height 61
type textarea "attempted cc and left a voicemail."
click at [967, 580] on button "Add Comment" at bounding box center [985, 593] width 118 height 35
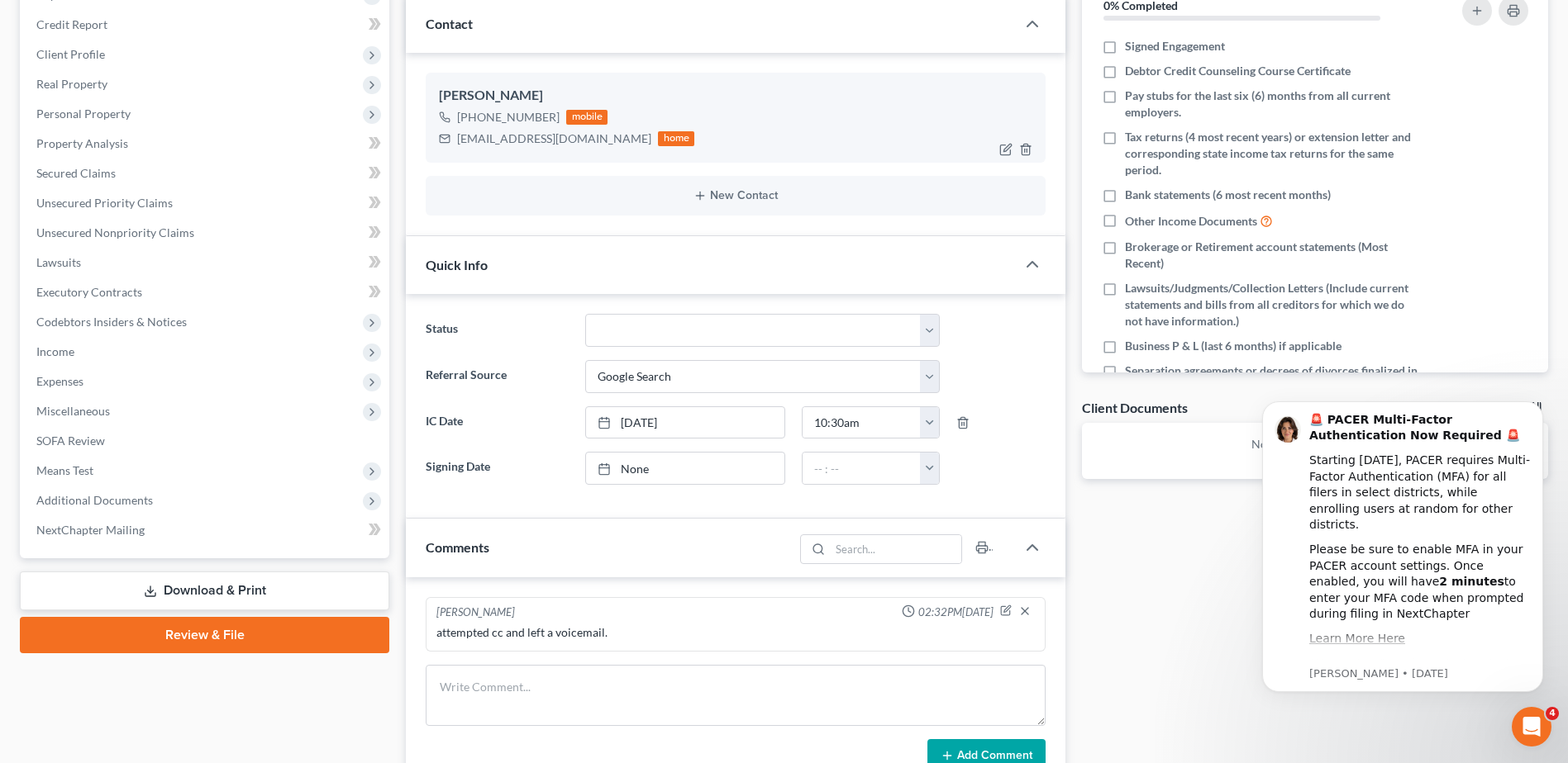
scroll to position [0, 0]
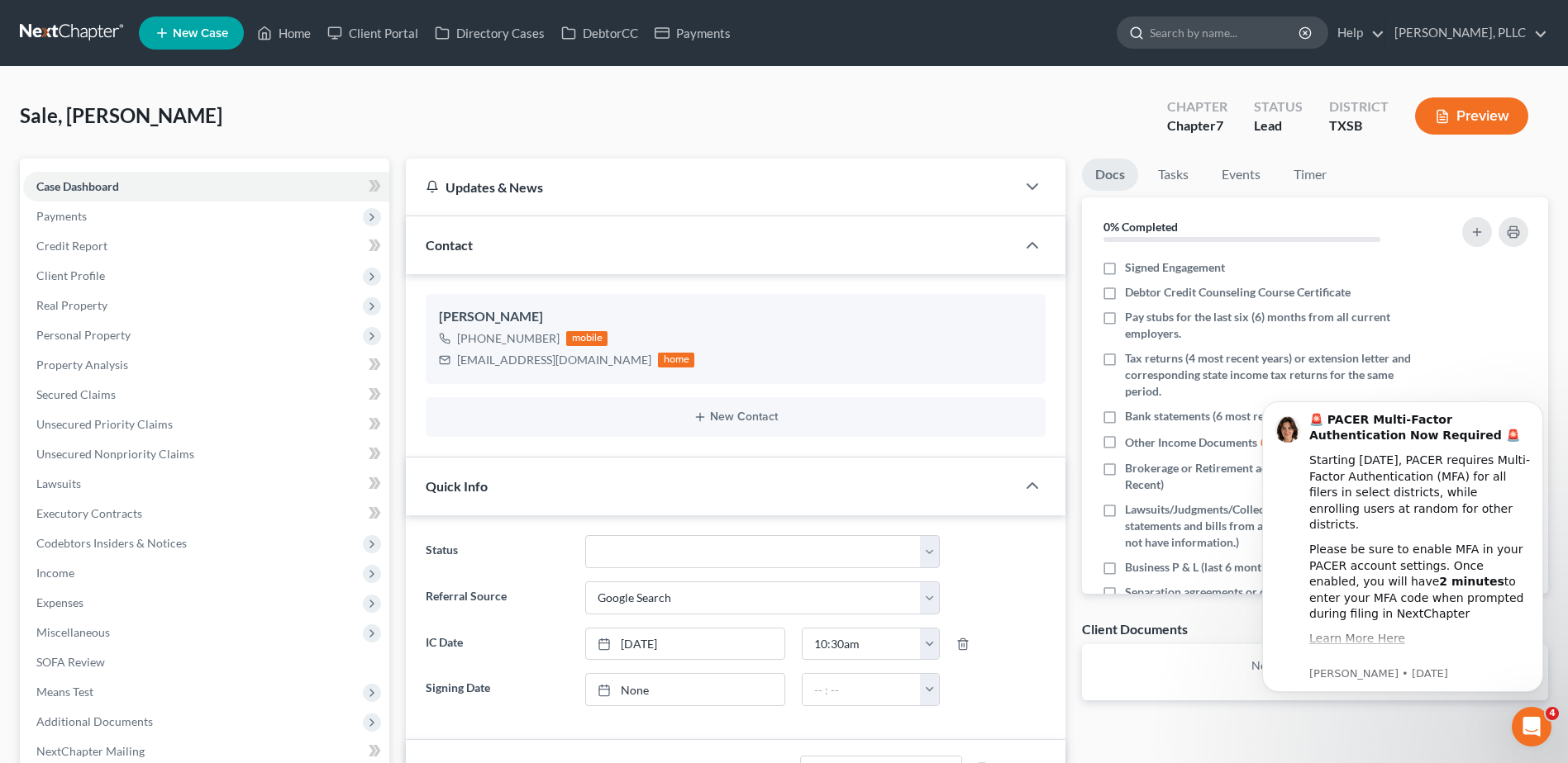
click at [1172, 31] on input "search" at bounding box center [1226, 32] width 151 height 30
type input "[PERSON_NAME]"
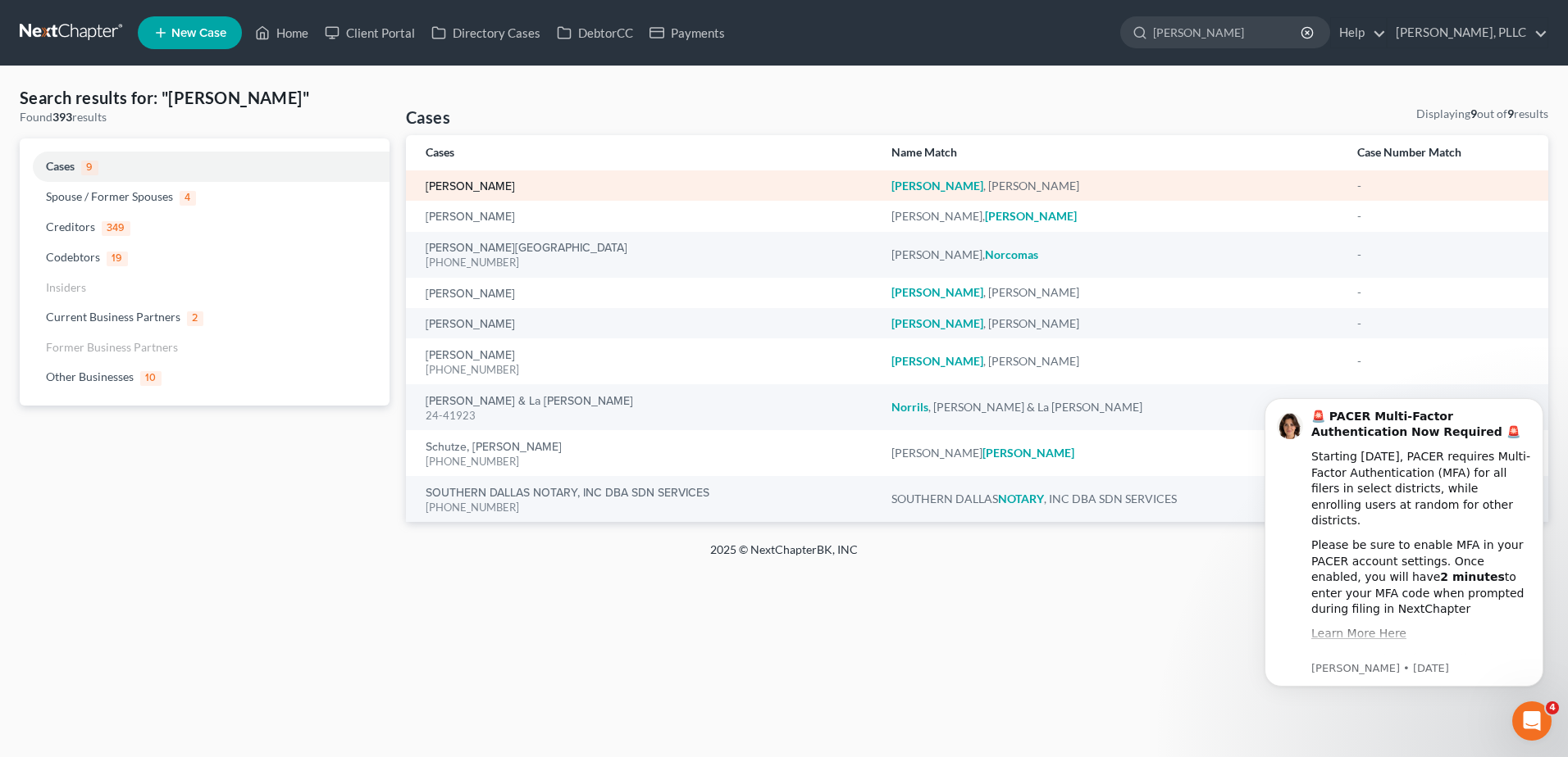
click at [458, 187] on link "[PERSON_NAME]" at bounding box center [470, 187] width 89 height 11
select select "4"
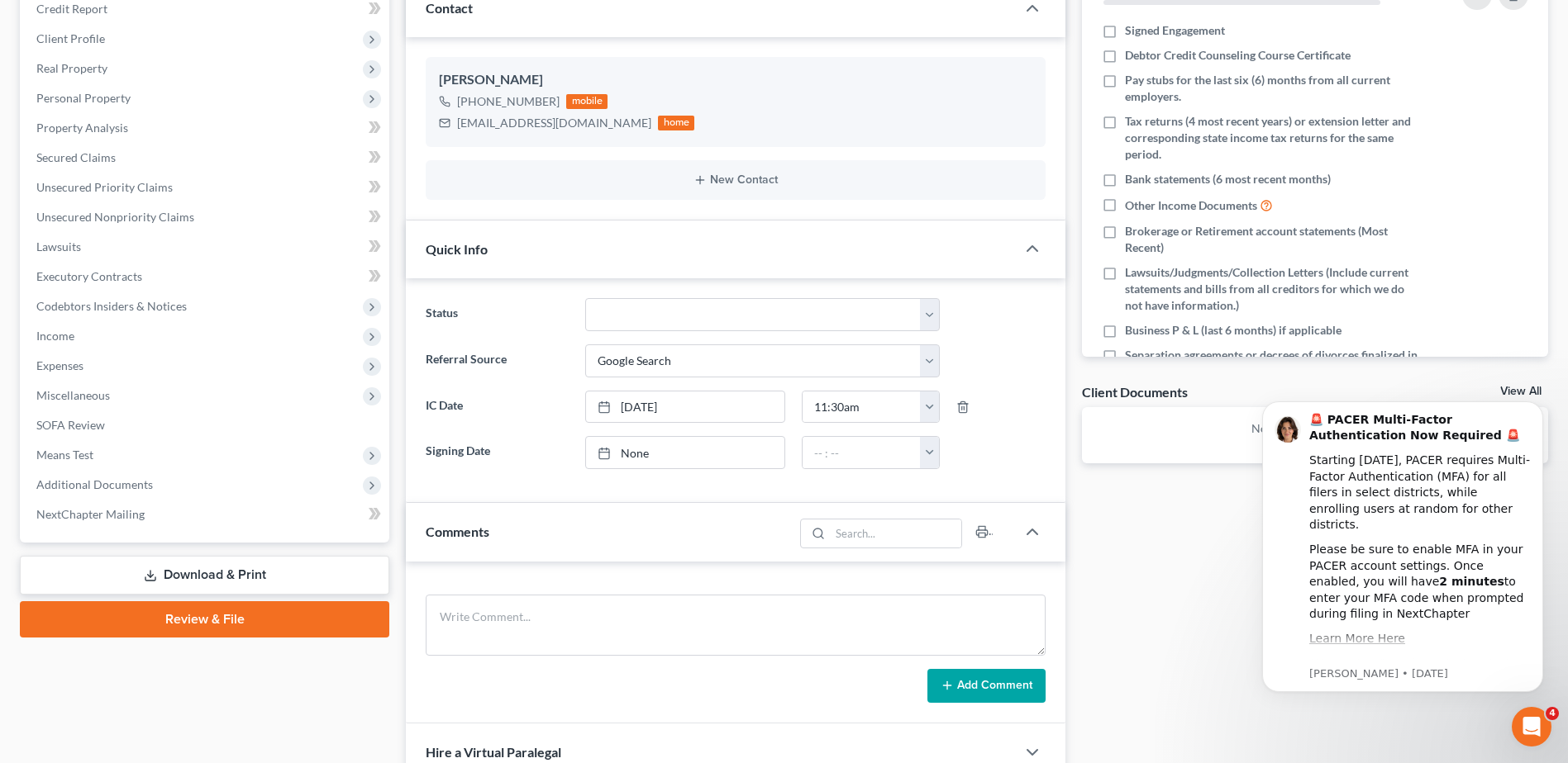
scroll to position [248, 0]
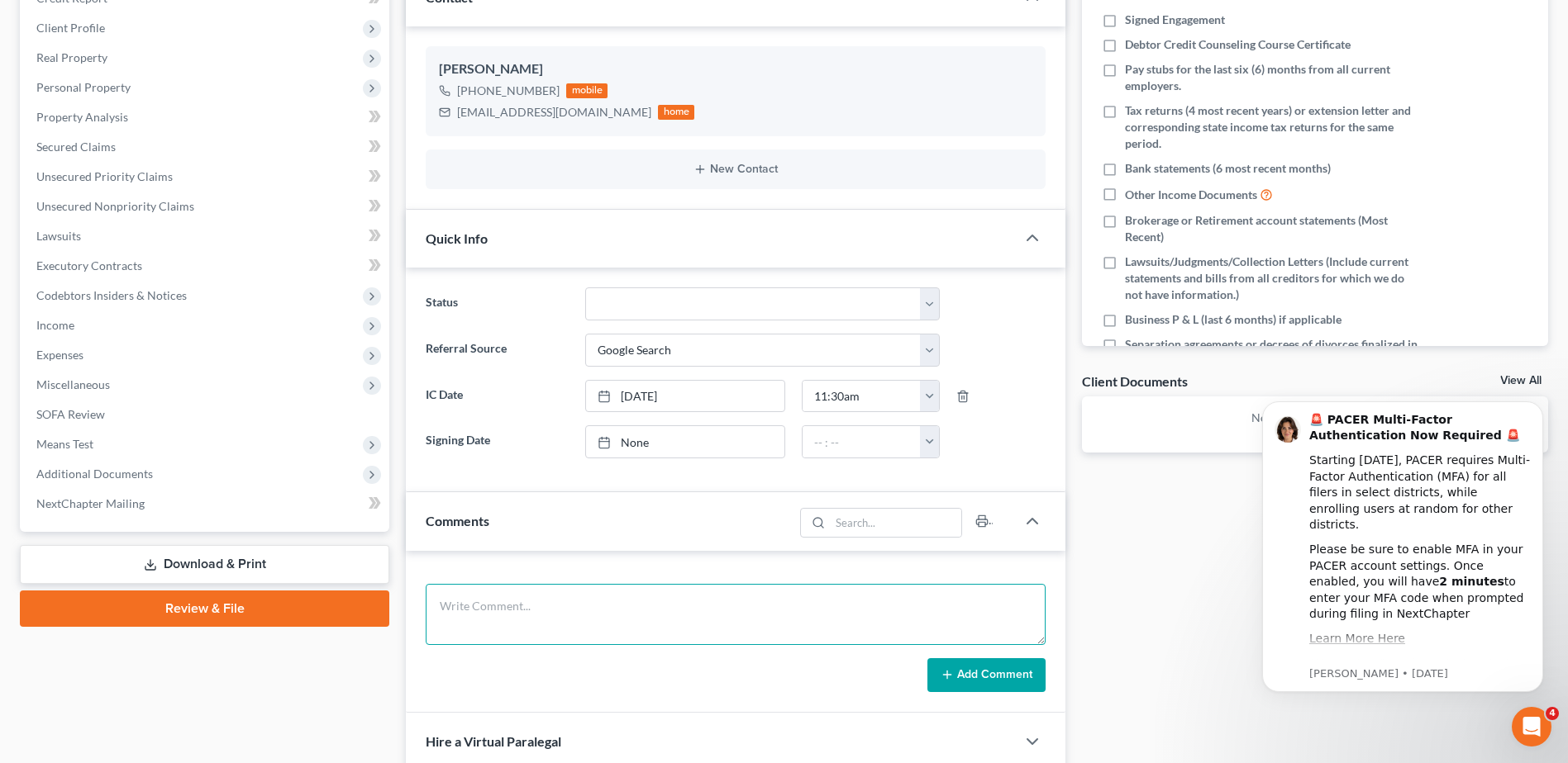
click at [529, 602] on textarea at bounding box center [735, 615] width 619 height 61
type textarea "Attempted a cc and left a voicemail."
click at [979, 672] on button "Add Comment" at bounding box center [985, 675] width 118 height 35
